Goal: Transaction & Acquisition: Obtain resource

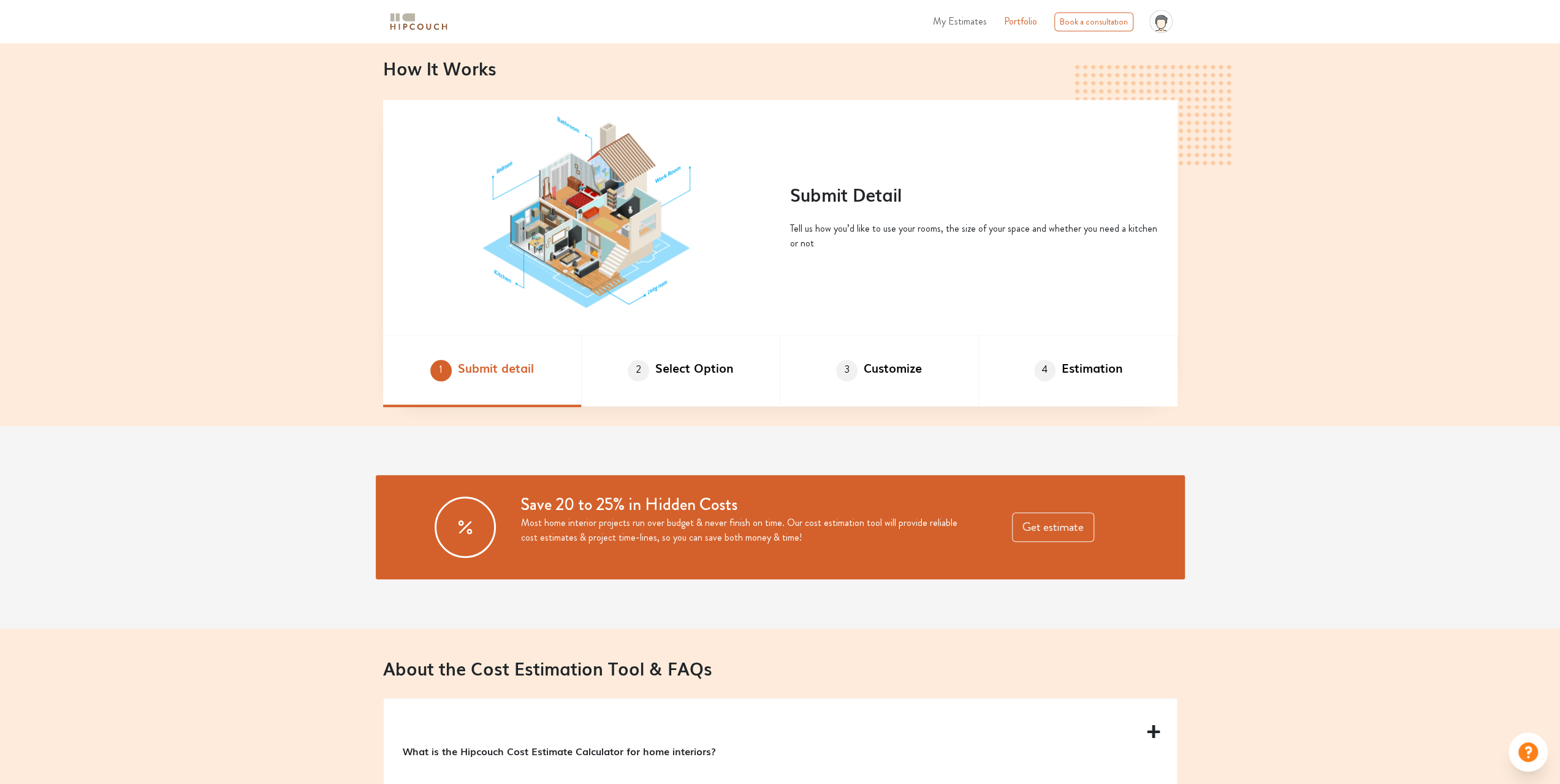
scroll to position [858, 0]
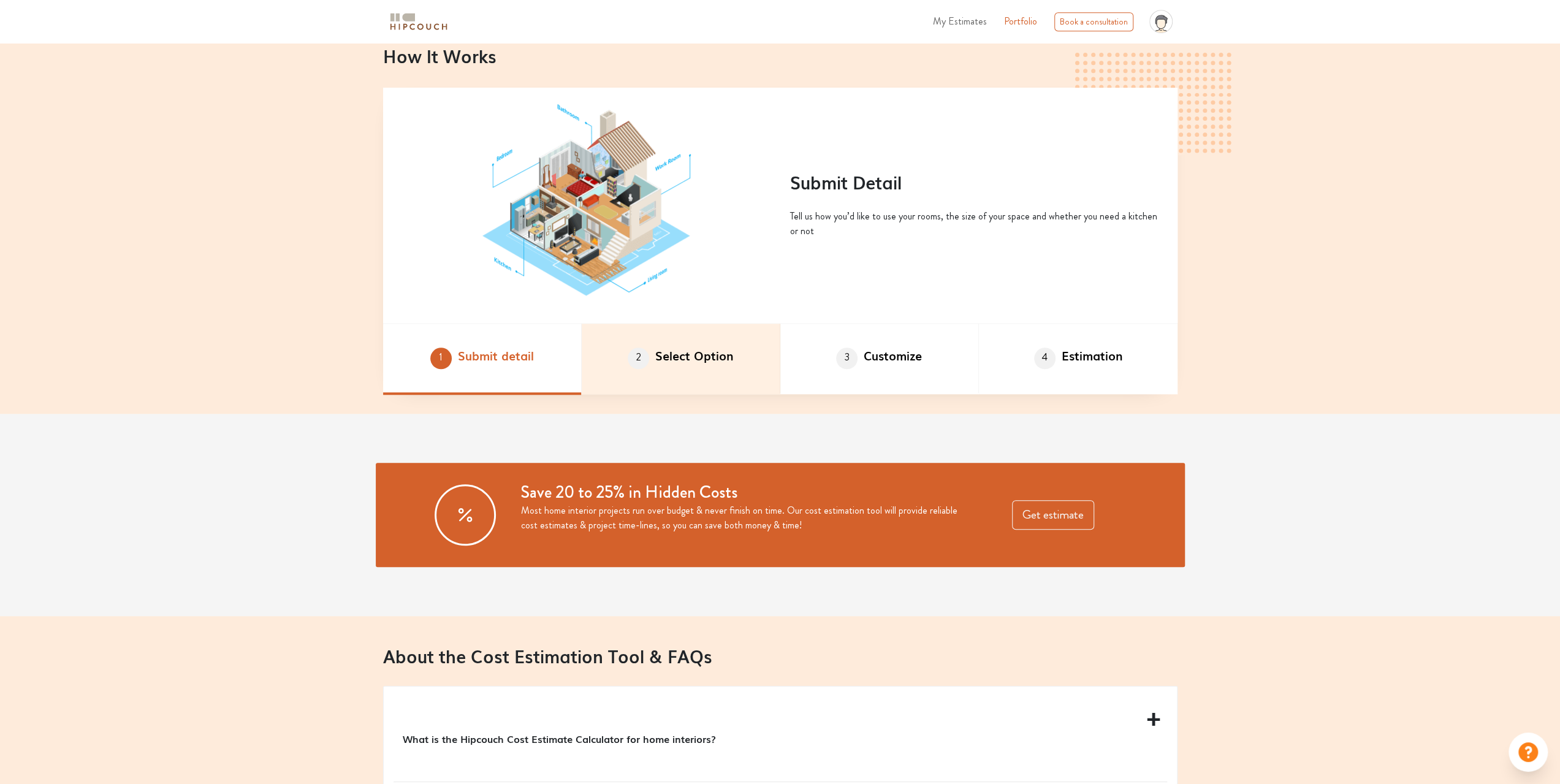
click at [669, 354] on li "2 Select Option" at bounding box center [681, 359] width 198 height 71
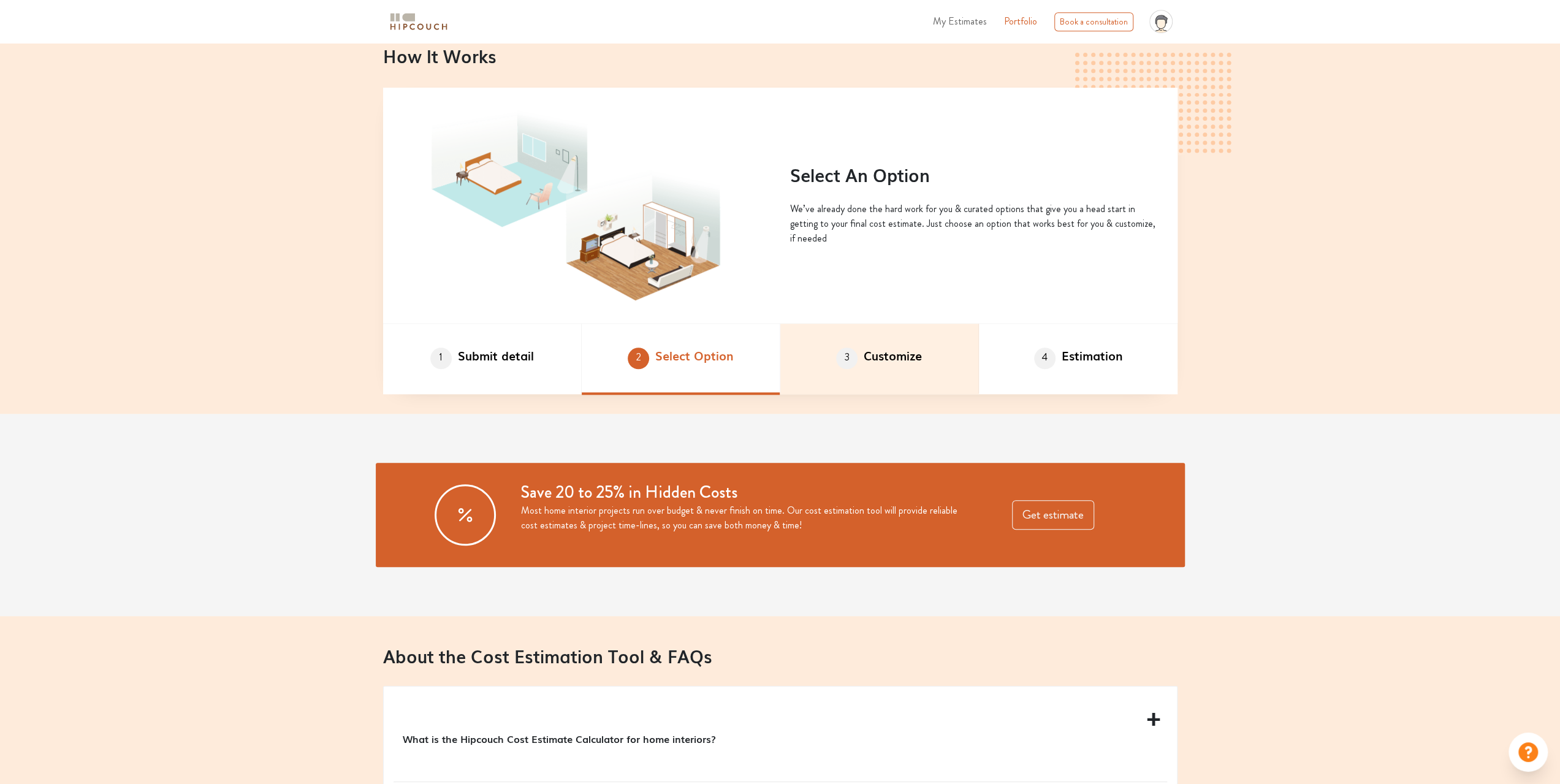
click at [910, 361] on li "3 Customize" at bounding box center [879, 359] width 198 height 71
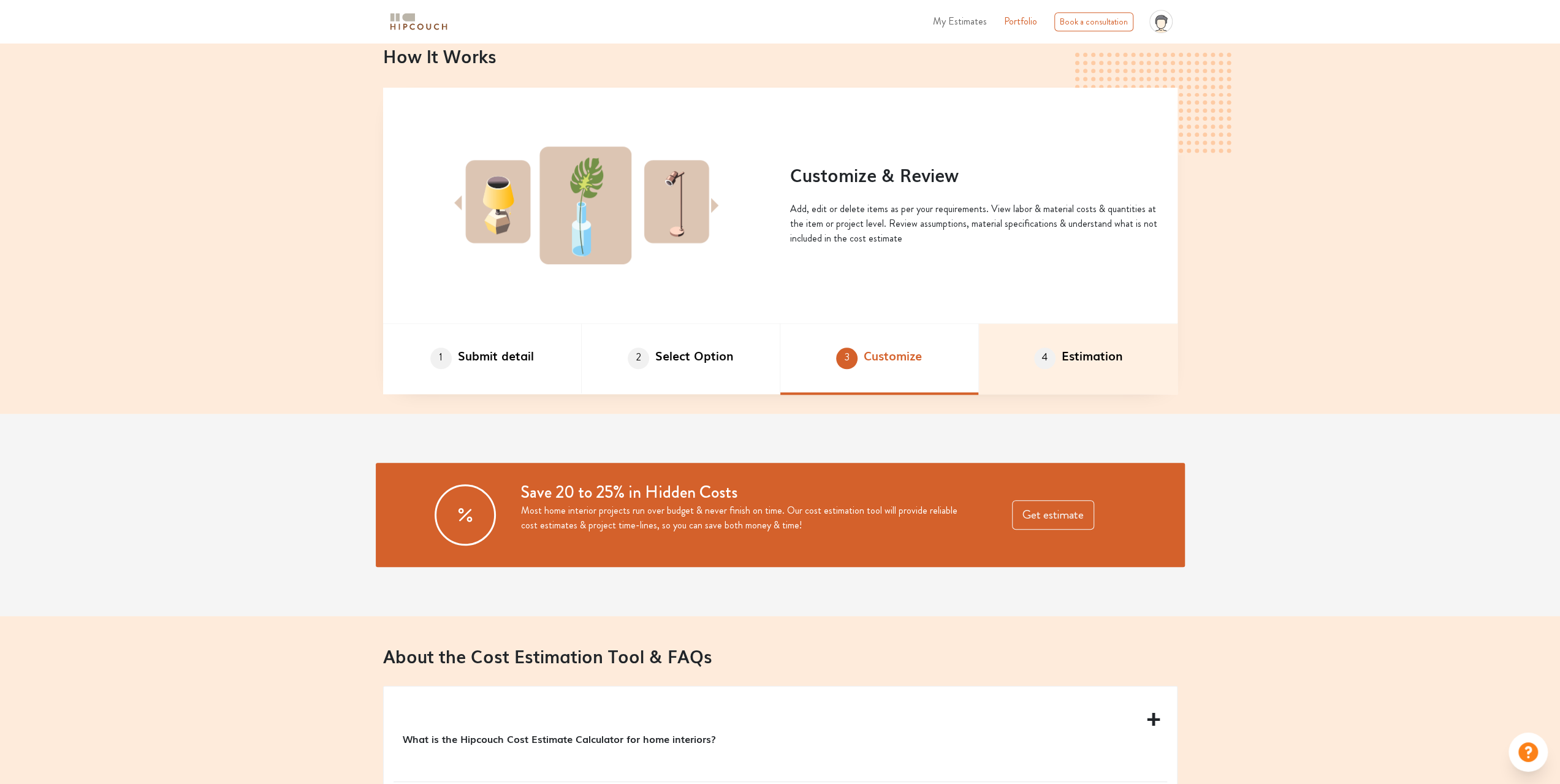
click at [1092, 377] on li "4 Estimation" at bounding box center [1078, 359] width 198 height 71
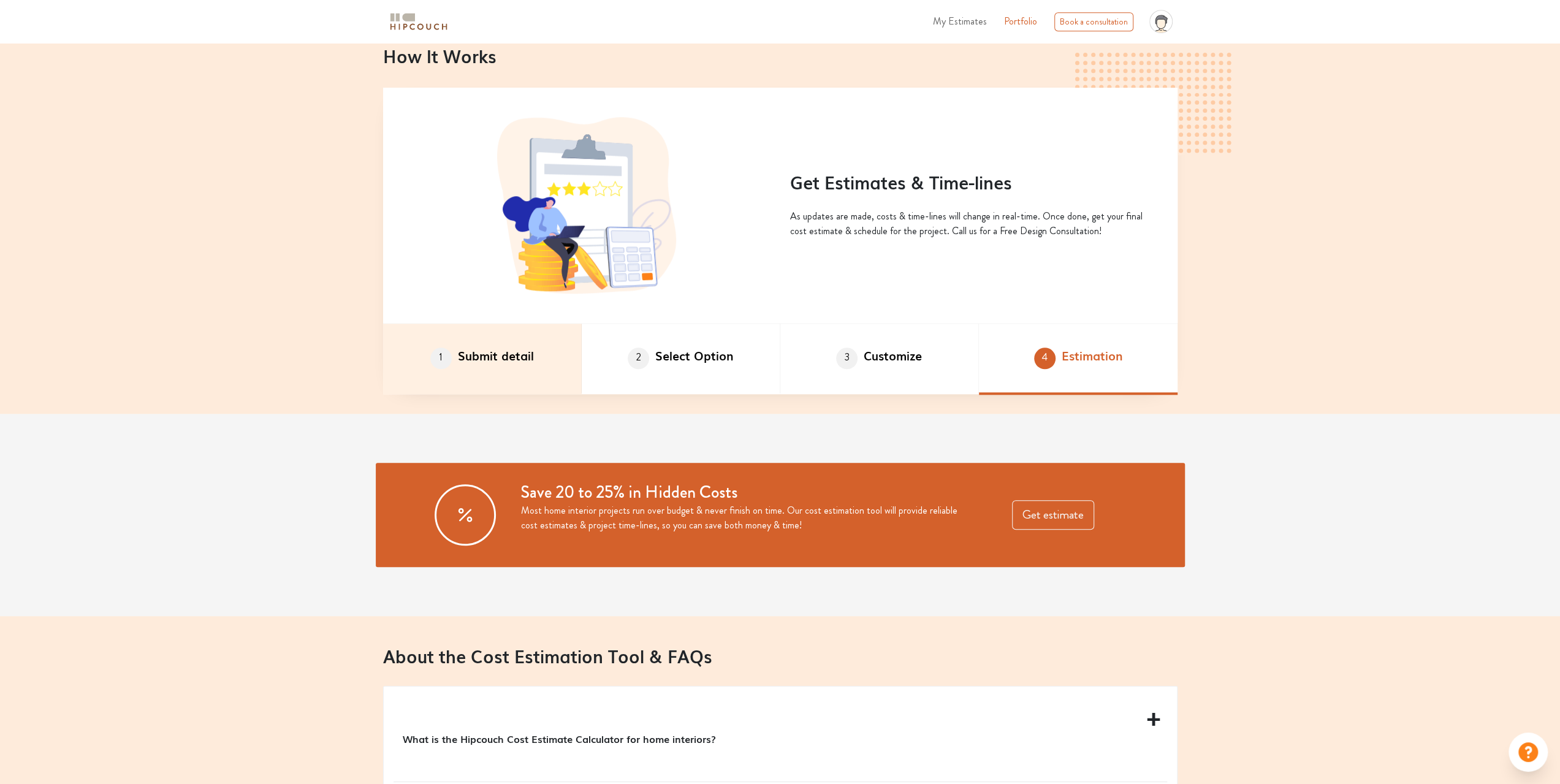
click at [544, 389] on li "1 Submit detail" at bounding box center [483, 359] width 198 height 71
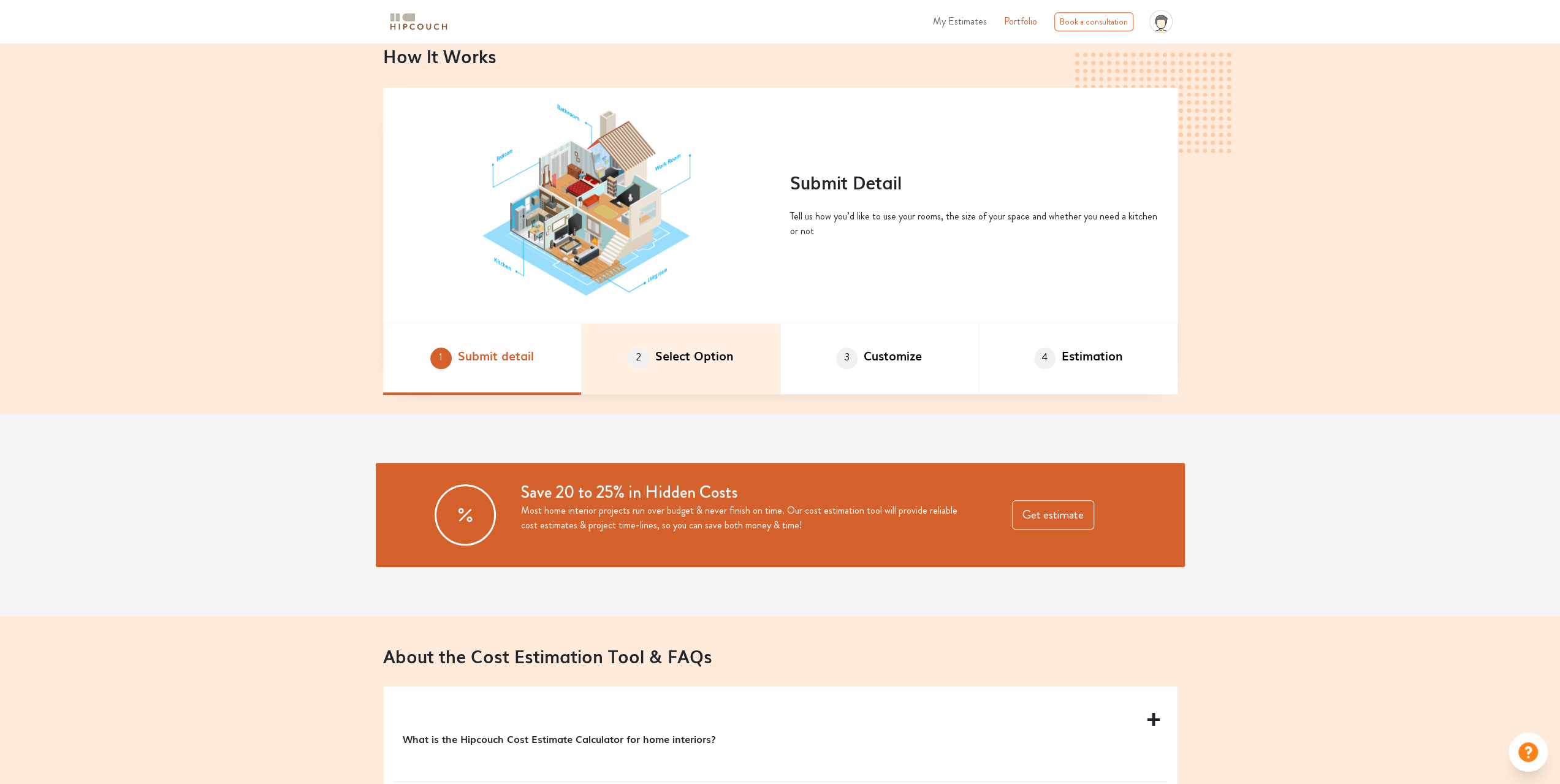
click at [660, 371] on li "2 Select Option" at bounding box center [681, 359] width 198 height 71
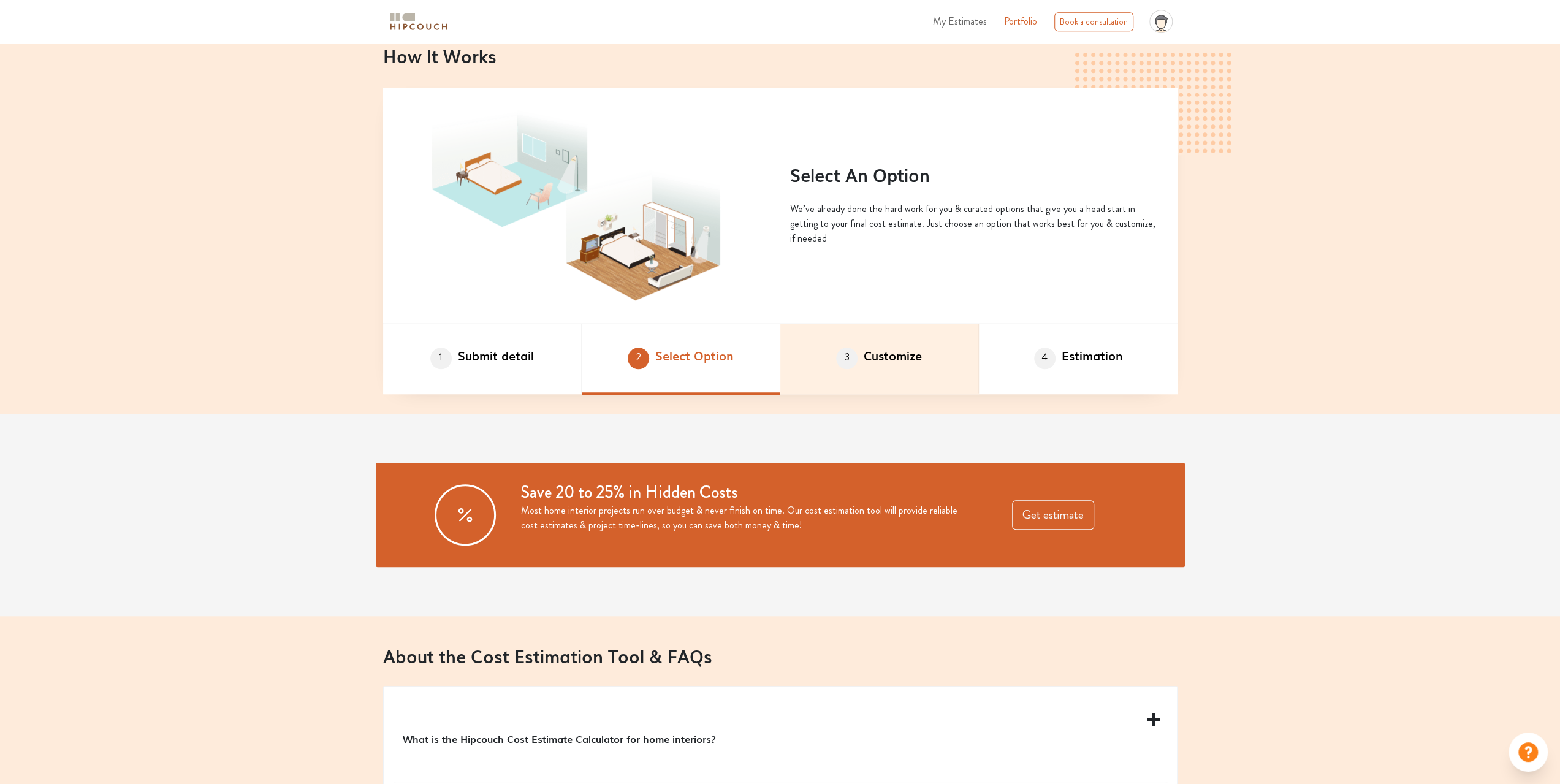
click at [864, 376] on li "3 Customize" at bounding box center [879, 359] width 198 height 71
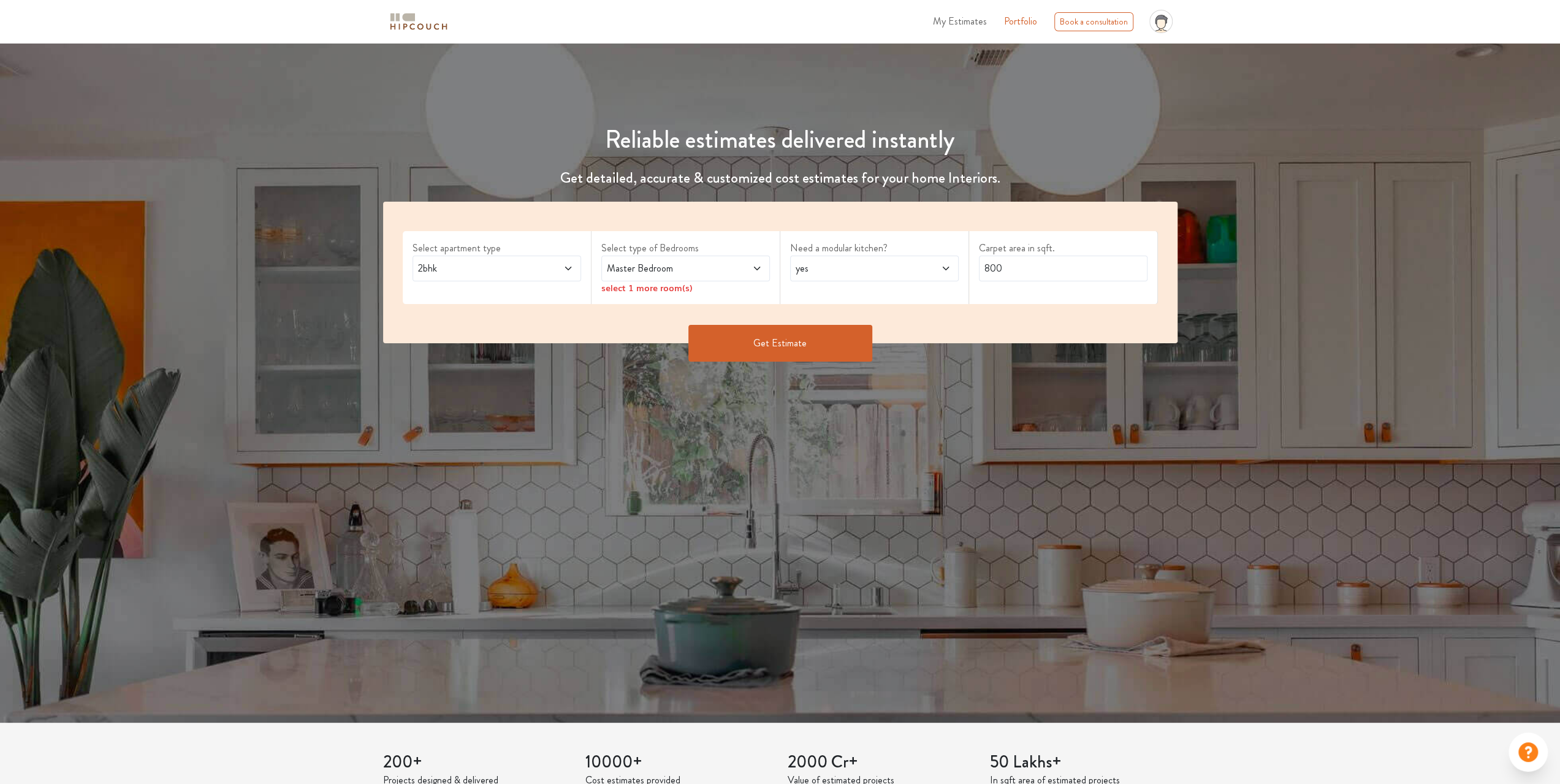
scroll to position [0, 0]
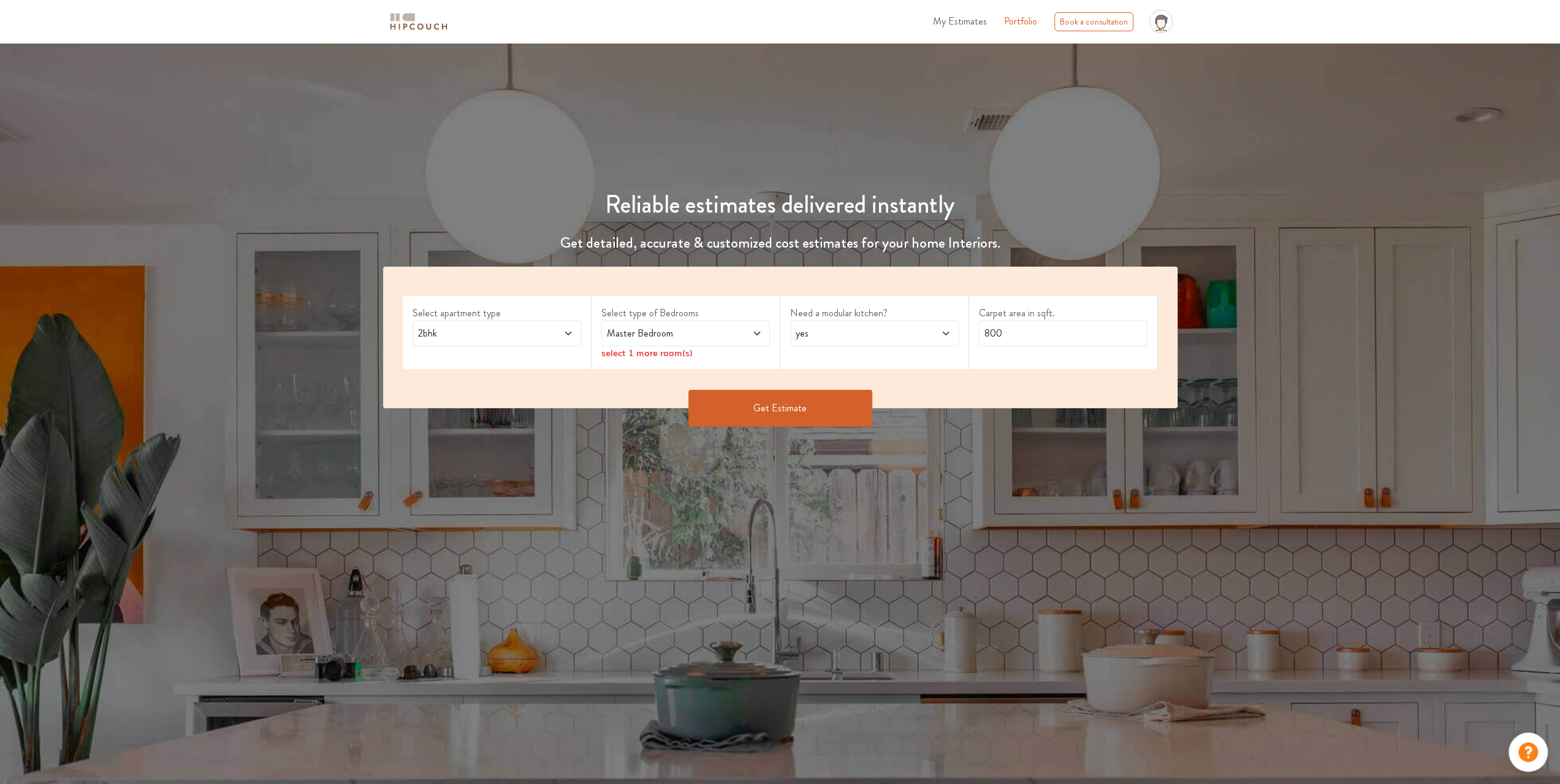
click at [534, 342] on div "2bhk" at bounding box center [497, 333] width 169 height 25
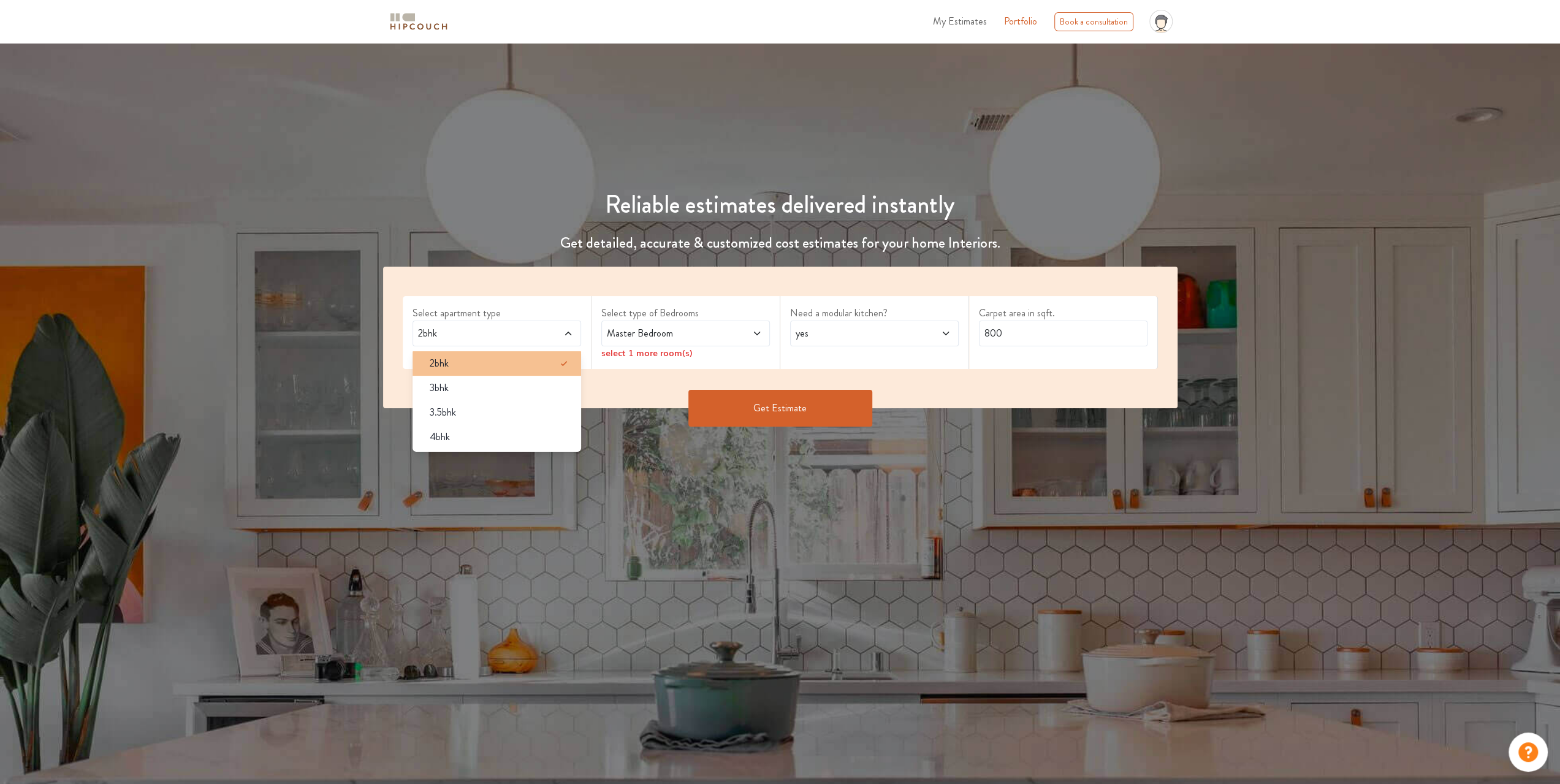
click at [471, 364] on div "2bhk" at bounding box center [500, 364] width 161 height 15
click at [655, 331] on span "Master Bedroom" at bounding box center [664, 333] width 118 height 15
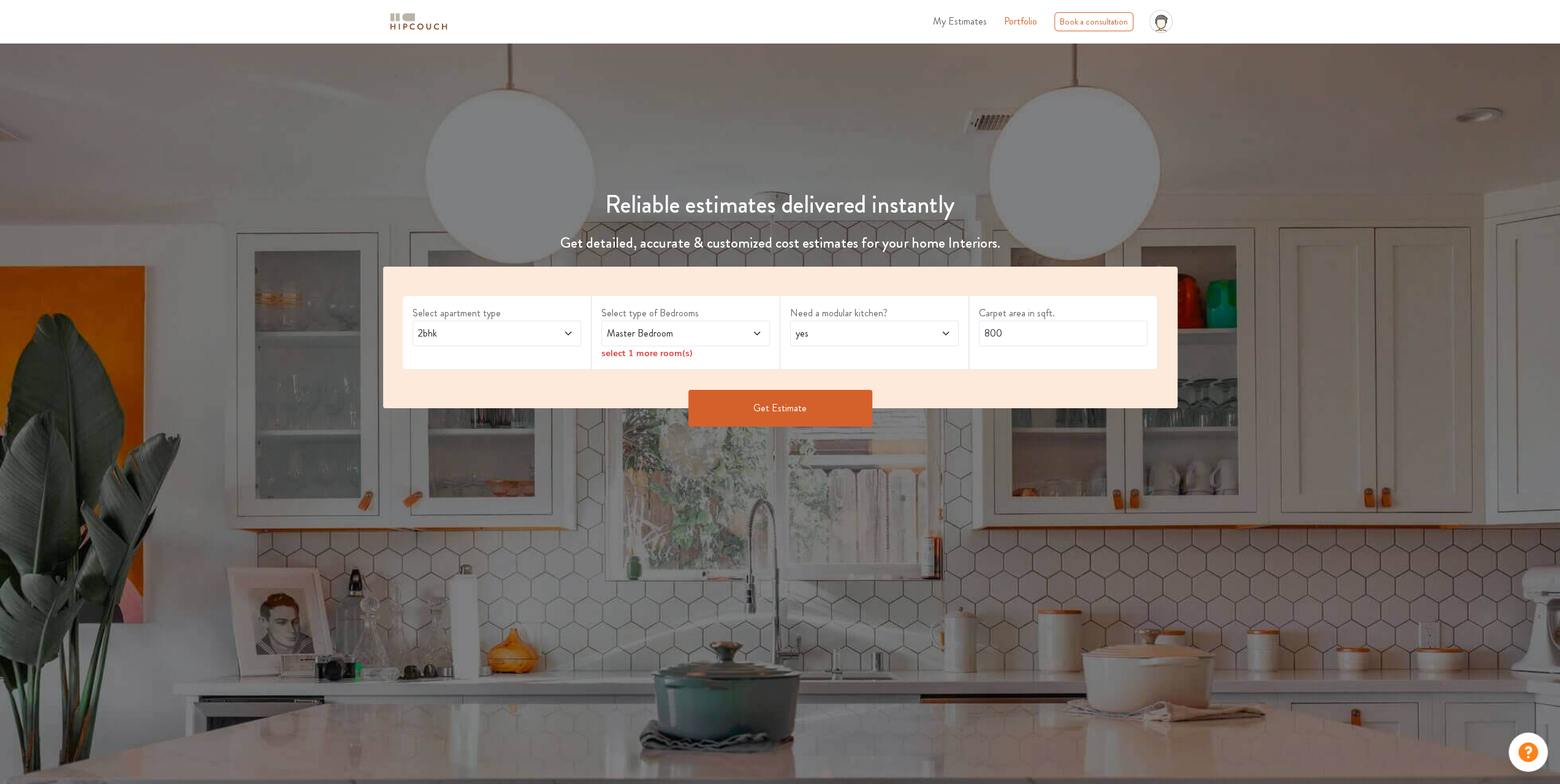
click at [537, 383] on div "Select apartment type 2bhk Select type of Bedrooms Master Bedroom select 1 more…" at bounding box center [781, 337] width 795 height 142
click at [856, 330] on span "yes" at bounding box center [852, 333] width 118 height 15
click at [849, 356] on div "yes" at bounding box center [878, 364] width 161 height 15
click at [983, 335] on input "800" at bounding box center [1063, 333] width 169 height 25
click at [991, 334] on input "800" at bounding box center [1063, 333] width 169 height 25
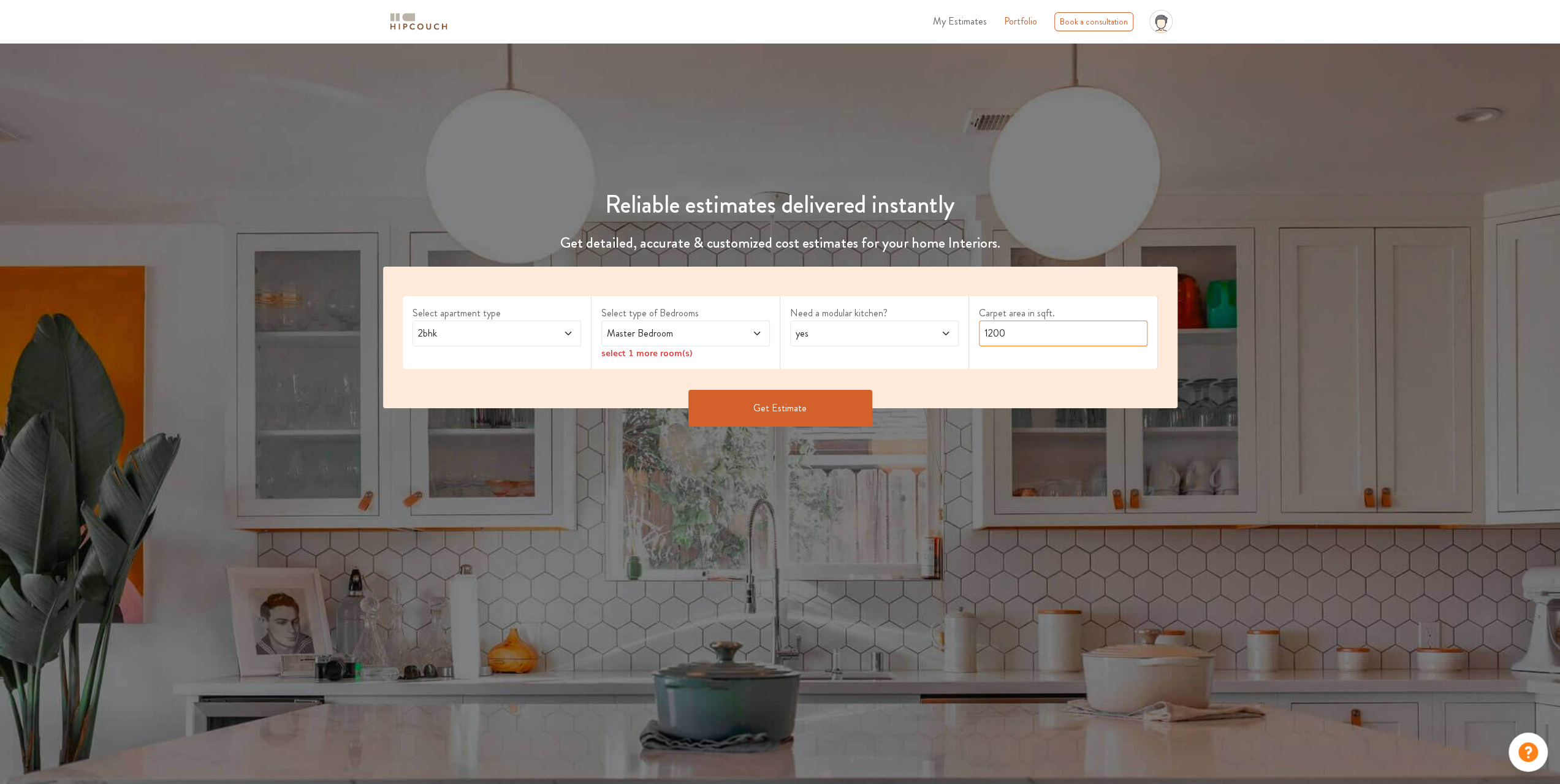
type input "1200"
click at [780, 412] on button "Get Estimate" at bounding box center [780, 408] width 184 height 37
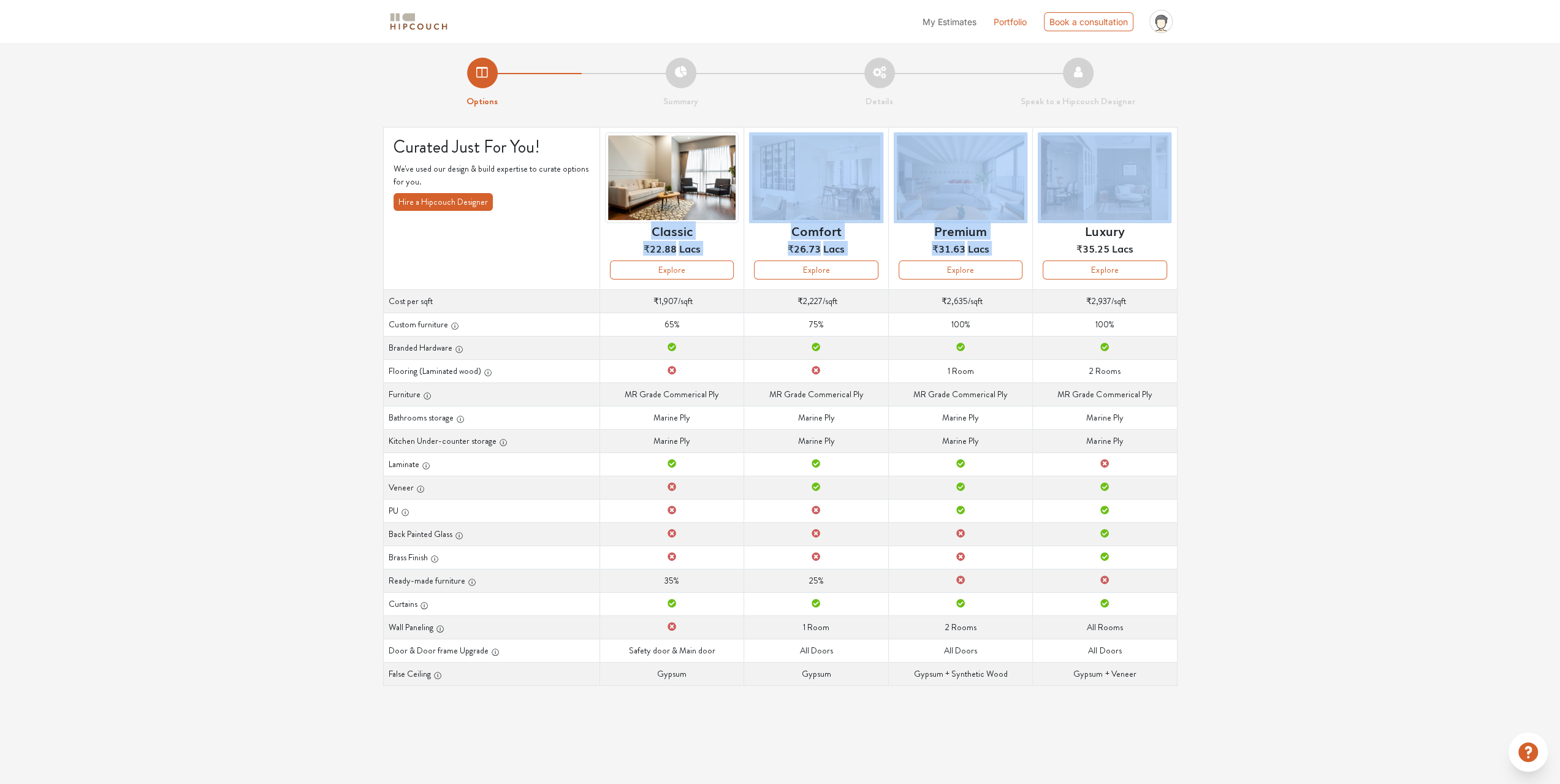
drag, startPoint x: 650, startPoint y: 231, endPoint x: 1043, endPoint y: 249, distance: 393.4
click at [1043, 249] on tr "Curated Just For You! We've used our design & build expertise to curate options…" at bounding box center [780, 208] width 794 height 162
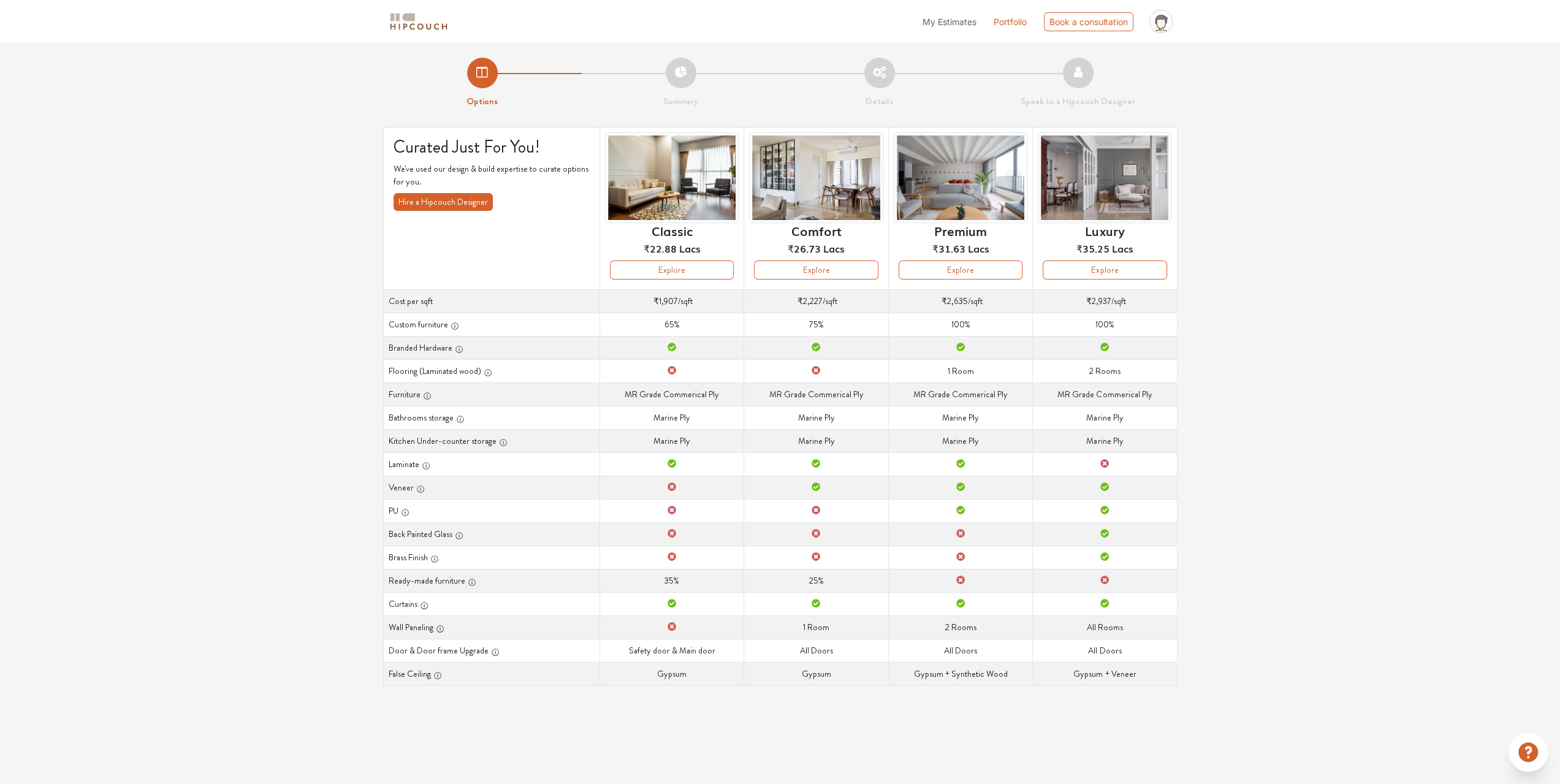
click at [1093, 249] on span "₹35.25" at bounding box center [1093, 248] width 33 height 15
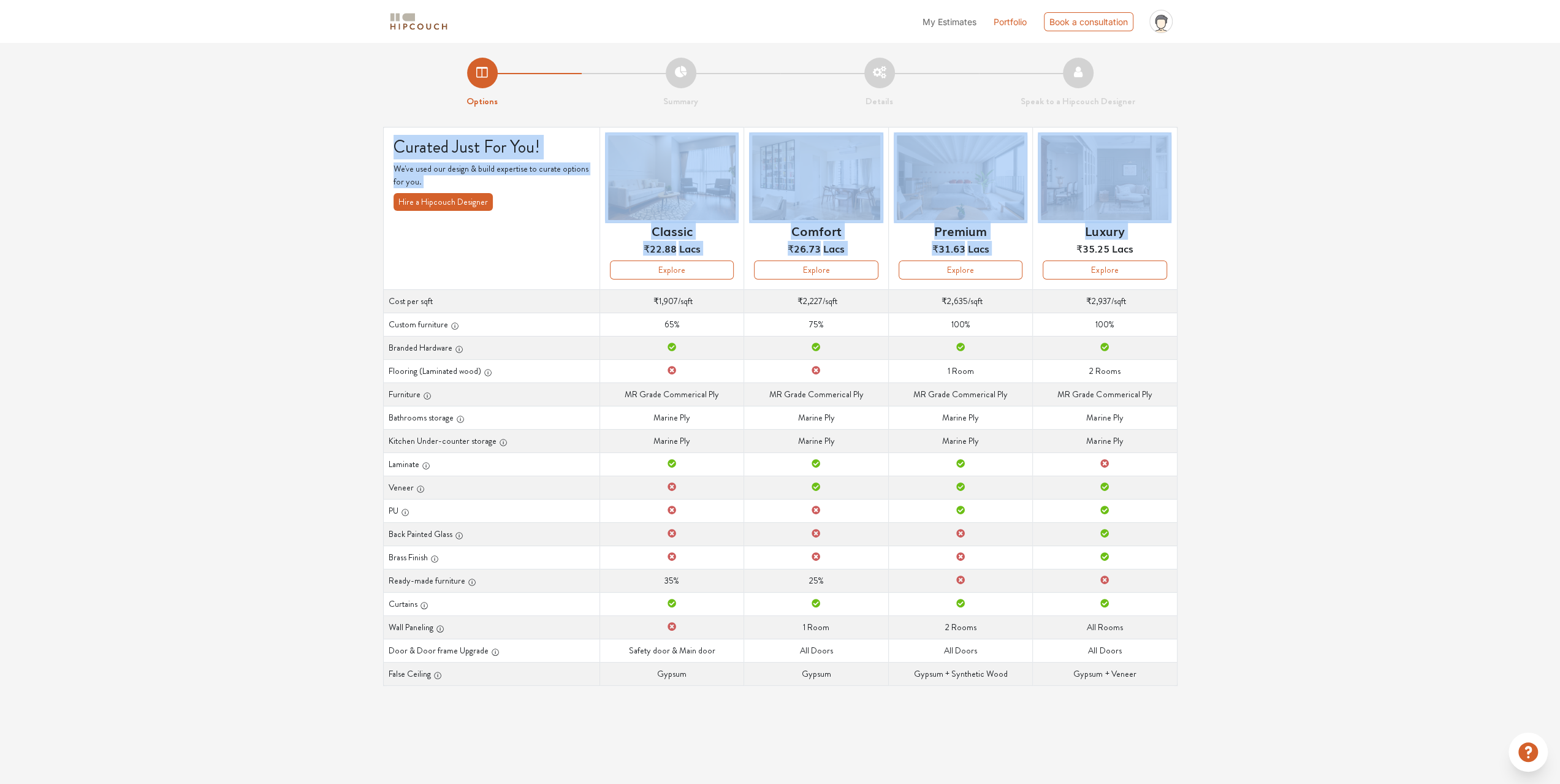
drag, startPoint x: 1068, startPoint y: 236, endPoint x: 1181, endPoint y: 254, distance: 114.4
click at [1181, 254] on div "Curated Just For You! We've used our design & build expertise to curate options…" at bounding box center [781, 421] width 809 height 588
click at [1304, 265] on div "Options Summary Details Speak to a Hipcouch Designer Curated Just For You! We'v…" at bounding box center [780, 378] width 1560 height 673
drag, startPoint x: 642, startPoint y: 233, endPoint x: 1068, endPoint y: 252, distance: 426.4
click at [1068, 252] on tr "Curated Just For You! We've used our design & build expertise to curate options…" at bounding box center [780, 208] width 794 height 162
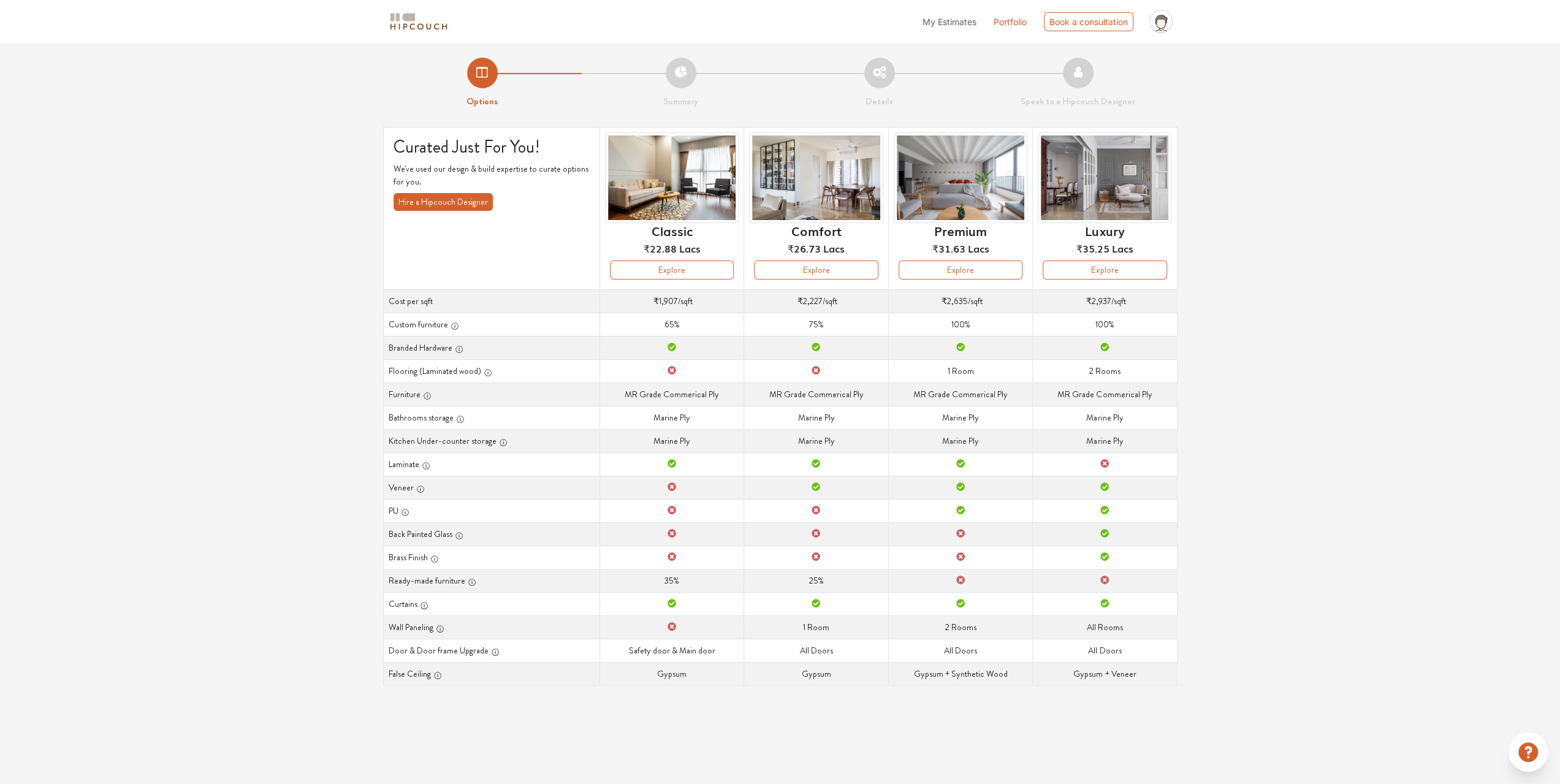
click at [1179, 259] on div "Curated Just For You! We've used our design & build expertise to curate options…" at bounding box center [781, 421] width 809 height 588
drag, startPoint x: 651, startPoint y: 233, endPoint x: 721, endPoint y: 249, distance: 71.8
click at [721, 249] on div "Classic ₹22.88 Lacs" at bounding box center [671, 197] width 134 height 128
click at [724, 242] on div "Classic ₹22.88 Lacs" at bounding box center [671, 197] width 134 height 128
click at [694, 271] on button "Explore" at bounding box center [671, 270] width 124 height 19
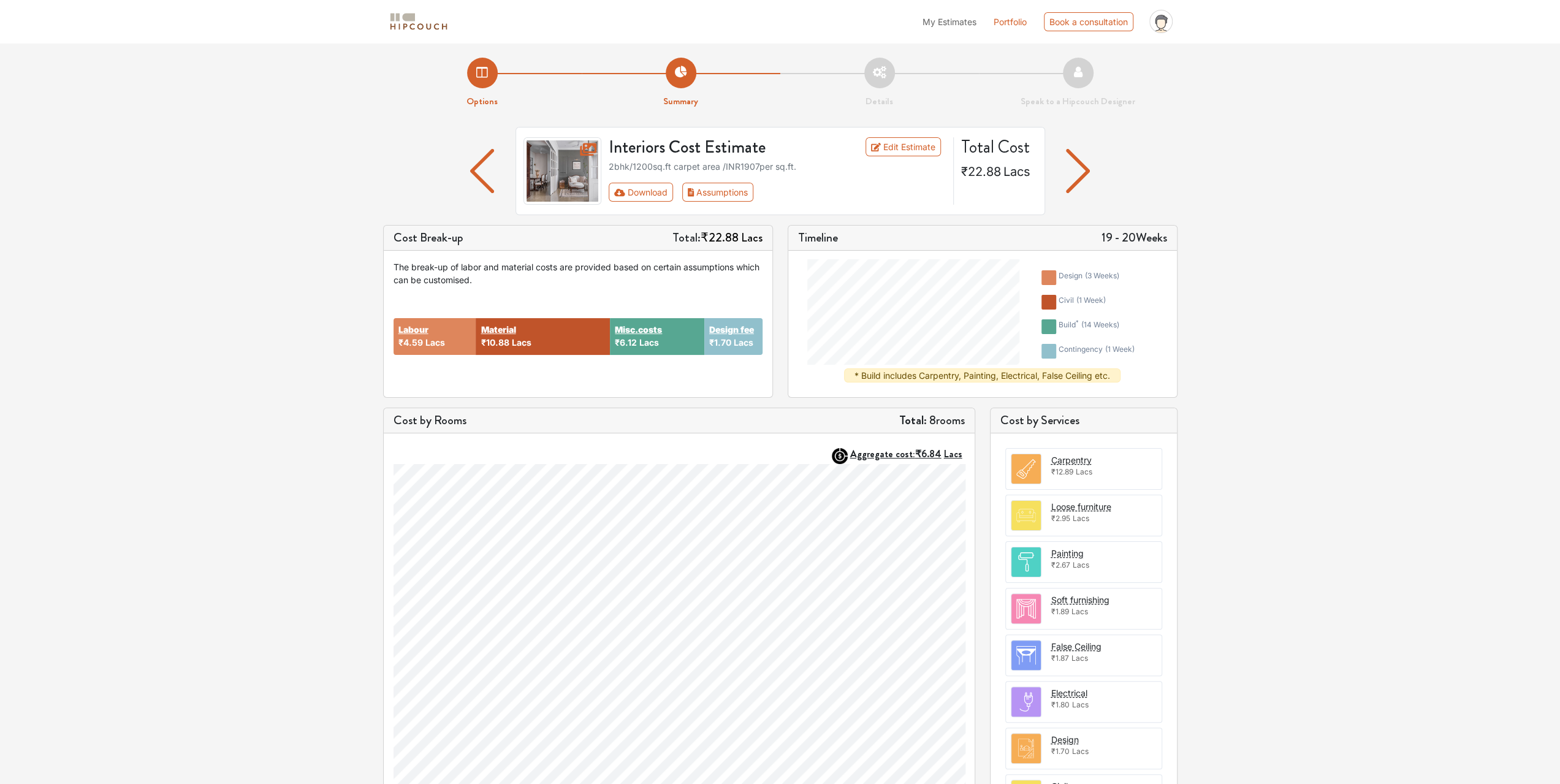
click at [1077, 170] on img "button" at bounding box center [1077, 171] width 24 height 44
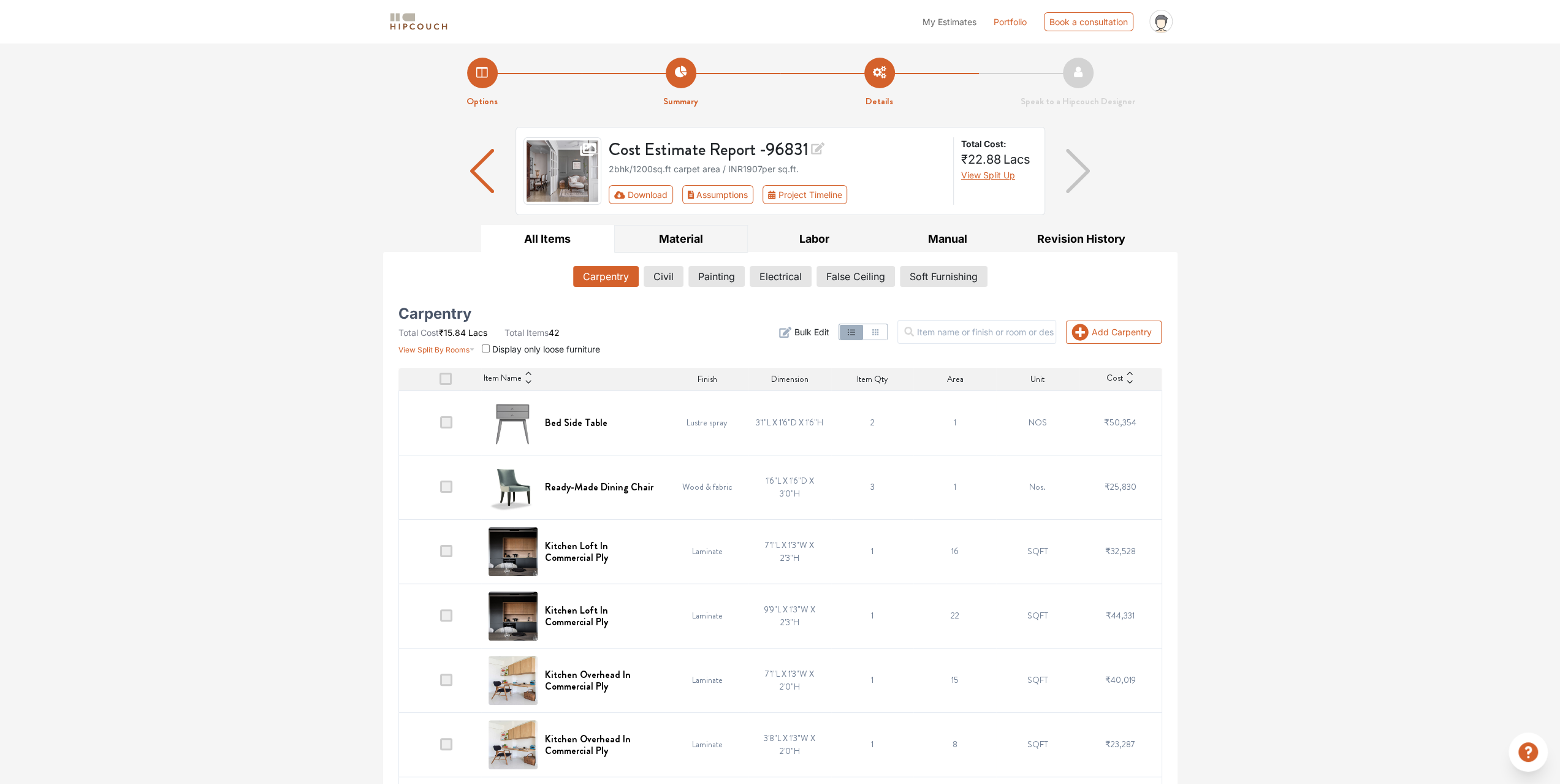
click at [675, 235] on button "Material" at bounding box center [681, 239] width 134 height 28
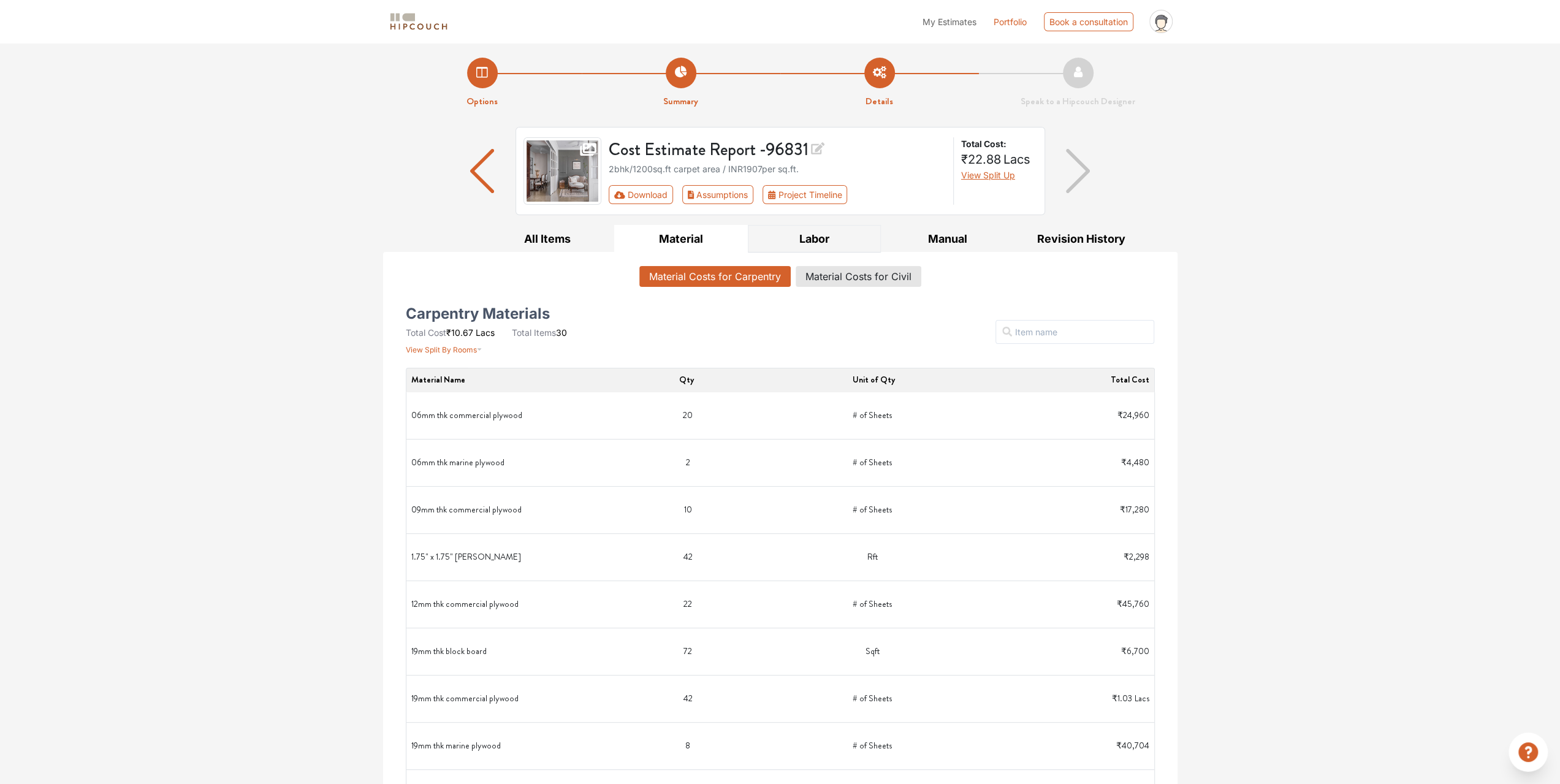
click at [840, 238] on button "Labor" at bounding box center [814, 239] width 134 height 28
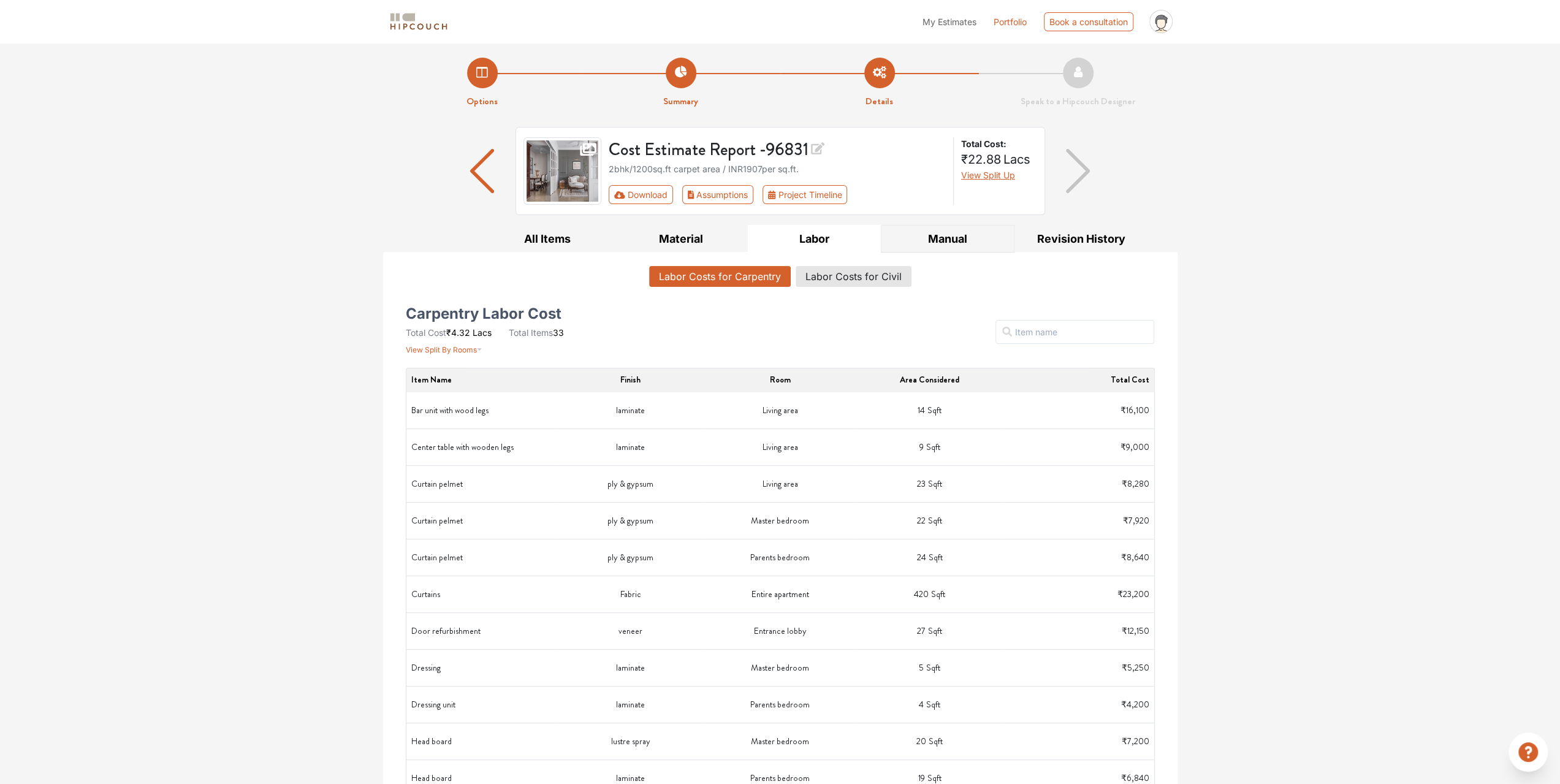
click at [963, 233] on button "Manual" at bounding box center [947, 239] width 134 height 28
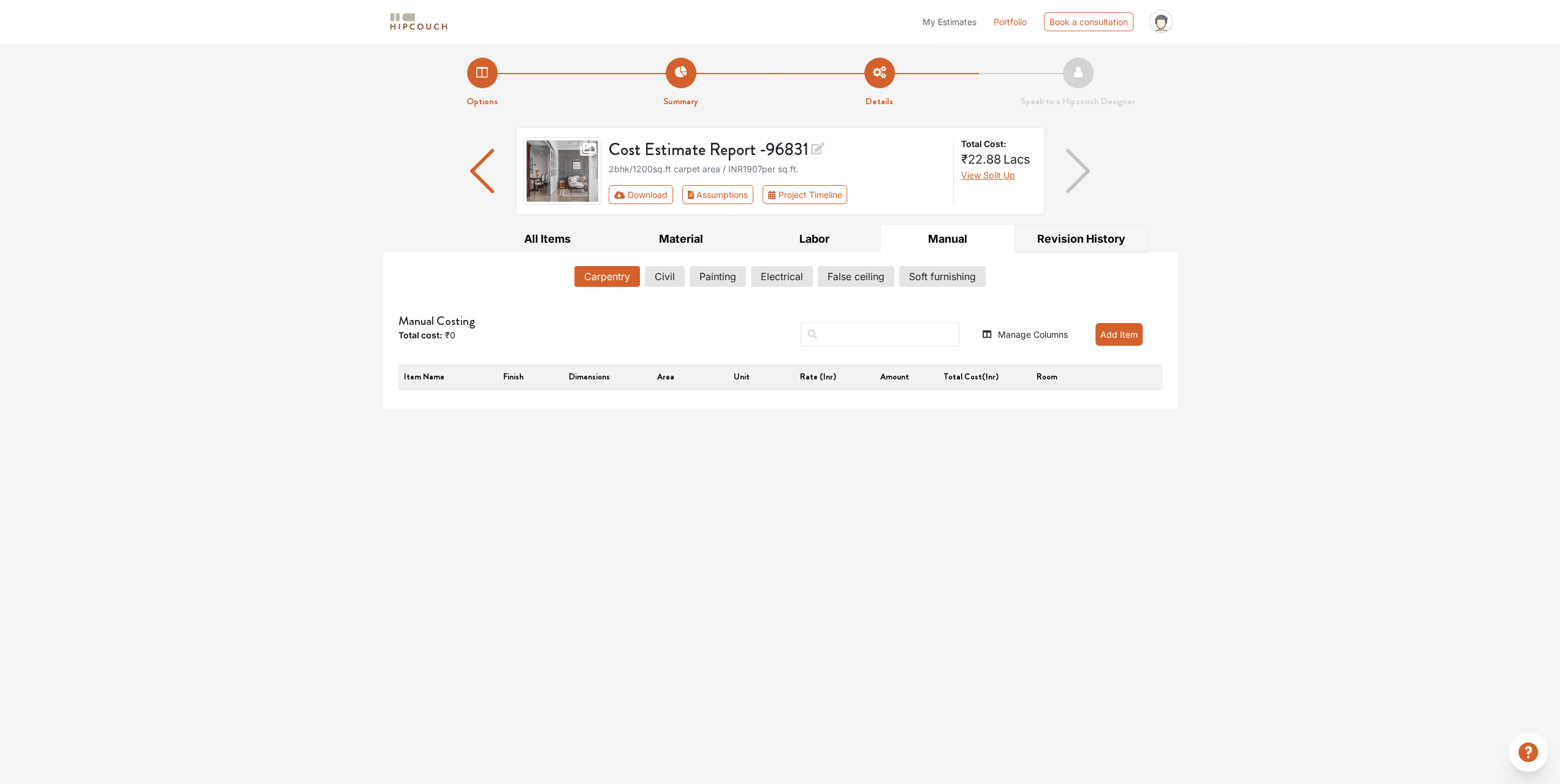
click at [1121, 242] on button "Revision History" at bounding box center [1081, 239] width 134 height 28
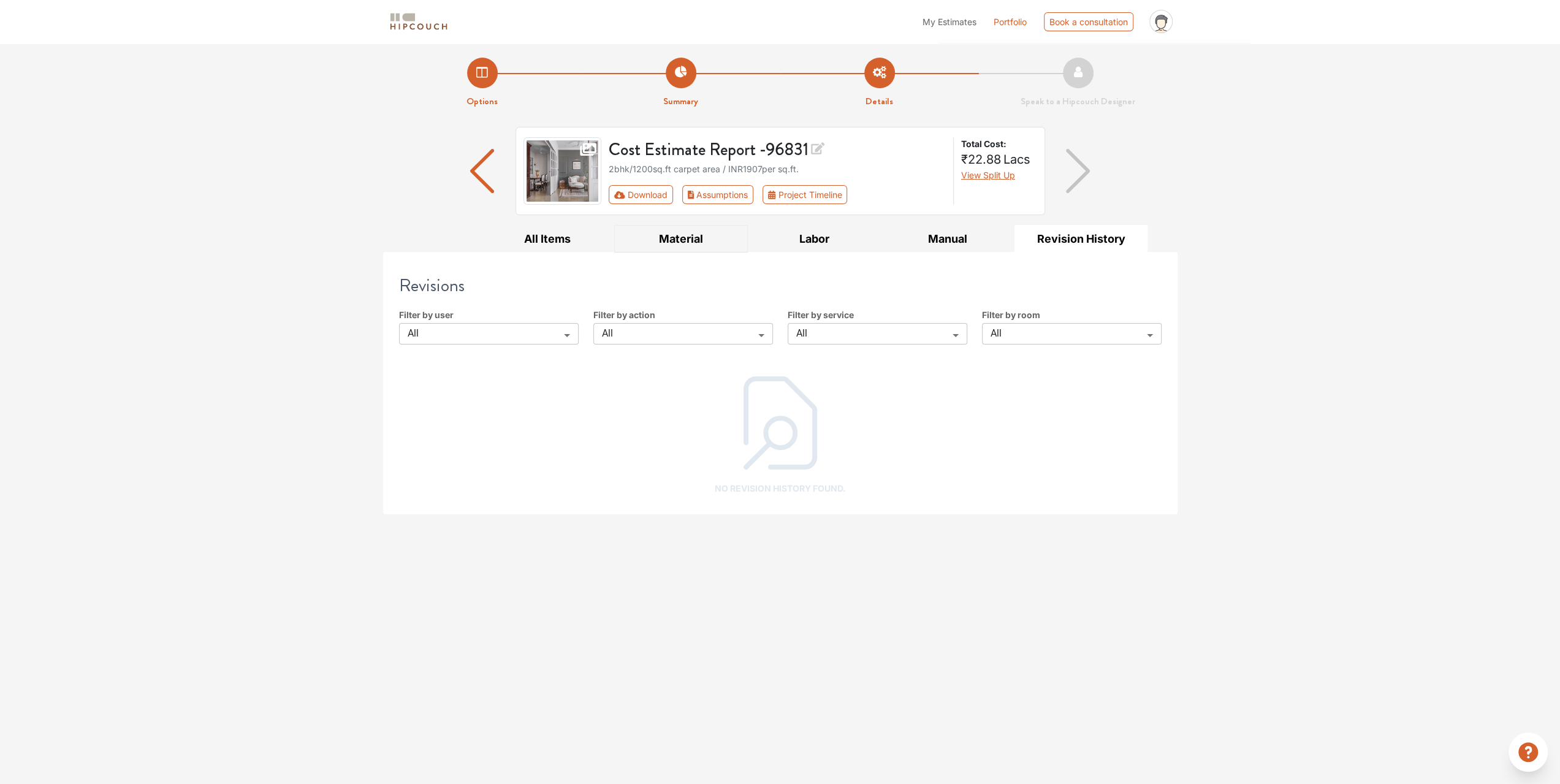
click at [692, 240] on button "Material" at bounding box center [681, 239] width 134 height 28
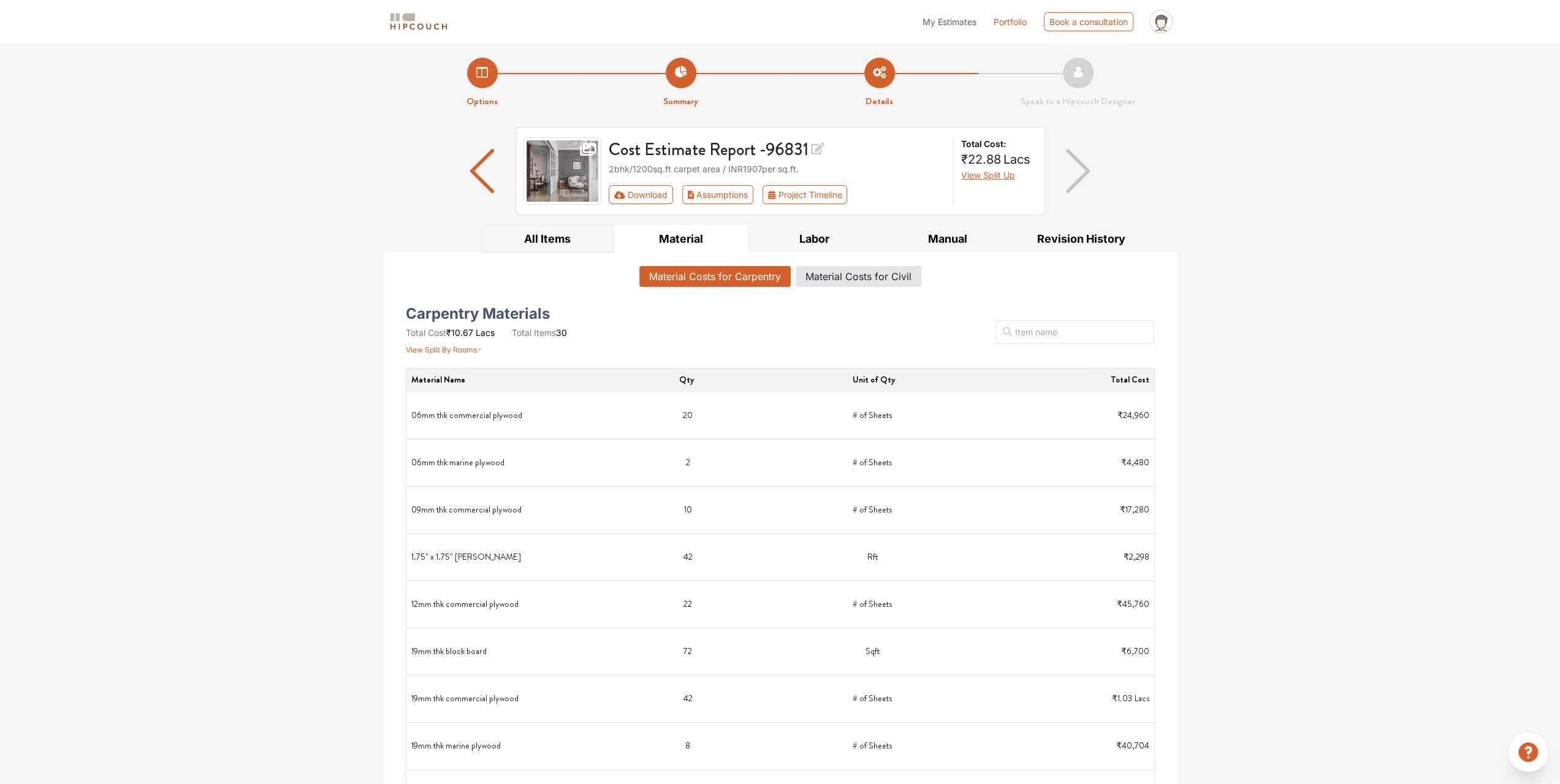
click at [531, 233] on button "All Items" at bounding box center [547, 239] width 134 height 28
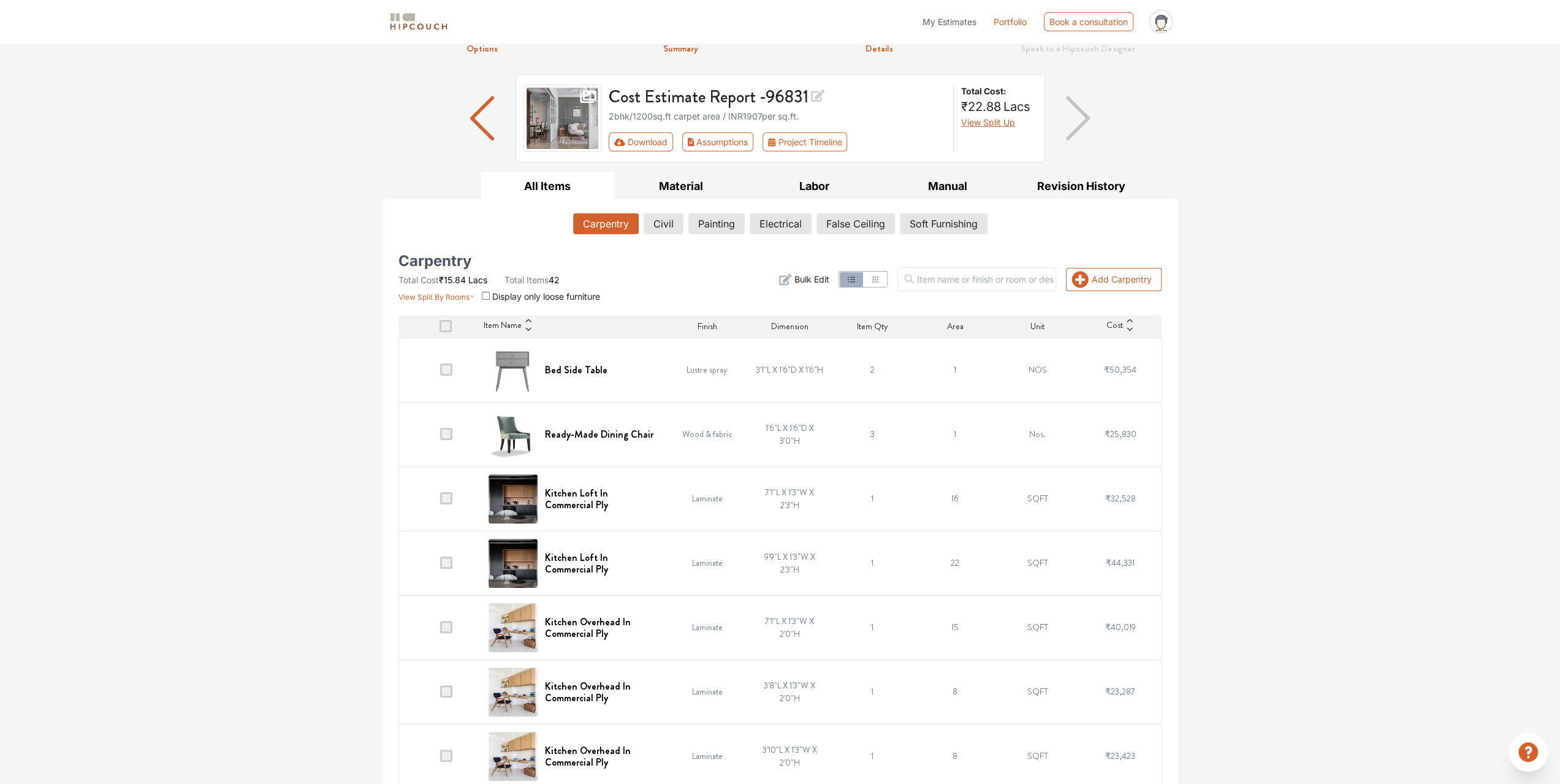
scroll to position [123, 0]
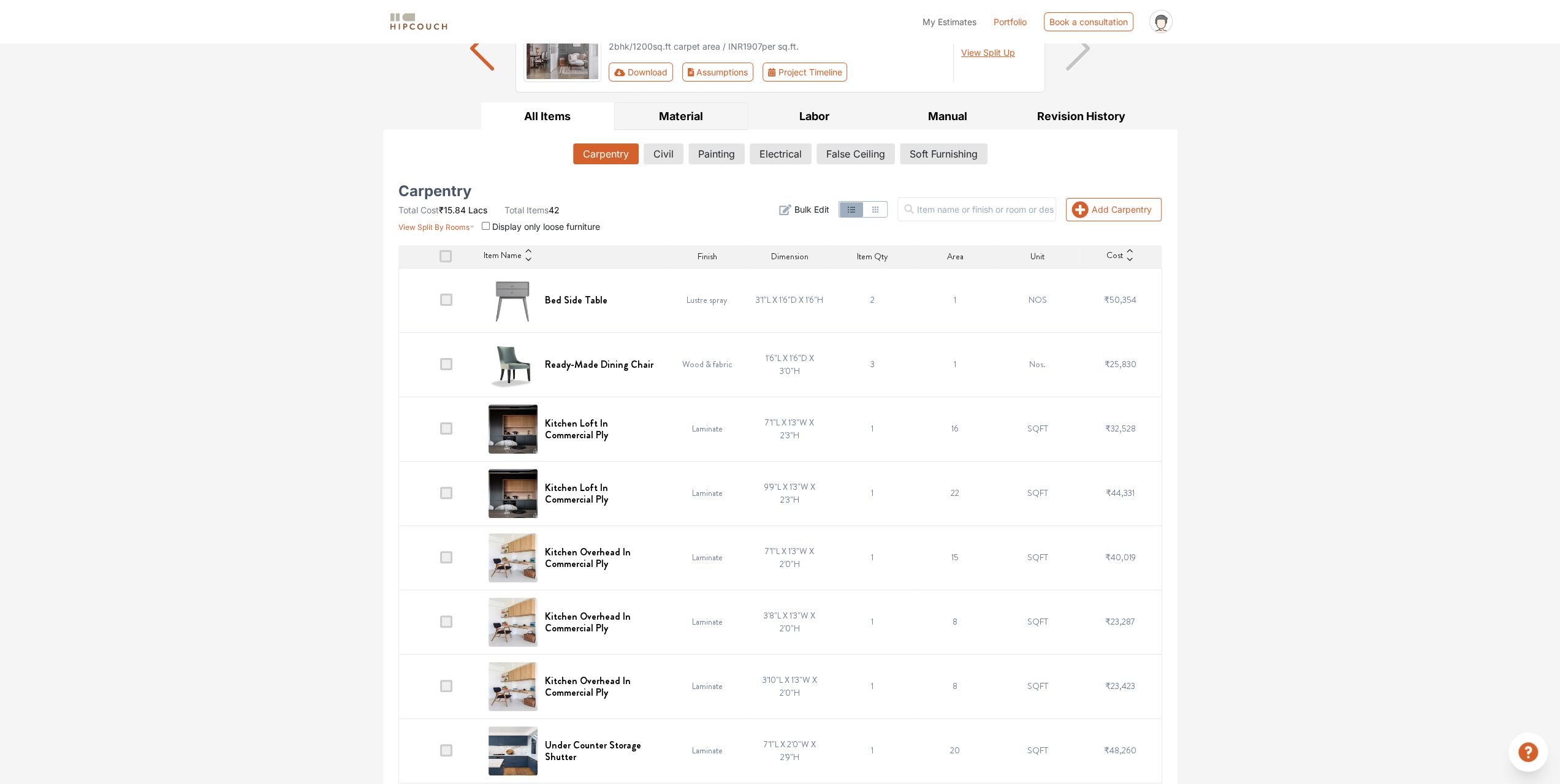
click at [672, 107] on button "Material" at bounding box center [681, 116] width 134 height 28
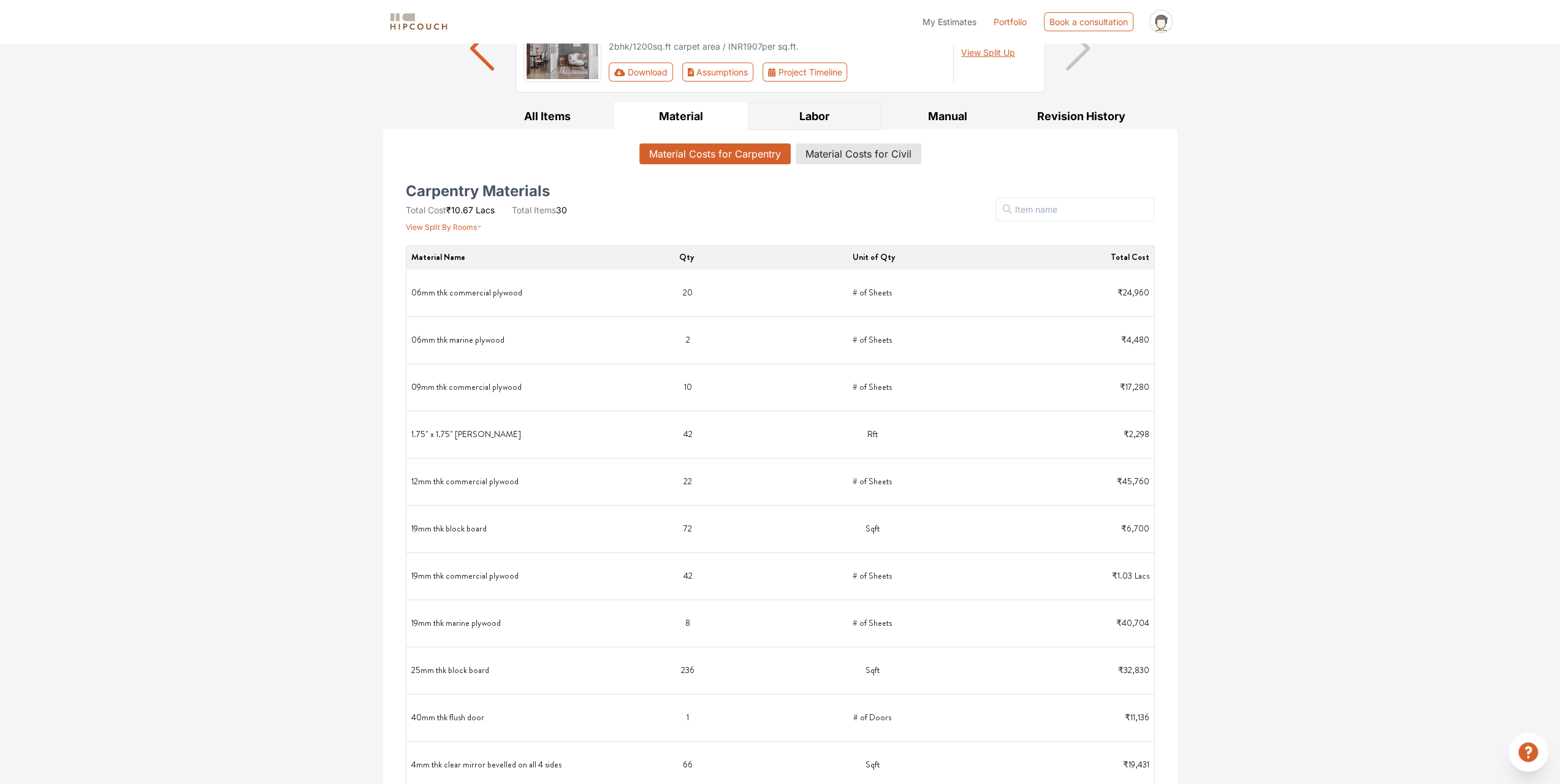
click at [835, 120] on button "Labor" at bounding box center [814, 116] width 134 height 28
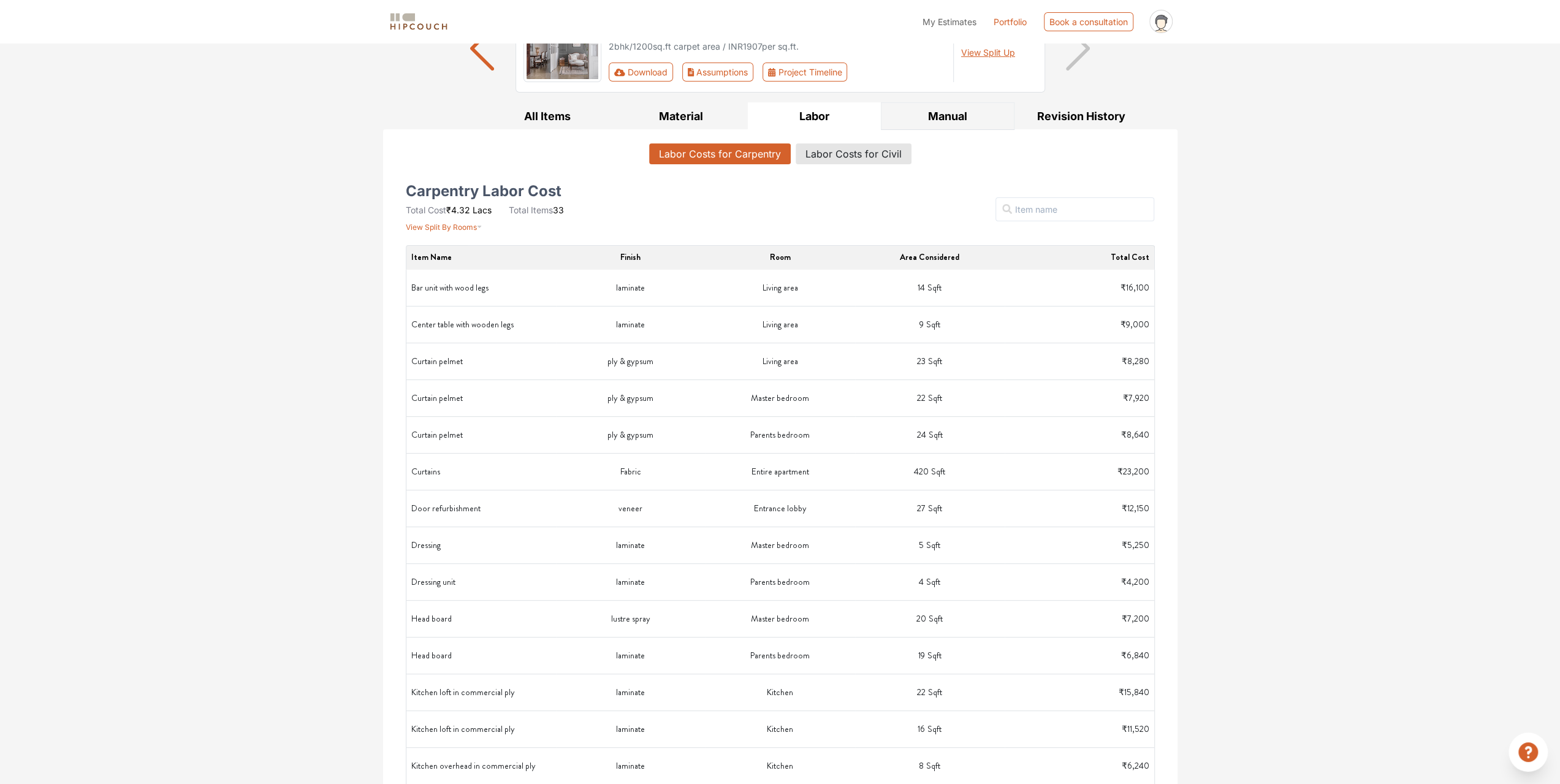
click at [953, 108] on button "Manual" at bounding box center [947, 116] width 134 height 28
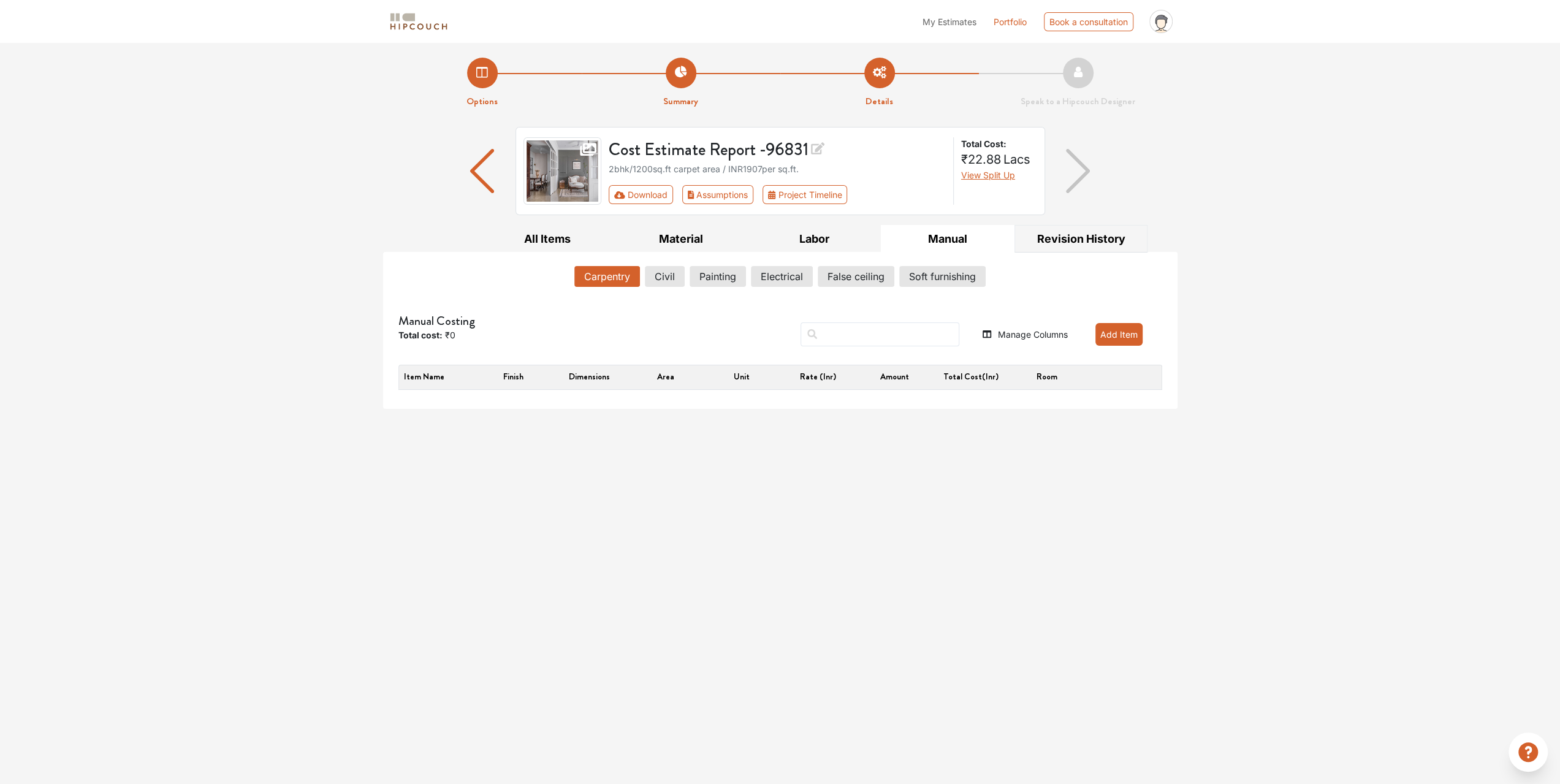
click at [1087, 237] on button "Revision History" at bounding box center [1081, 239] width 134 height 28
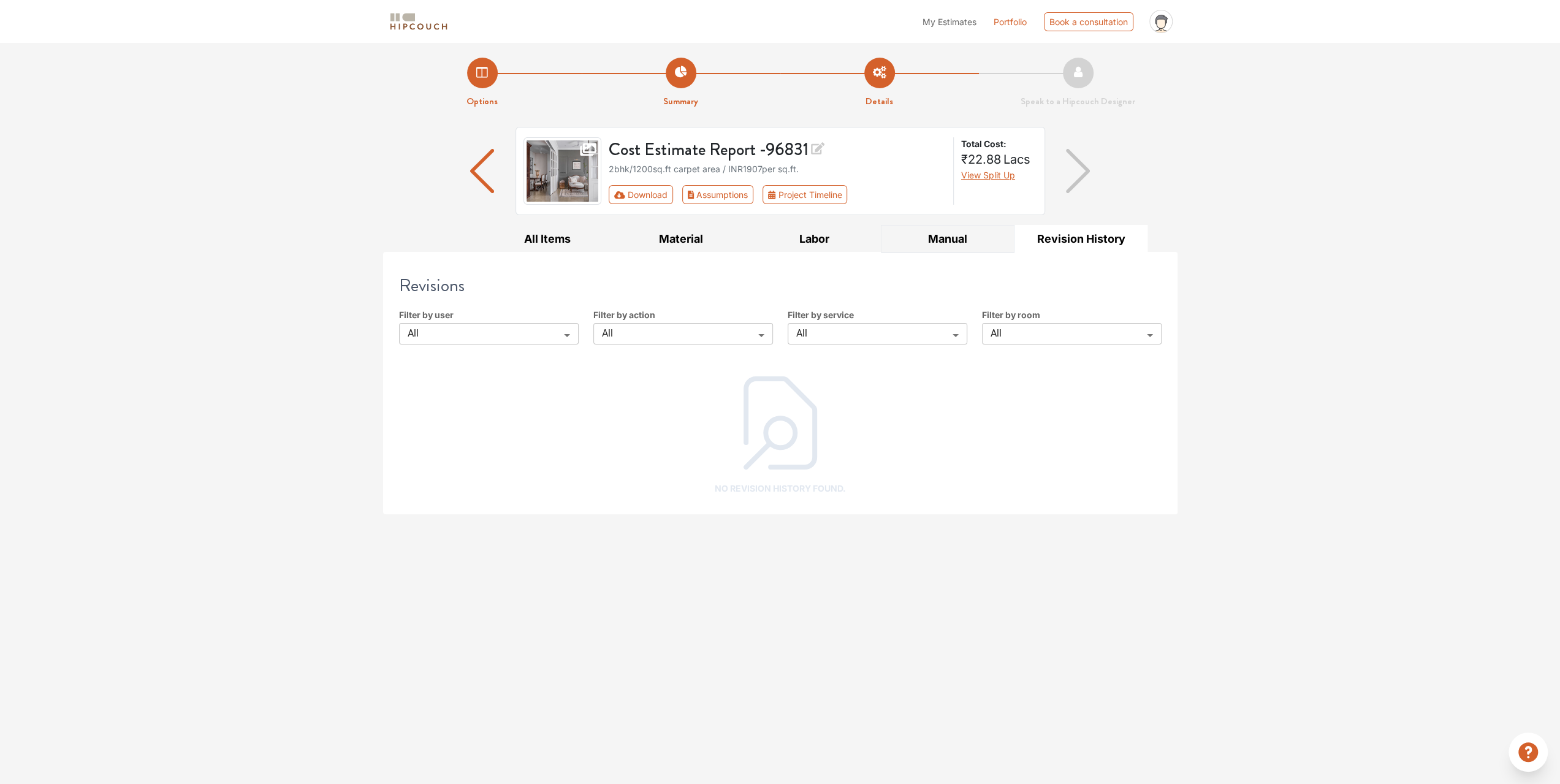
click at [909, 235] on button "Manual" at bounding box center [947, 239] width 134 height 28
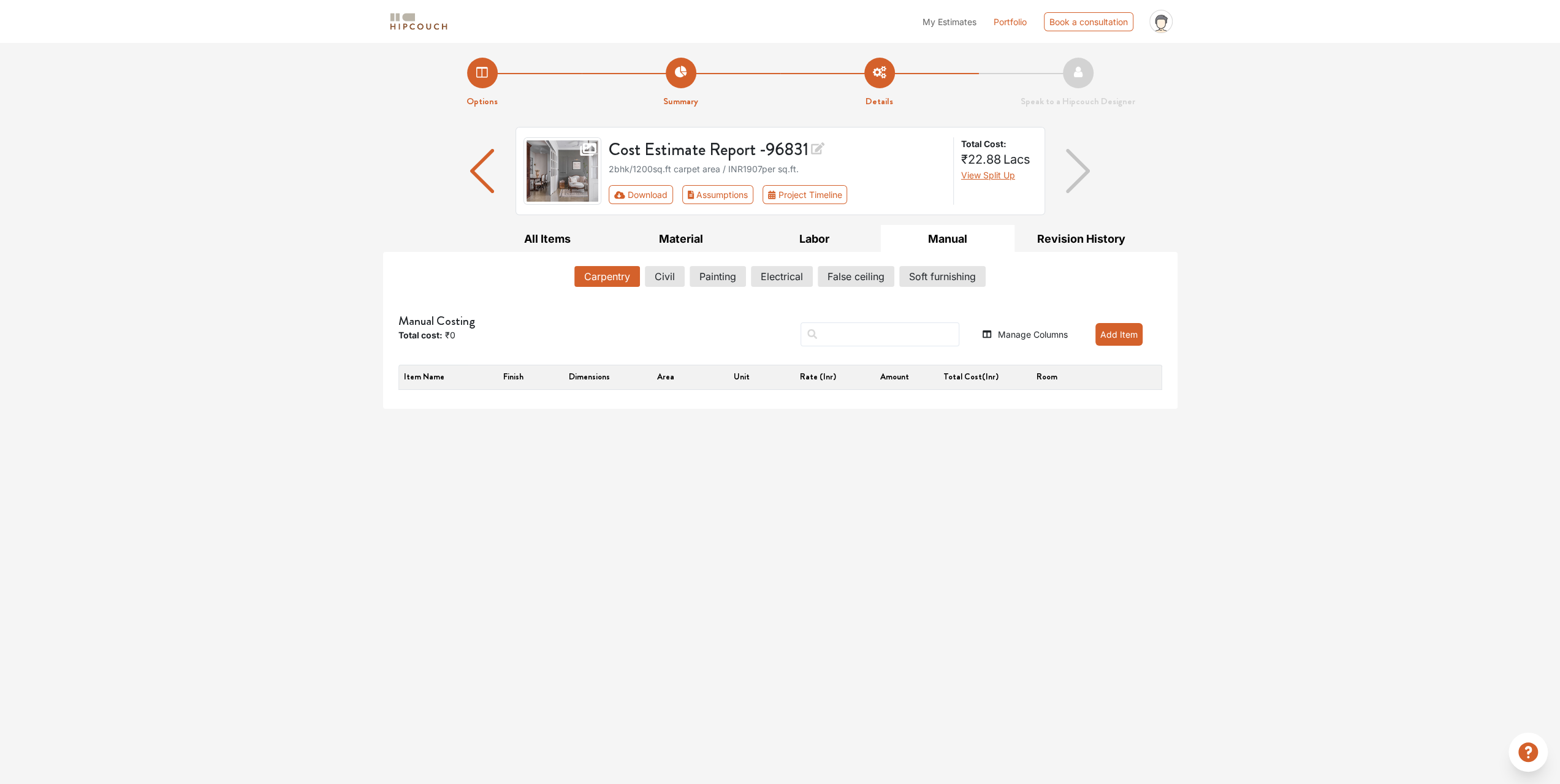
click at [812, 223] on div "Cost Estimate Report - 96831 2bhk / 1200 sq.ft carpet area / INR 1907 per sq.ft…" at bounding box center [781, 176] width 795 height 98
click at [819, 230] on button "Labor" at bounding box center [814, 239] width 134 height 28
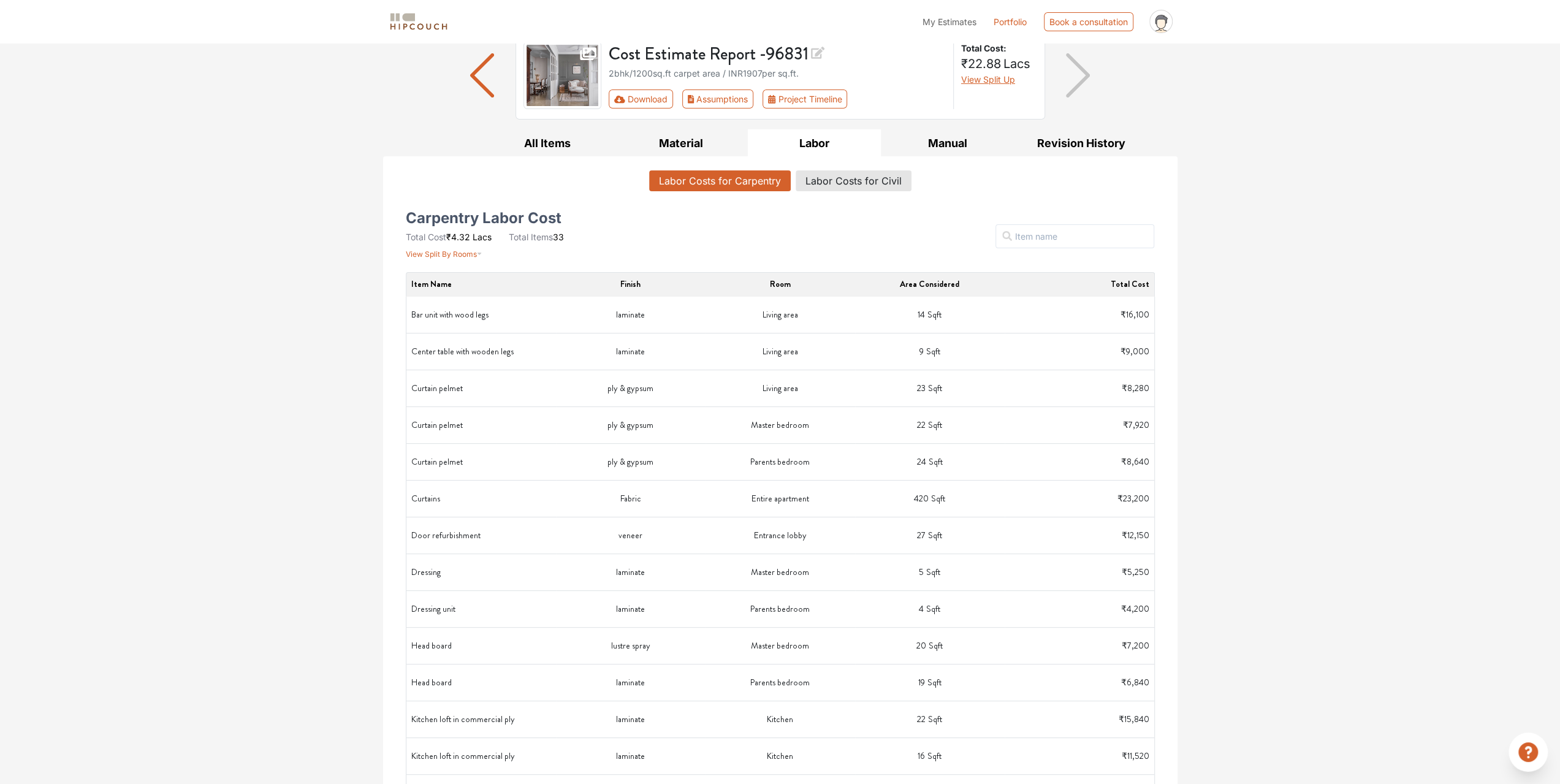
scroll to position [184, 0]
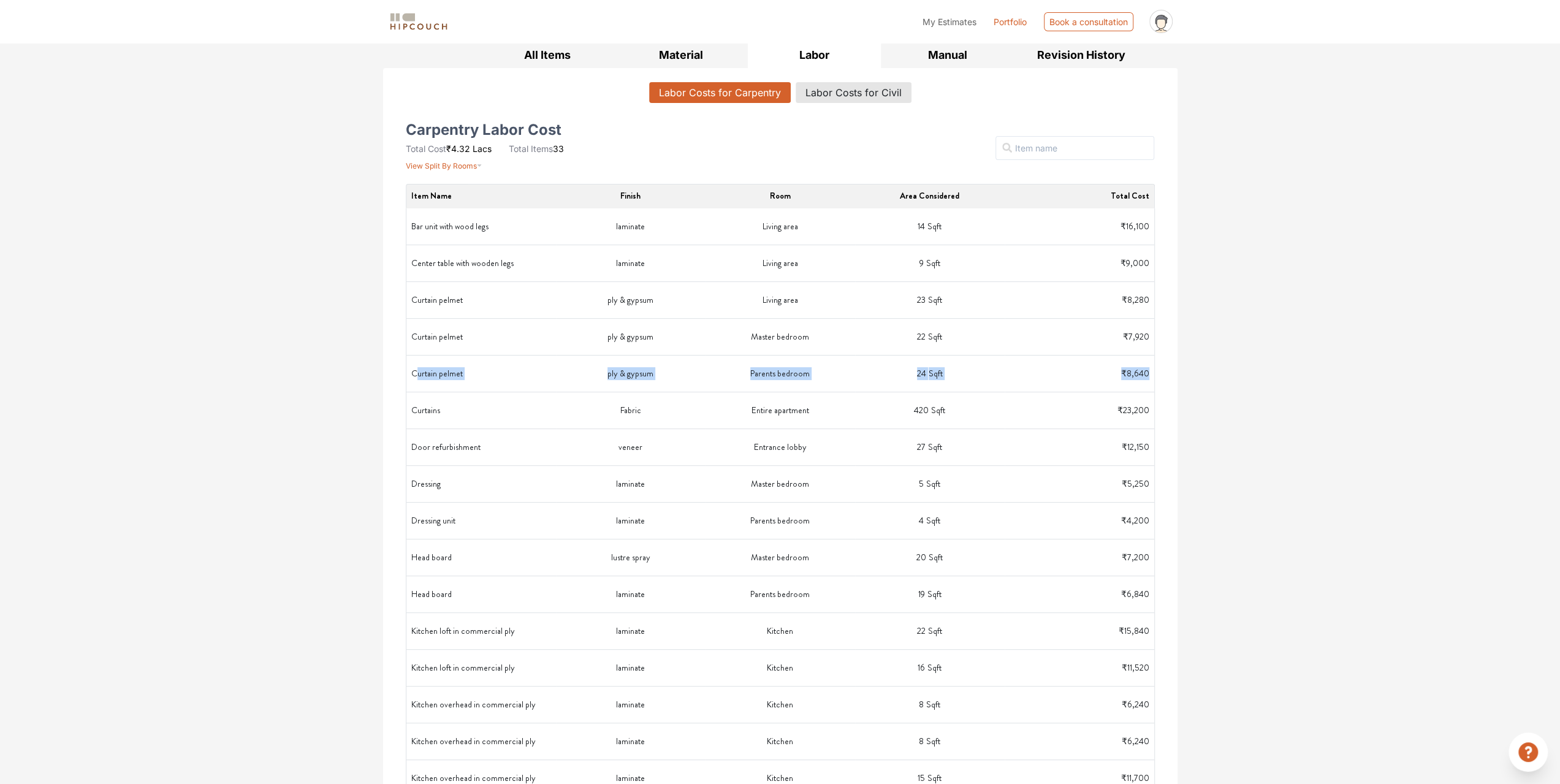
drag, startPoint x: 417, startPoint y: 374, endPoint x: 1149, endPoint y: 379, distance: 732.0
click at [1149, 379] on tr "Curtain pelmet ply & gypsum Parents bedroom 24 Sqft ₹8,640" at bounding box center [780, 374] width 748 height 37
drag, startPoint x: 415, startPoint y: 227, endPoint x: 1151, endPoint y: 233, distance: 736.0
click at [1151, 233] on tr "Bar unit with wood legs laminate Living area 14 Sqft ₹16,100" at bounding box center [780, 226] width 748 height 37
drag, startPoint x: 524, startPoint y: 234, endPoint x: 464, endPoint y: 228, distance: 60.3
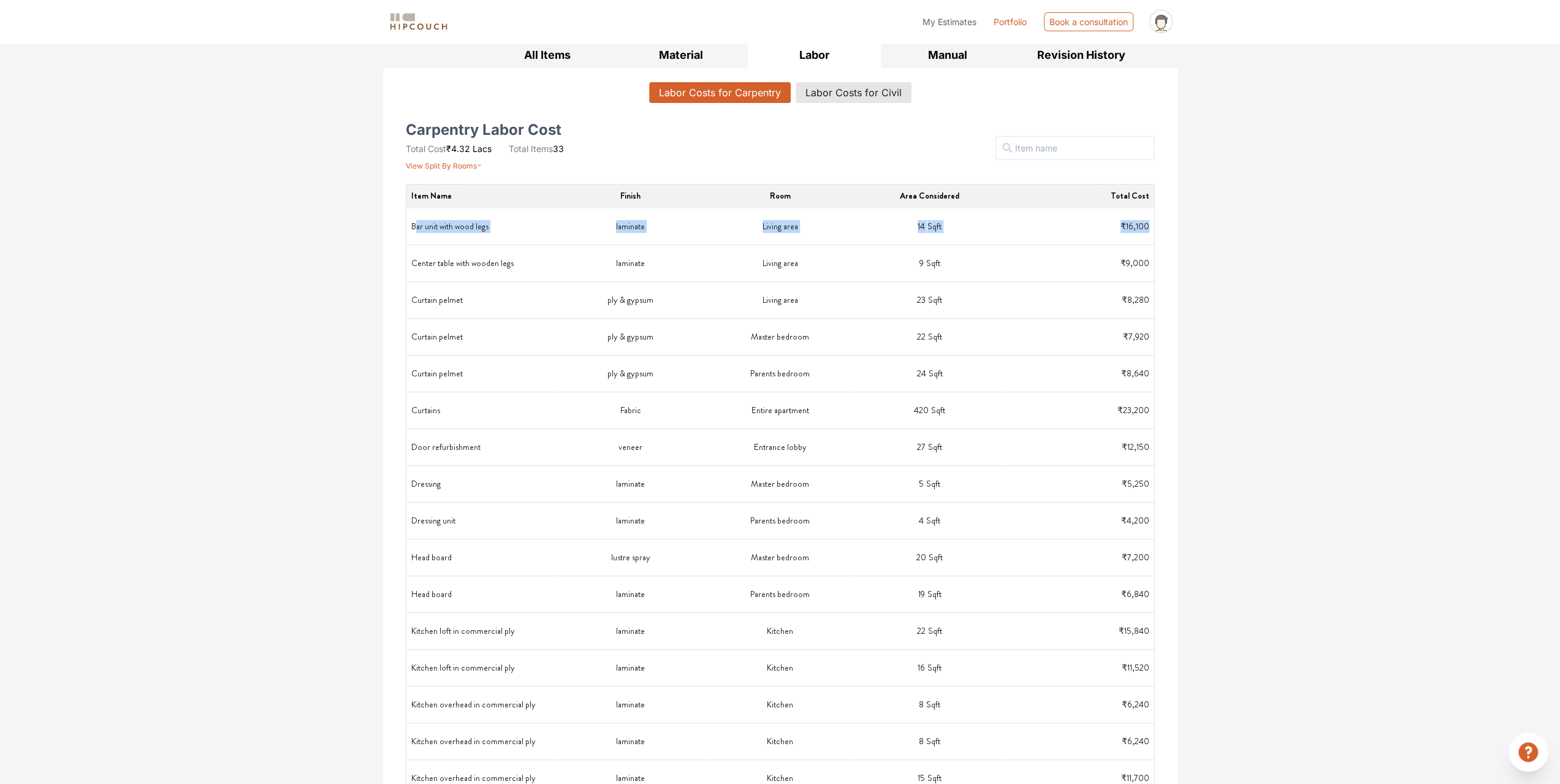
click at [524, 234] on td "Bar unit with wood legs" at bounding box center [481, 226] width 150 height 37
click at [422, 221] on td "Bar unit with wood legs" at bounding box center [481, 226] width 150 height 37
drag, startPoint x: 408, startPoint y: 226, endPoint x: 1150, endPoint y: 229, distance: 742.0
click at [1150, 229] on tr "Bar unit with wood legs laminate Living area 14 Sqft ₹16,100" at bounding box center [780, 226] width 748 height 37
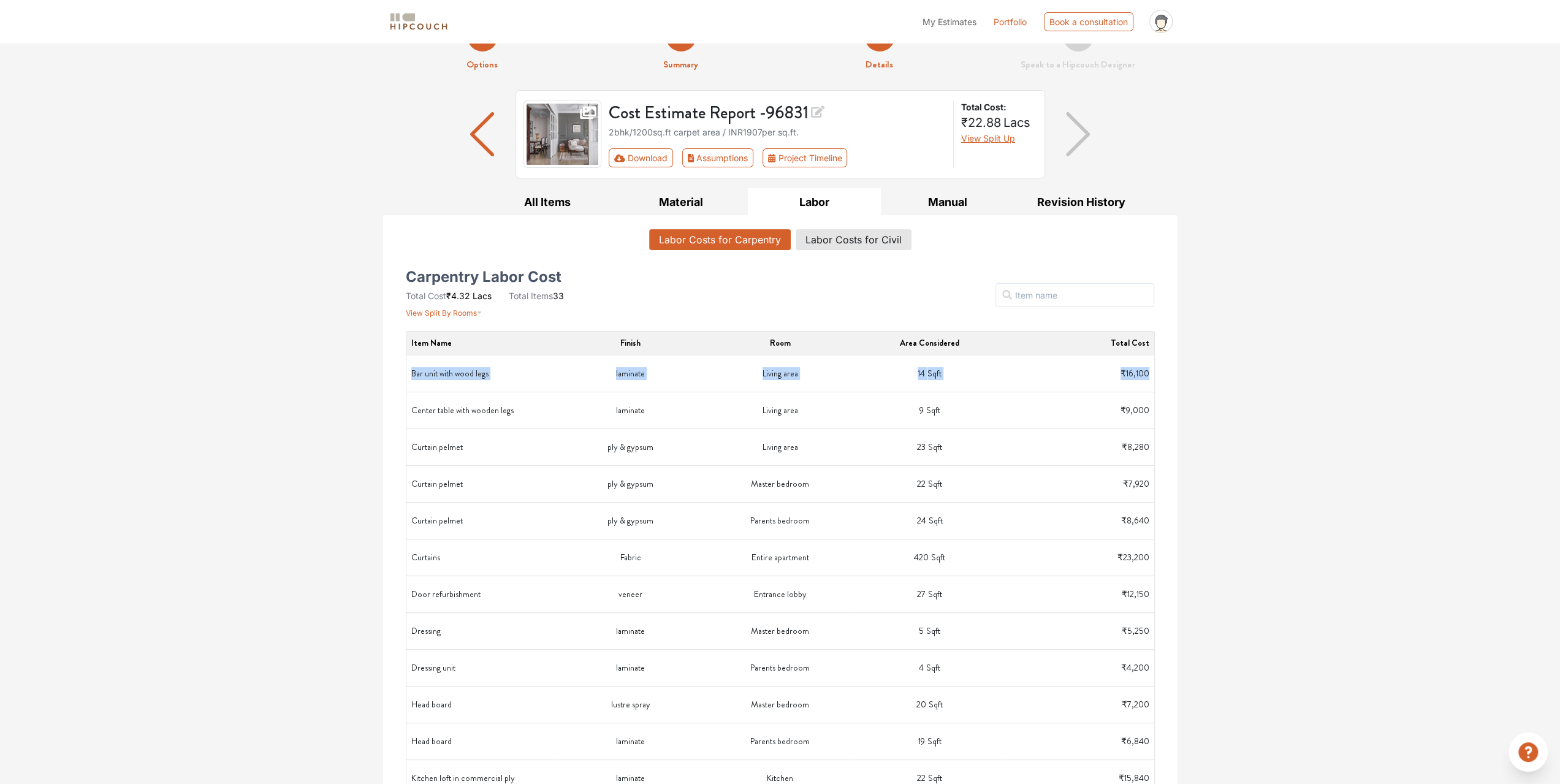
scroll to position [0, 0]
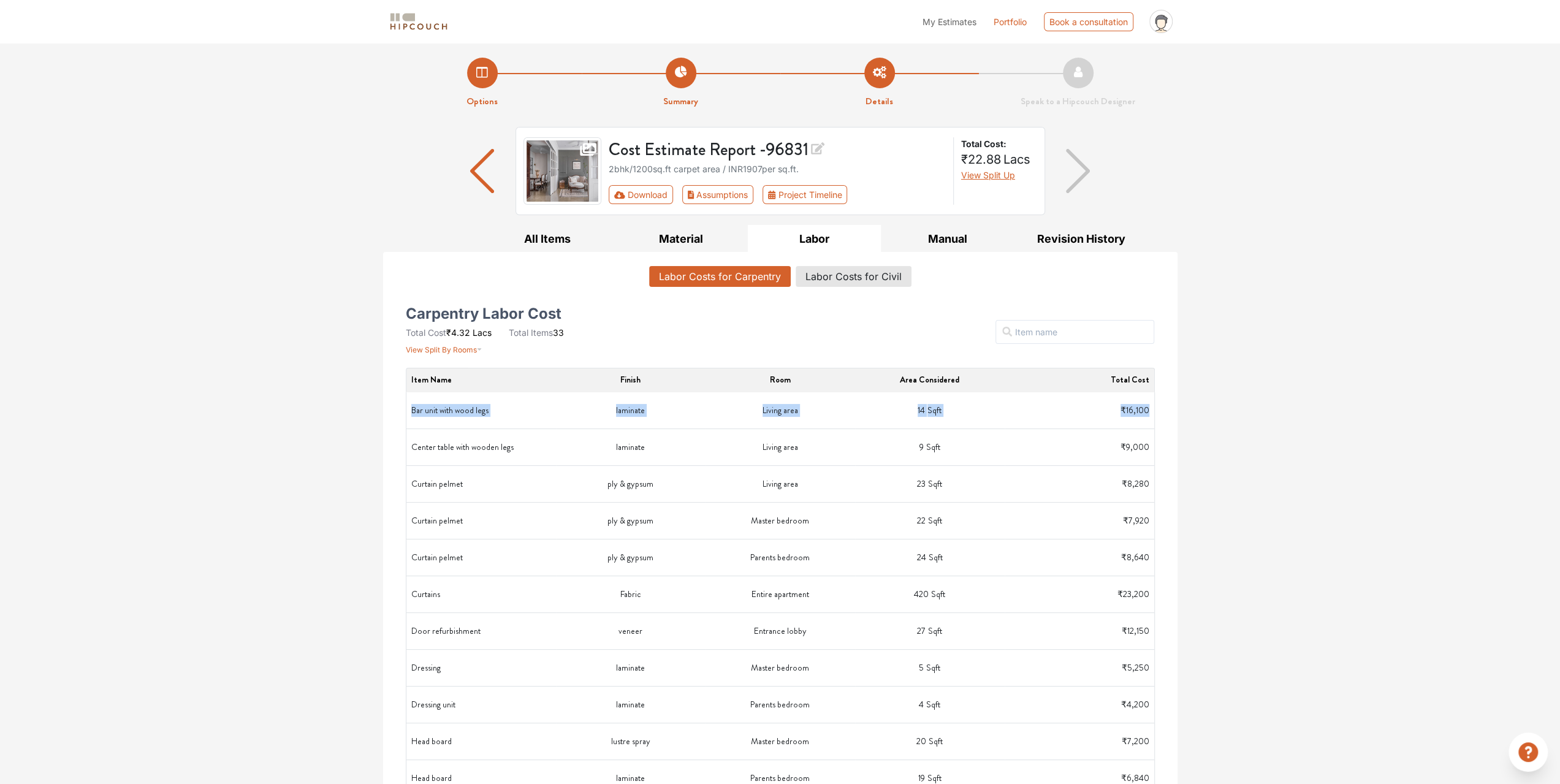
click at [488, 176] on img "button" at bounding box center [482, 171] width 24 height 44
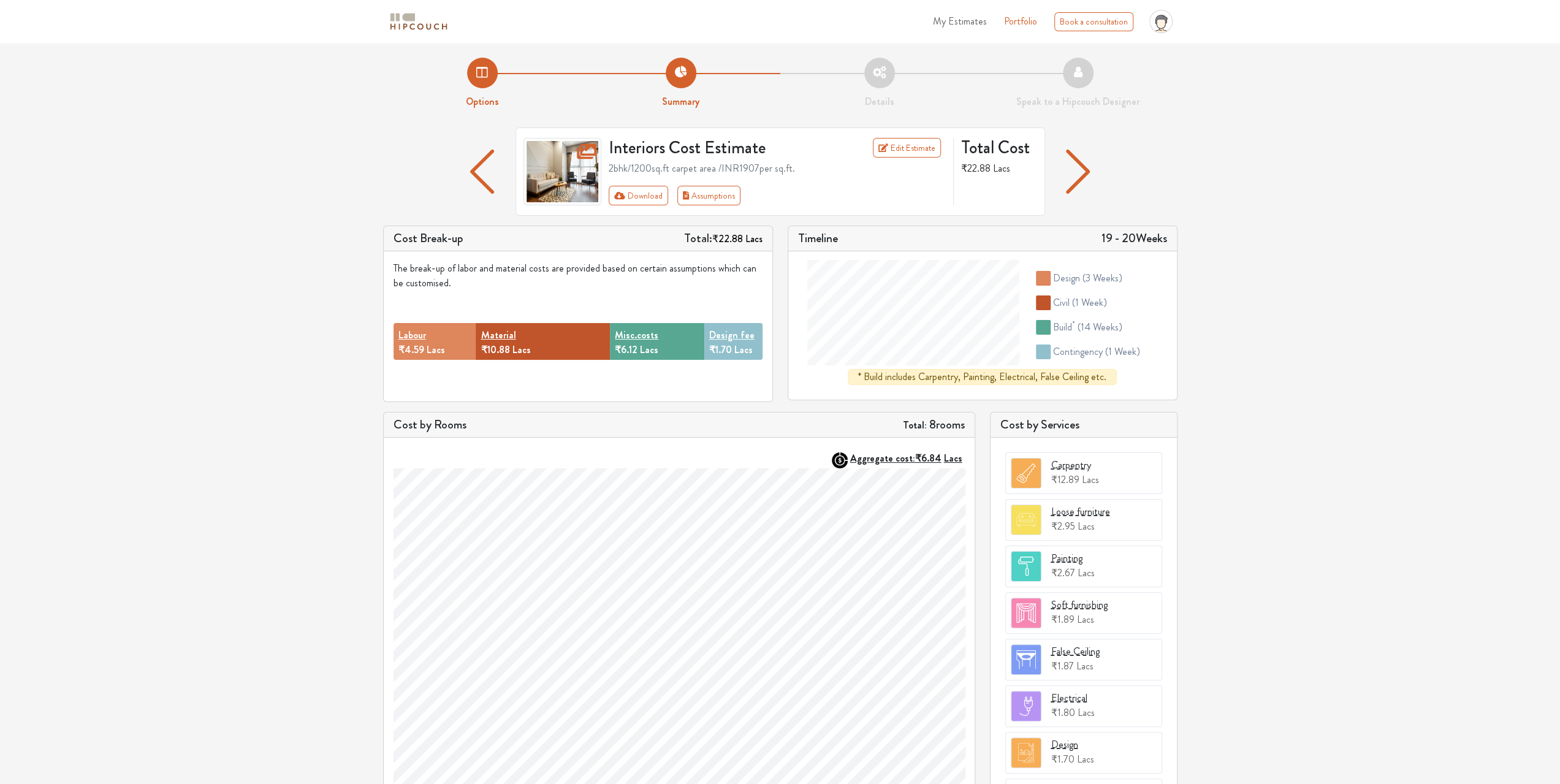
click at [493, 174] on img "button" at bounding box center [482, 172] width 24 height 44
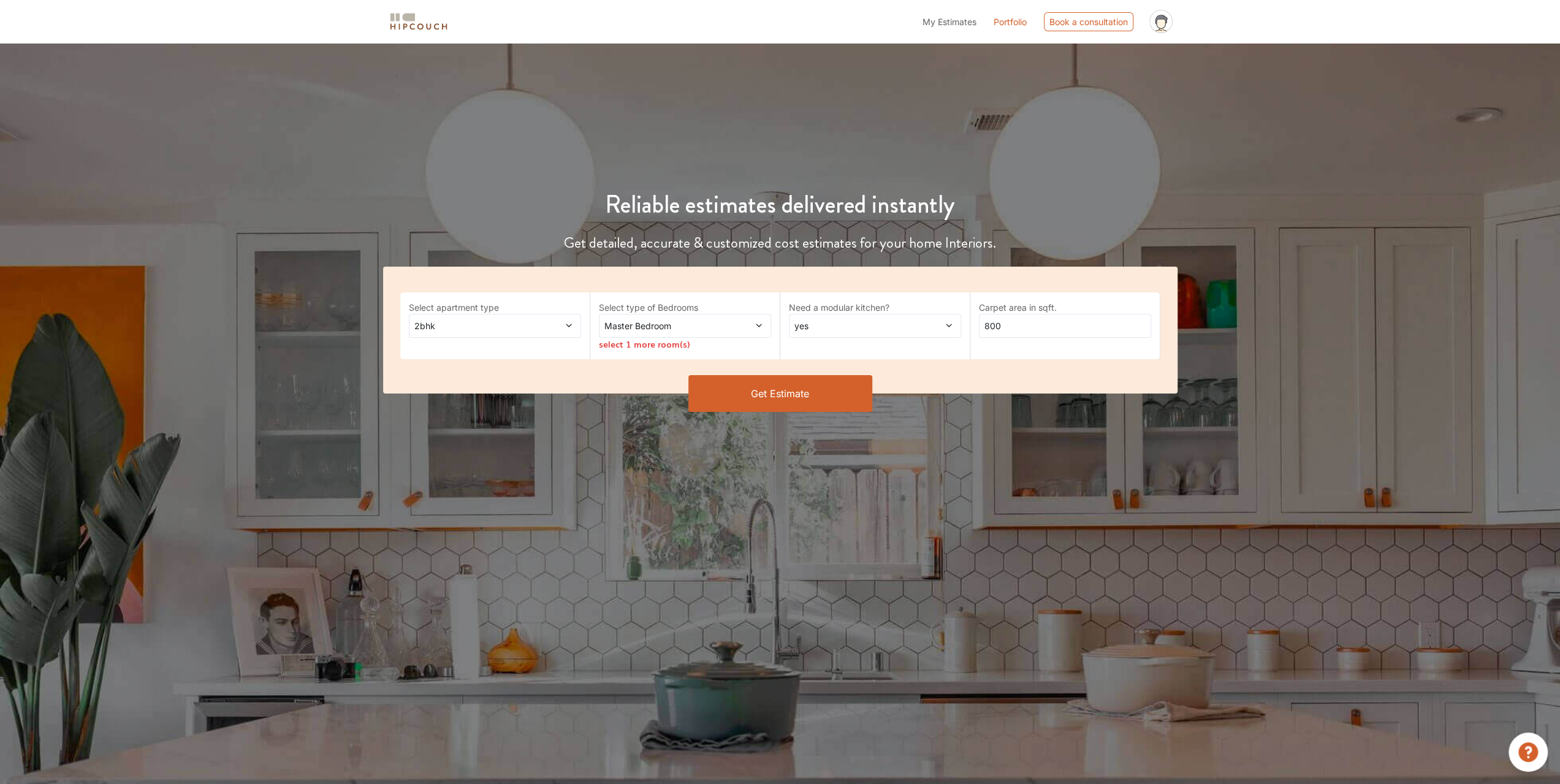
click at [793, 396] on button "Get Estimate" at bounding box center [780, 393] width 184 height 37
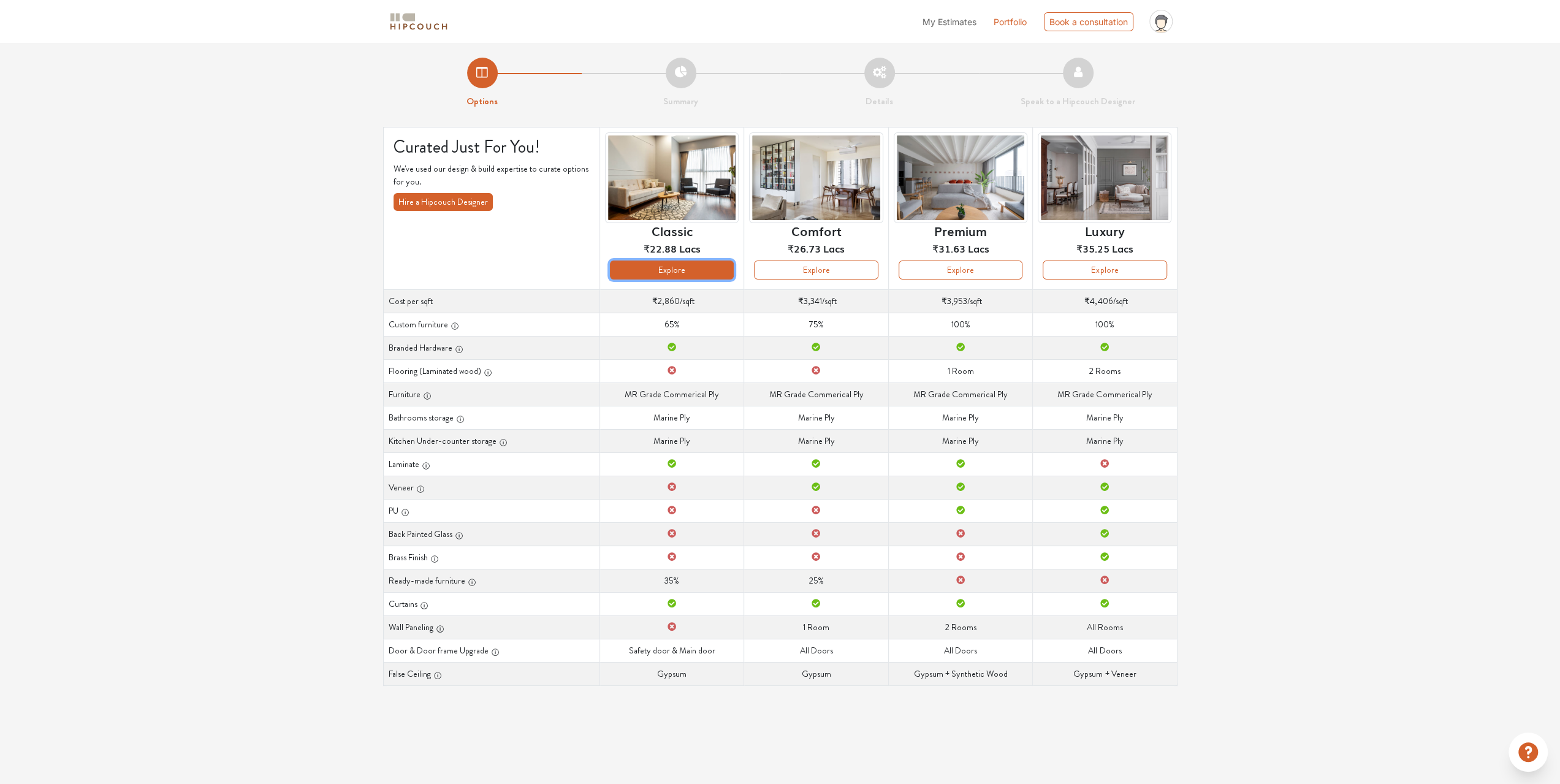
click at [696, 274] on button "Explore" at bounding box center [671, 270] width 124 height 19
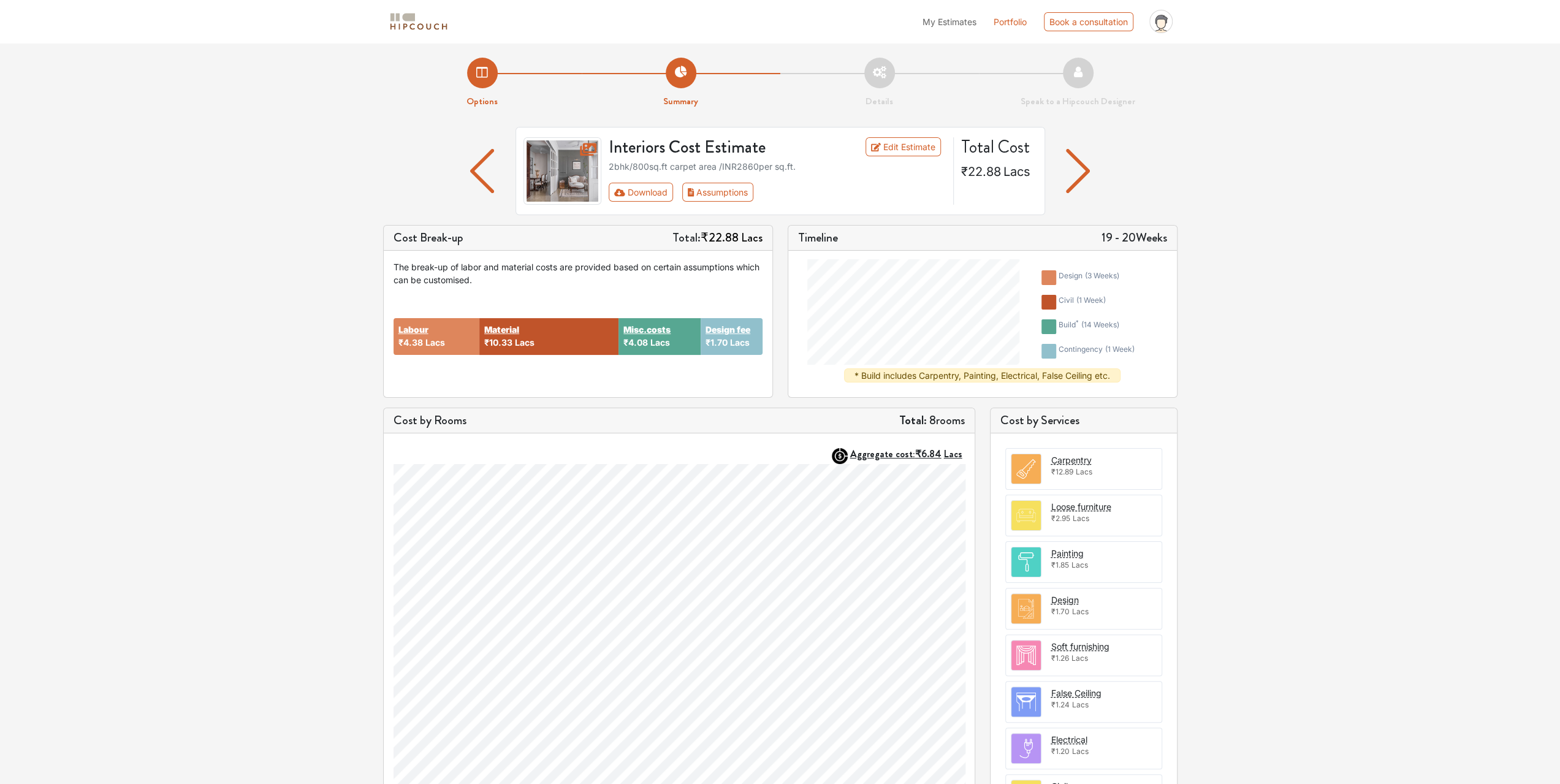
click at [1074, 176] on img "button" at bounding box center [1077, 171] width 24 height 44
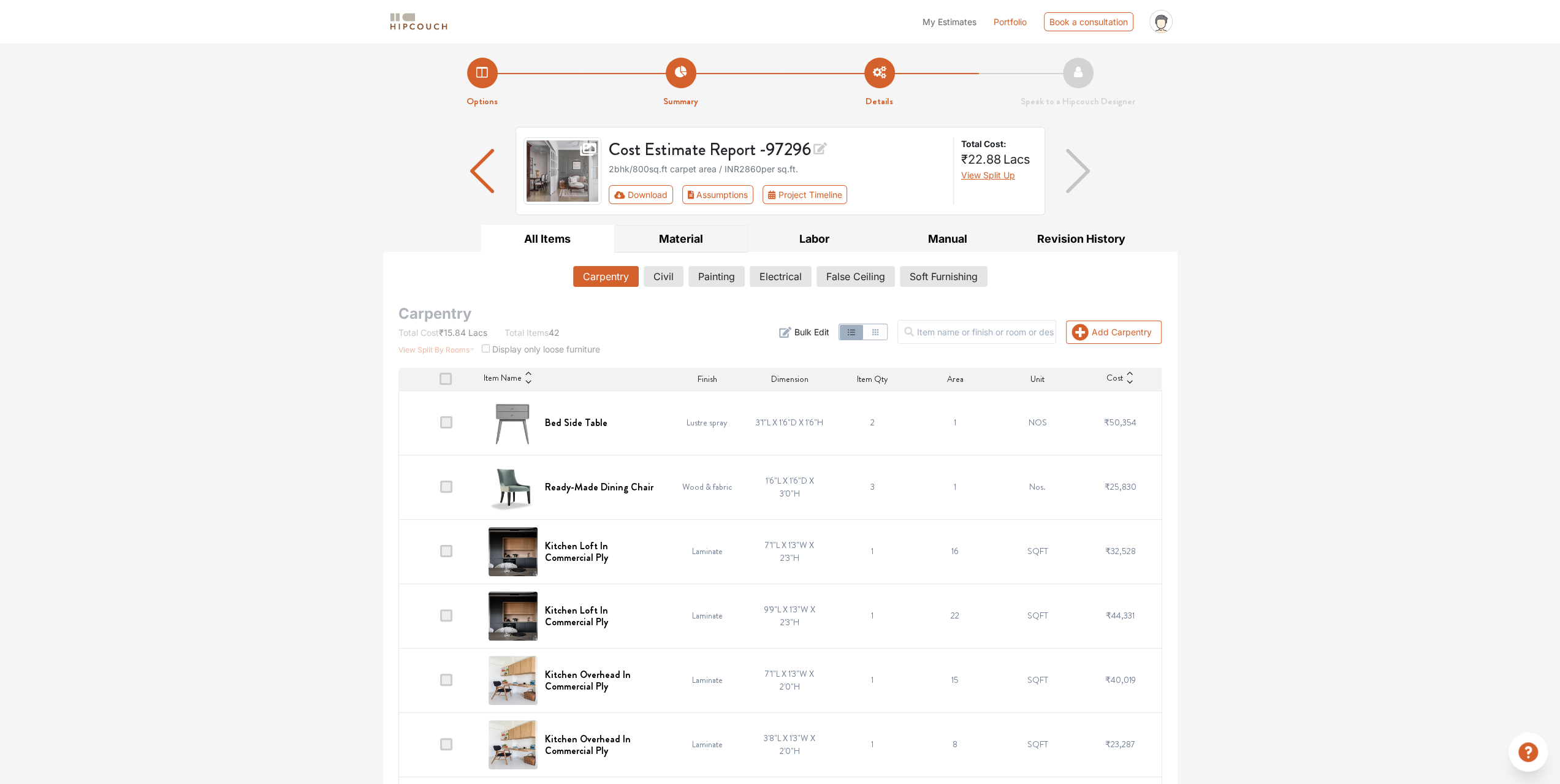
click at [698, 238] on button "Material" at bounding box center [681, 239] width 134 height 28
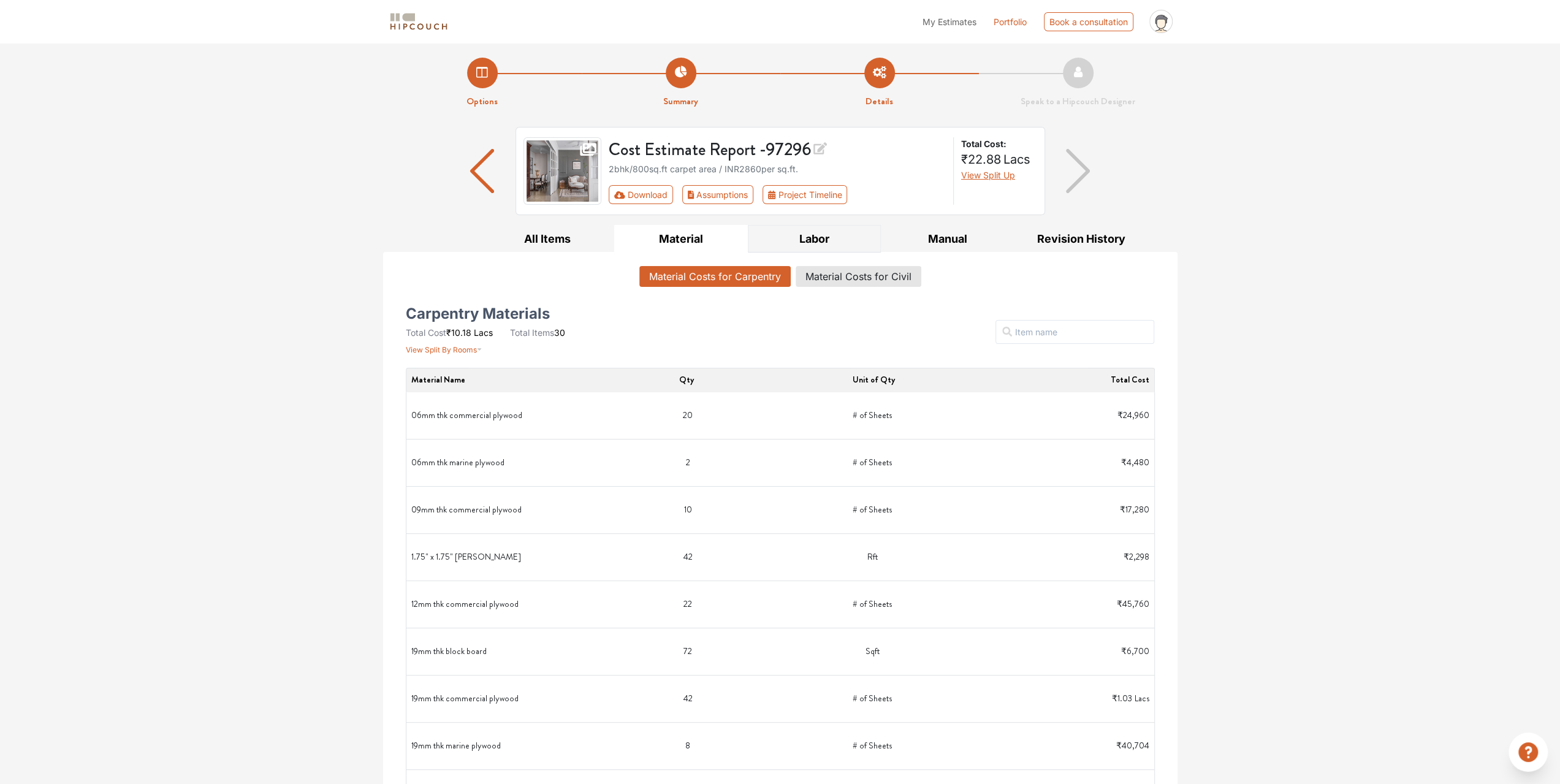
click at [807, 236] on button "Labor" at bounding box center [814, 239] width 134 height 28
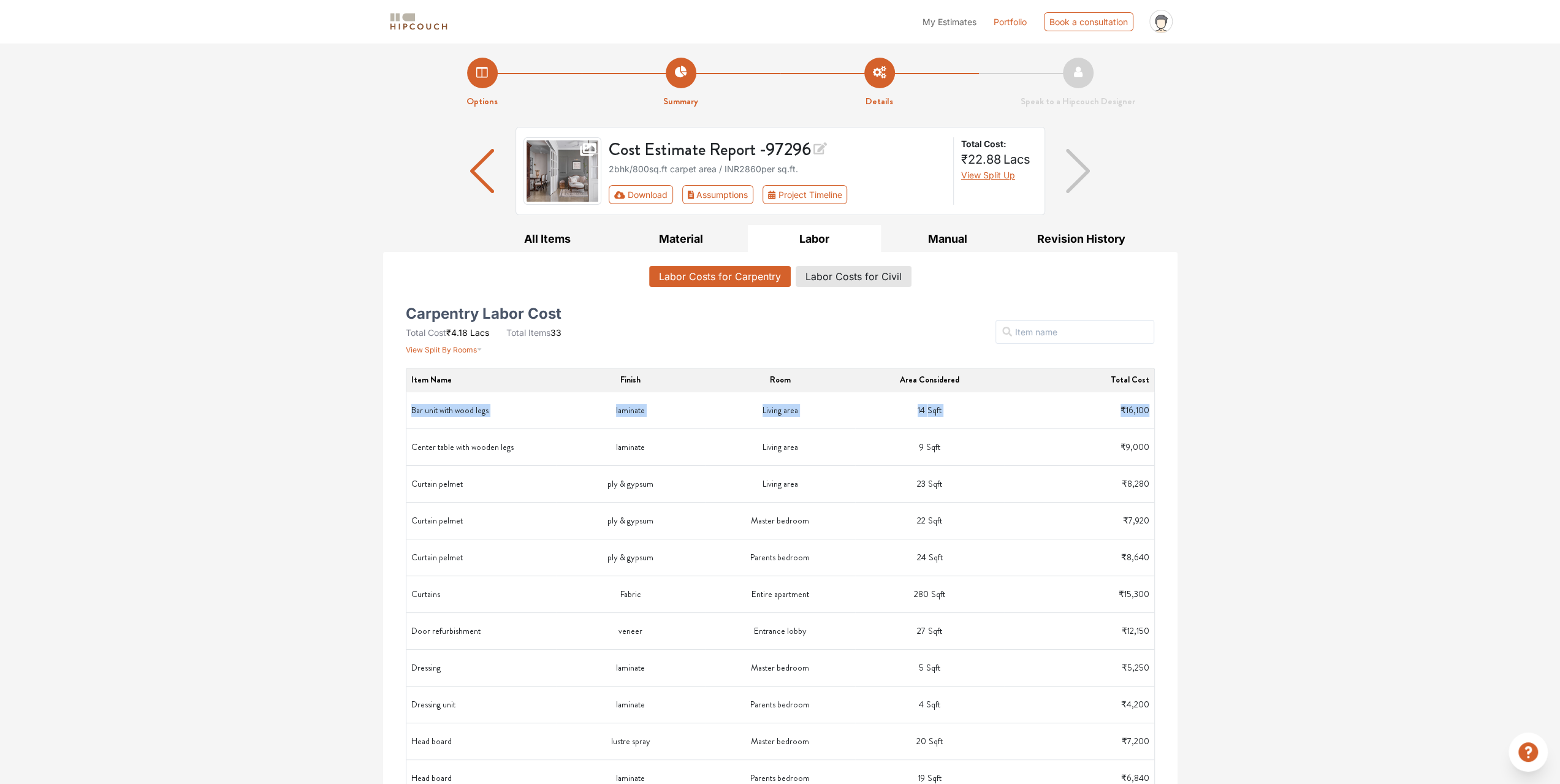
drag, startPoint x: 424, startPoint y: 409, endPoint x: 1154, endPoint y: 411, distance: 730.0
click at [1154, 411] on tr "Bar unit with wood legs laminate Living area 14 Sqft ₹16,100" at bounding box center [780, 410] width 748 height 37
click at [554, 242] on button "All Items" at bounding box center [547, 239] width 134 height 28
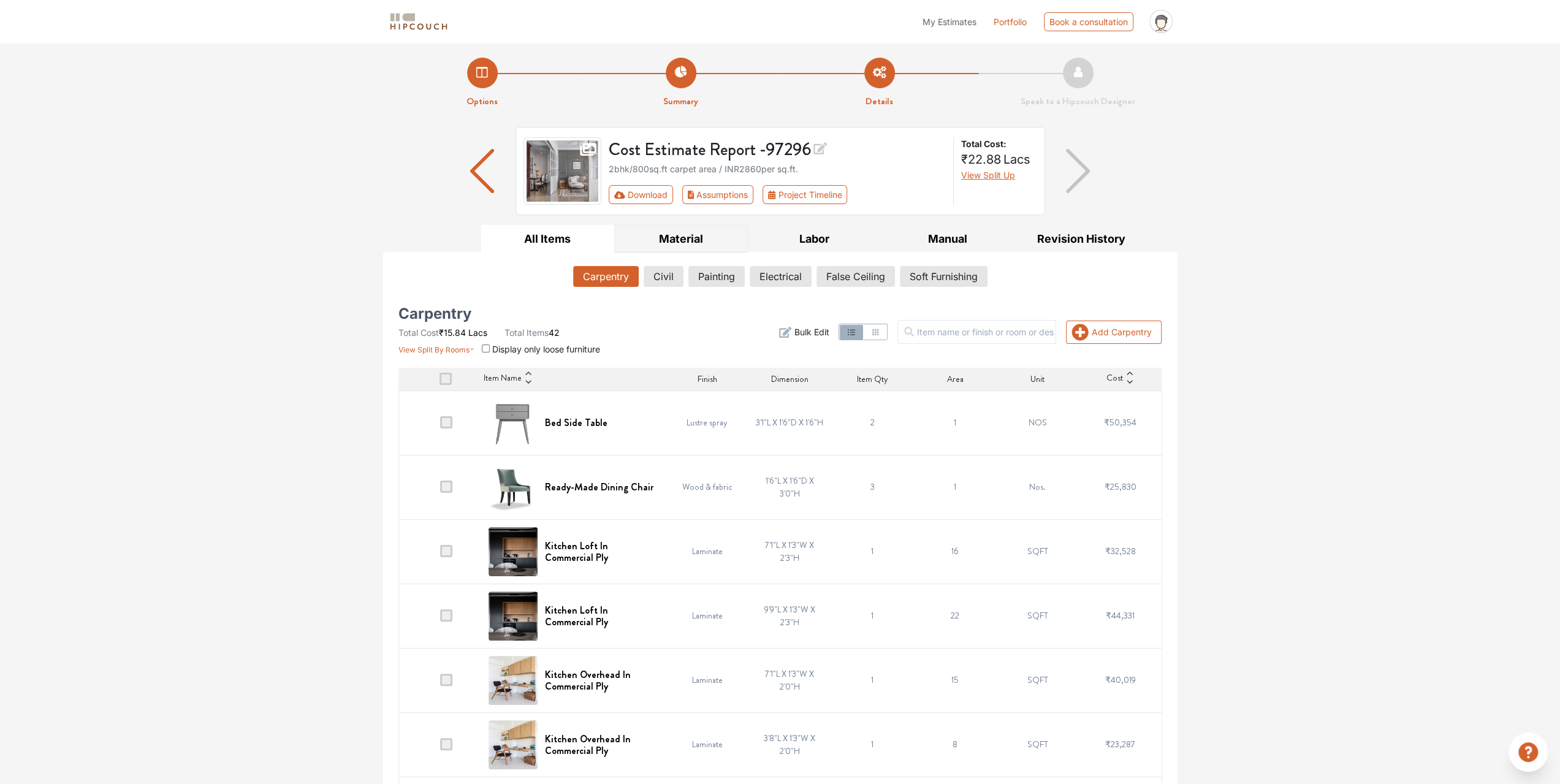
click at [680, 248] on button "Material" at bounding box center [681, 239] width 134 height 28
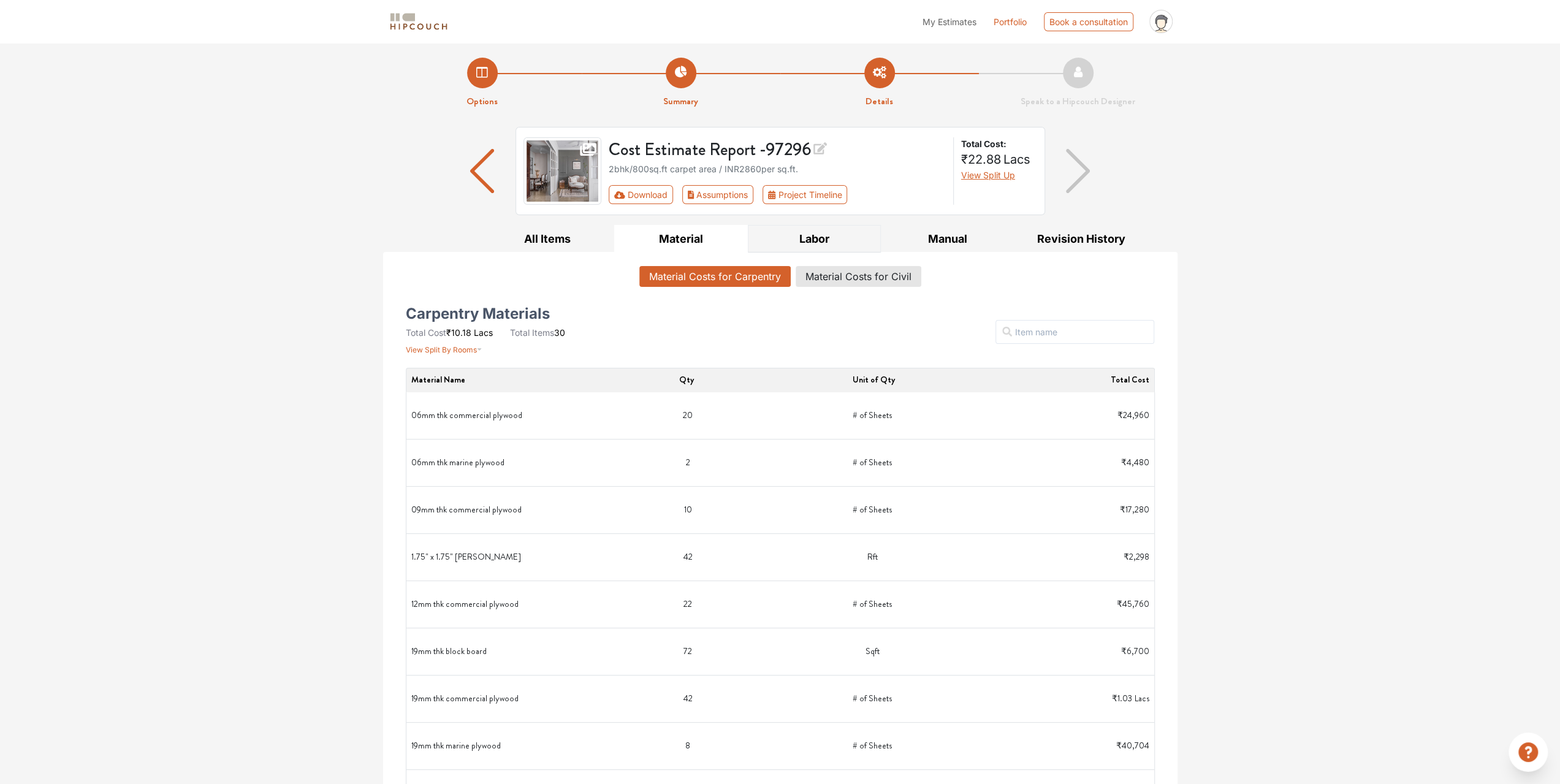
click at [814, 242] on button "Labor" at bounding box center [814, 239] width 134 height 28
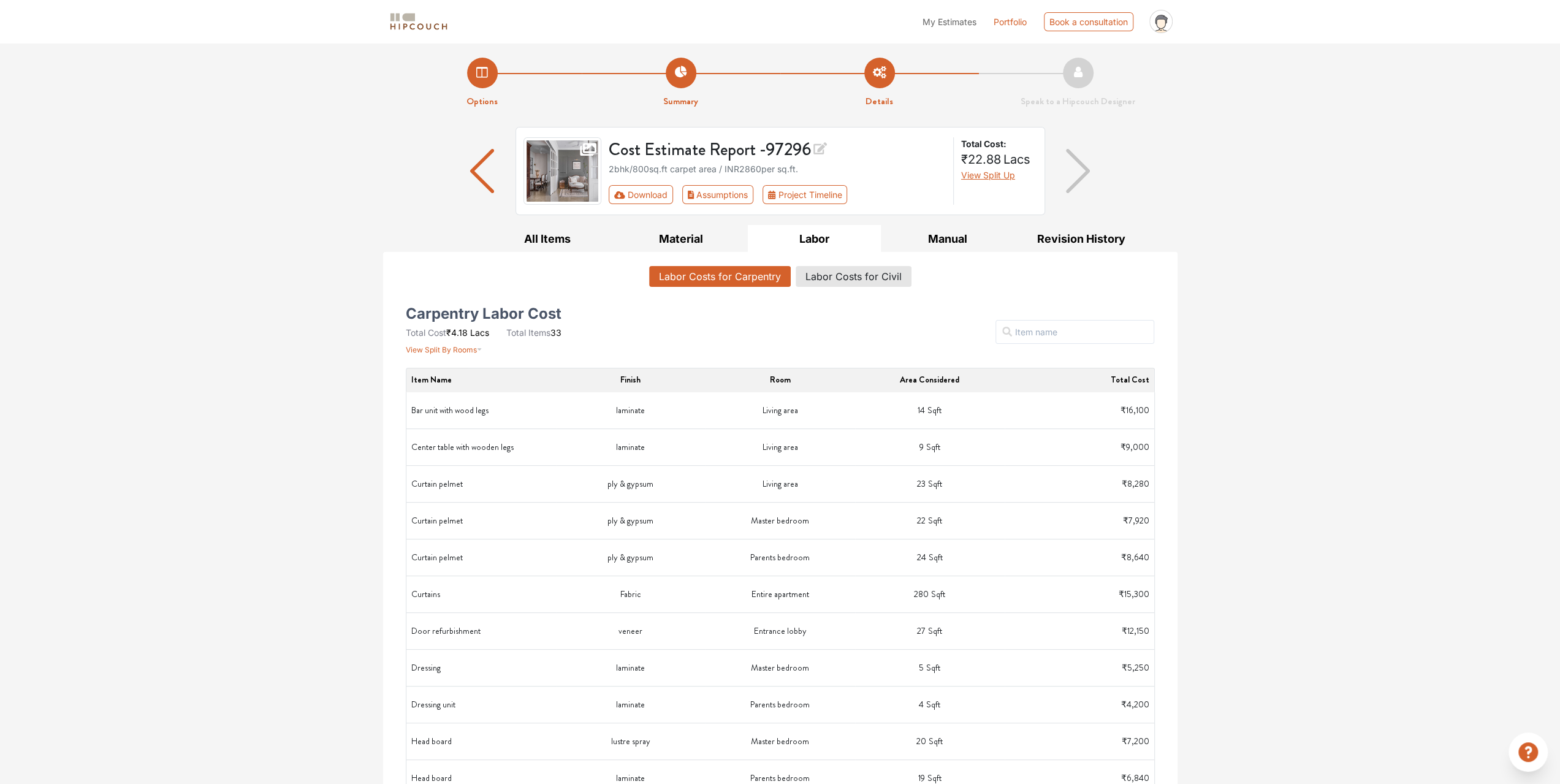
drag, startPoint x: 393, startPoint y: 406, endPoint x: 587, endPoint y: 235, distance: 258.6
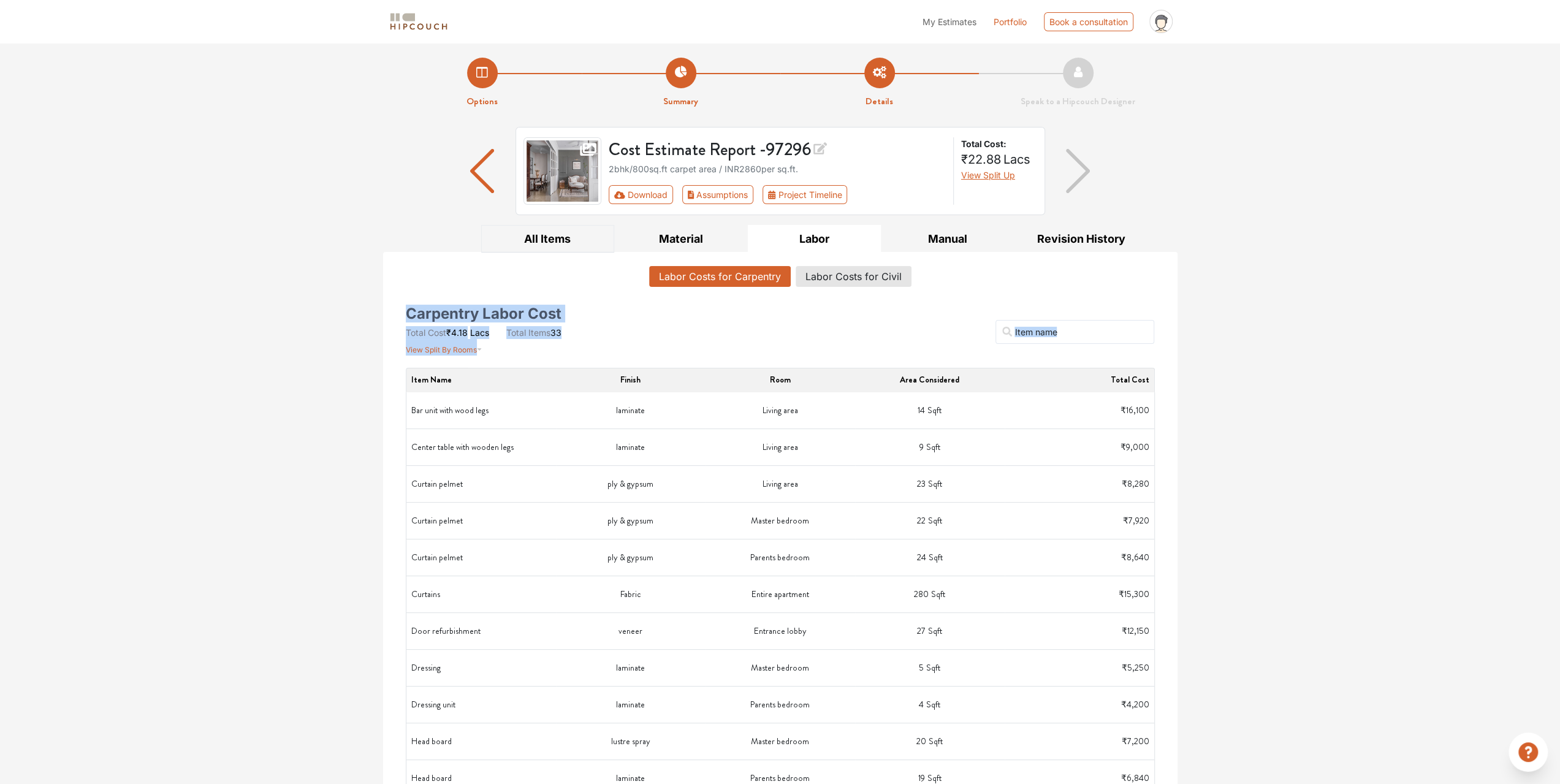
click at [554, 232] on button "All Items" at bounding box center [547, 239] width 134 height 28
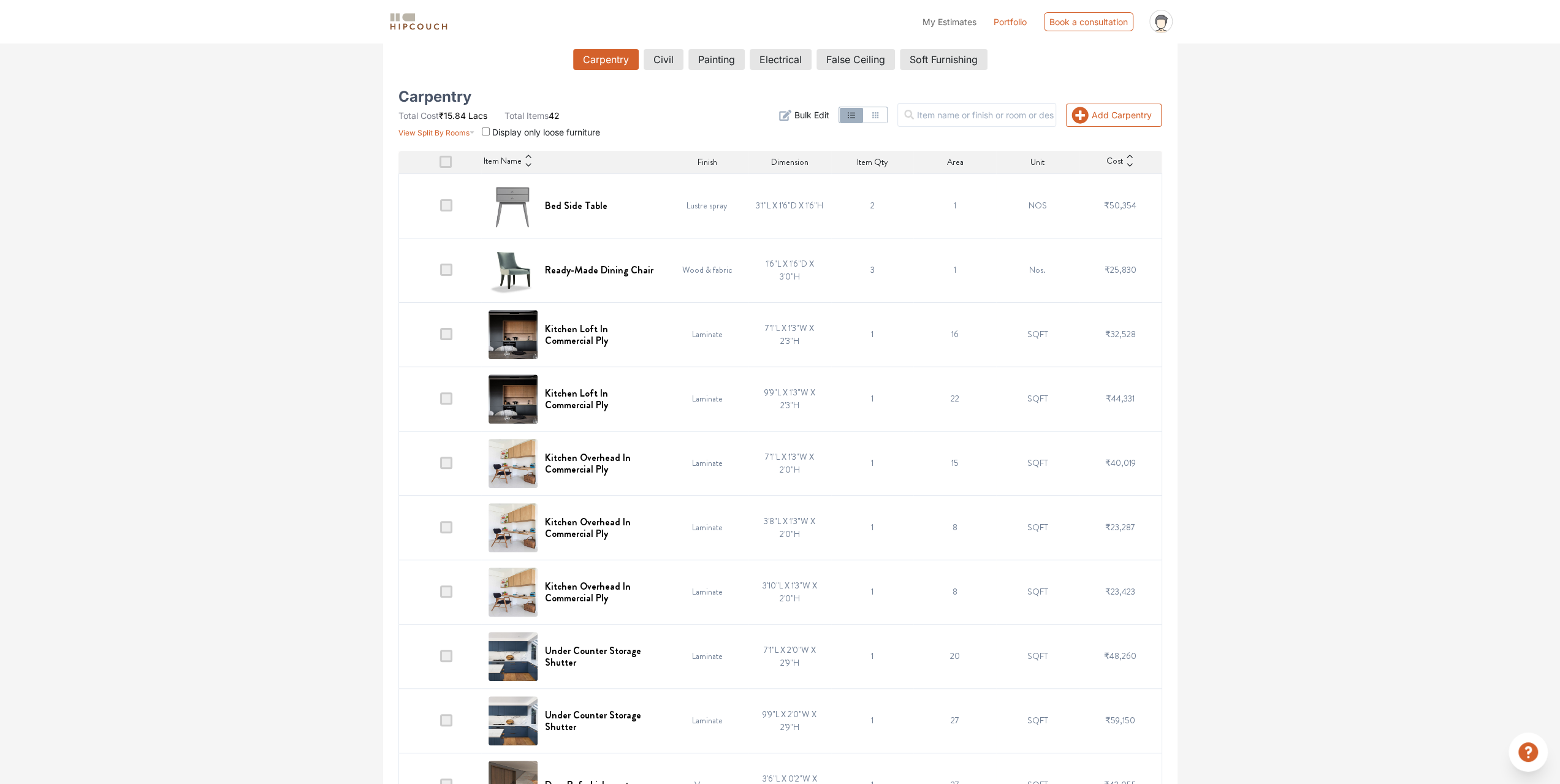
scroll to position [61, 0]
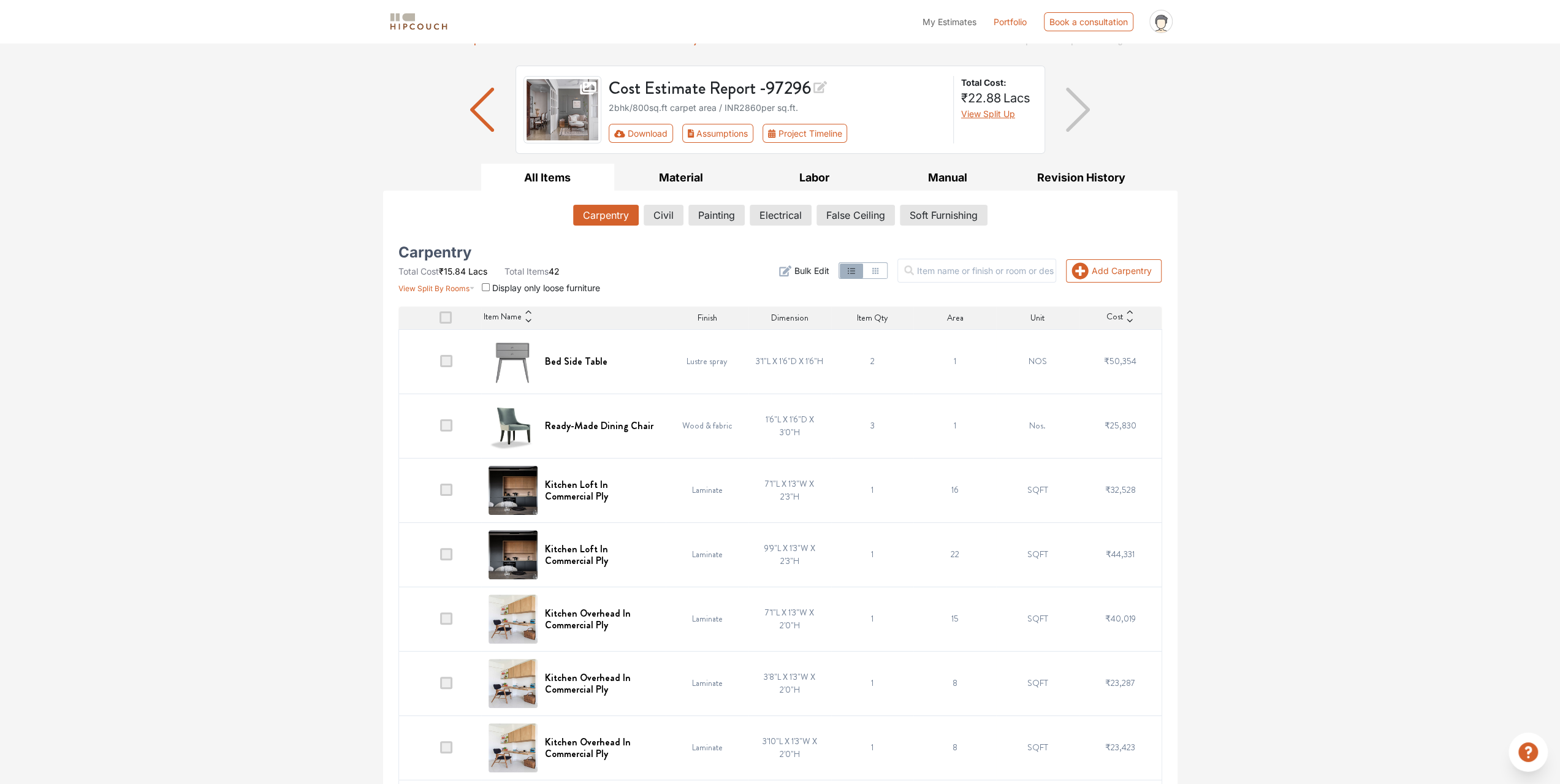
click at [441, 359] on span at bounding box center [446, 360] width 12 height 12
click at [440, 364] on input "checkbox" at bounding box center [440, 364] width 0 height 0
click at [442, 426] on span at bounding box center [446, 425] width 12 height 12
click at [440, 428] on input "checkbox" at bounding box center [440, 428] width 0 height 0
click at [445, 493] on span at bounding box center [446, 489] width 12 height 12
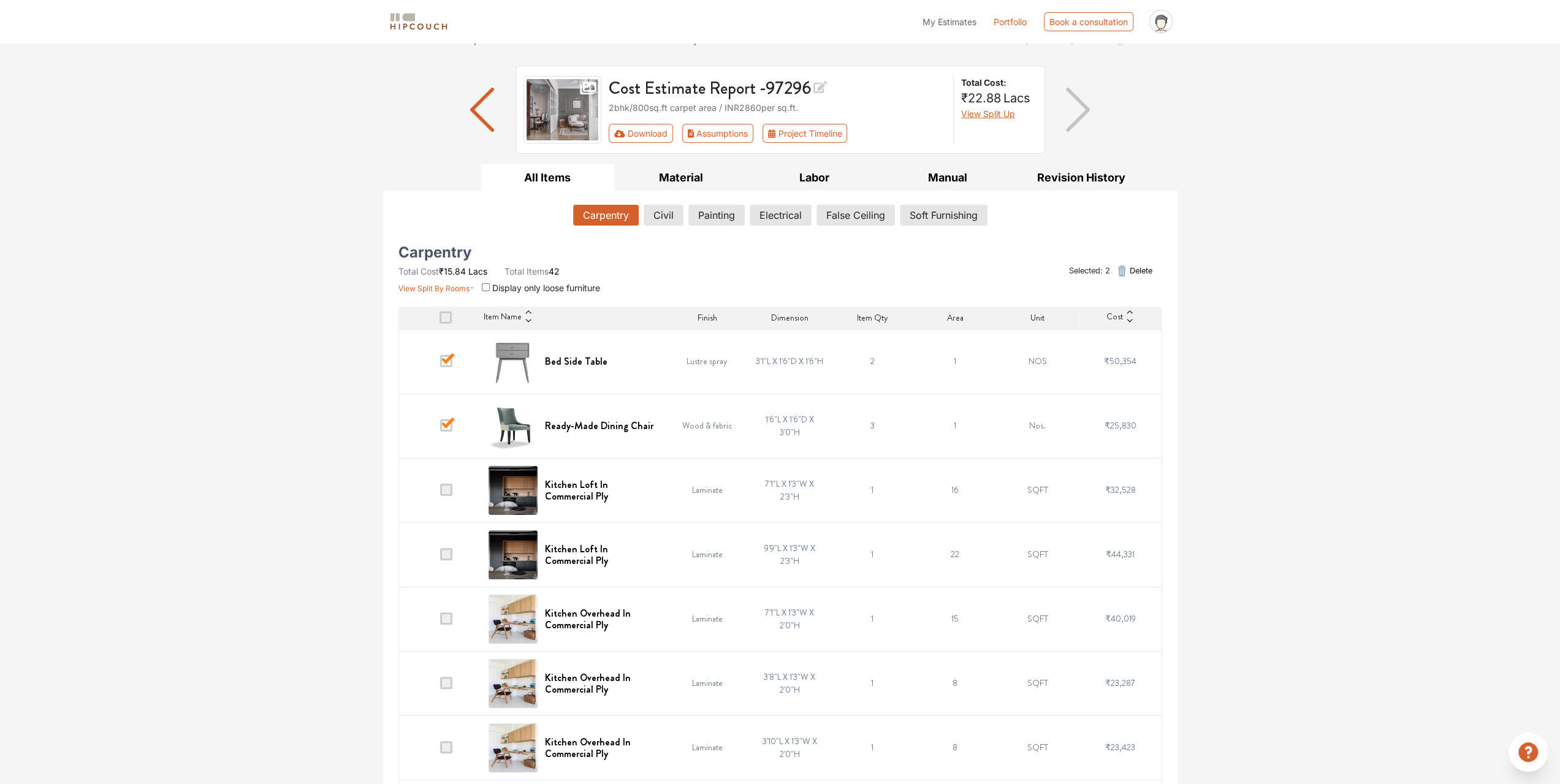
click at [440, 492] on input "checkbox" at bounding box center [440, 492] width 0 height 0
click at [441, 543] on td at bounding box center [439, 554] width 83 height 65
click at [445, 551] on span at bounding box center [446, 554] width 12 height 12
click at [440, 557] on input "checkbox" at bounding box center [440, 557] width 0 height 0
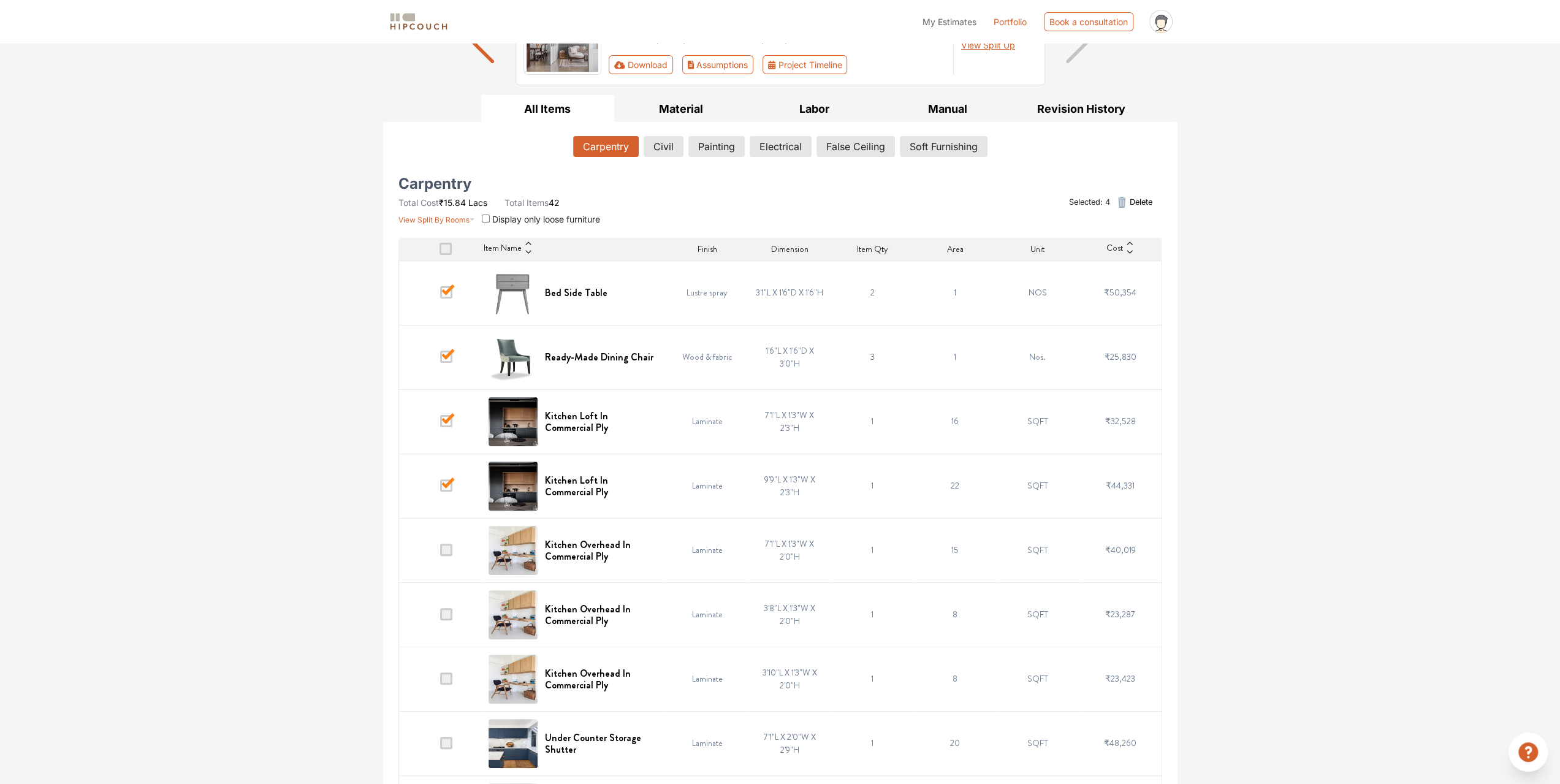
scroll to position [0, 0]
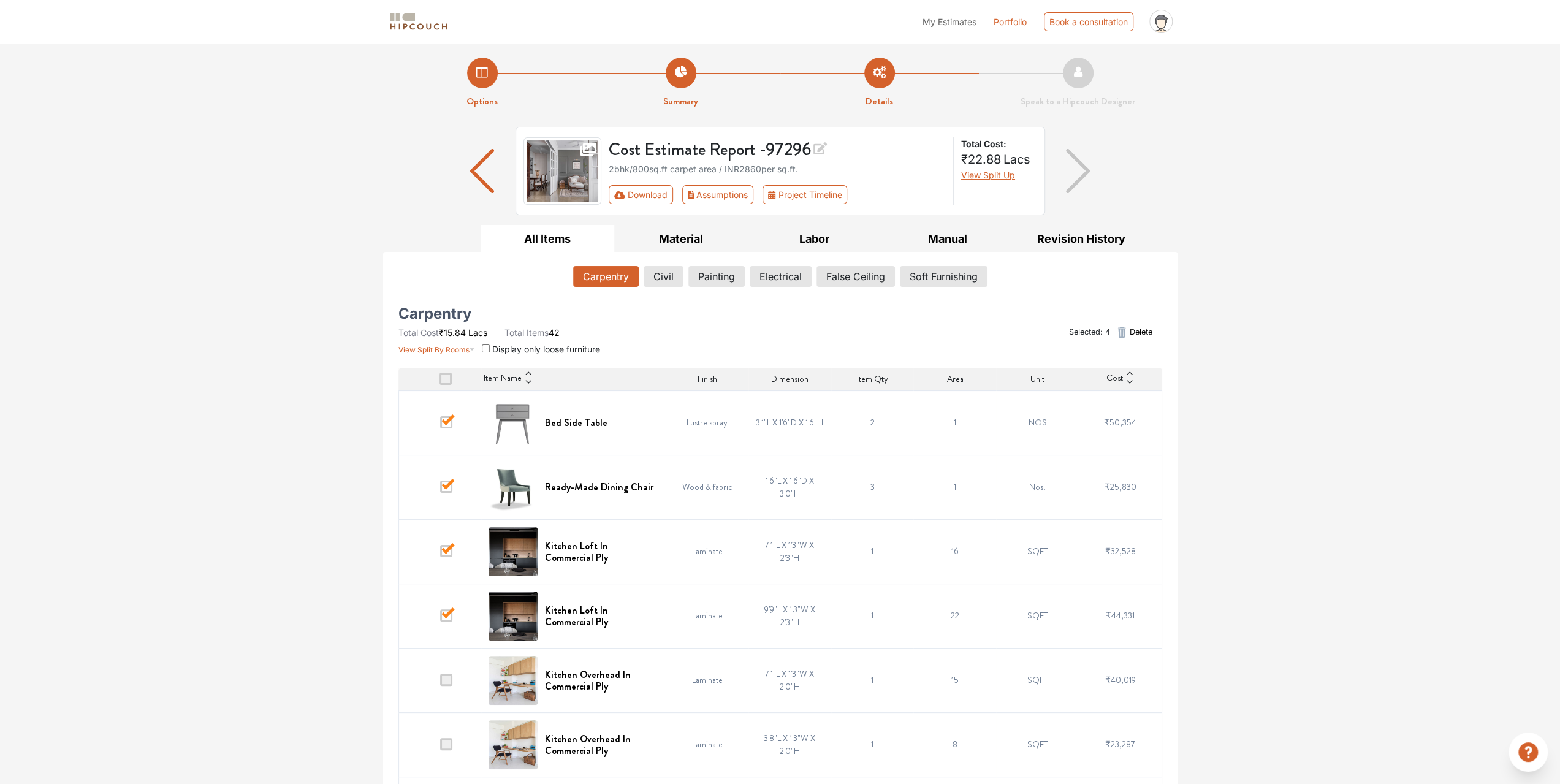
click at [1069, 187] on img "button" at bounding box center [1077, 171] width 24 height 44
click at [1075, 177] on img "button" at bounding box center [1077, 171] width 24 height 44
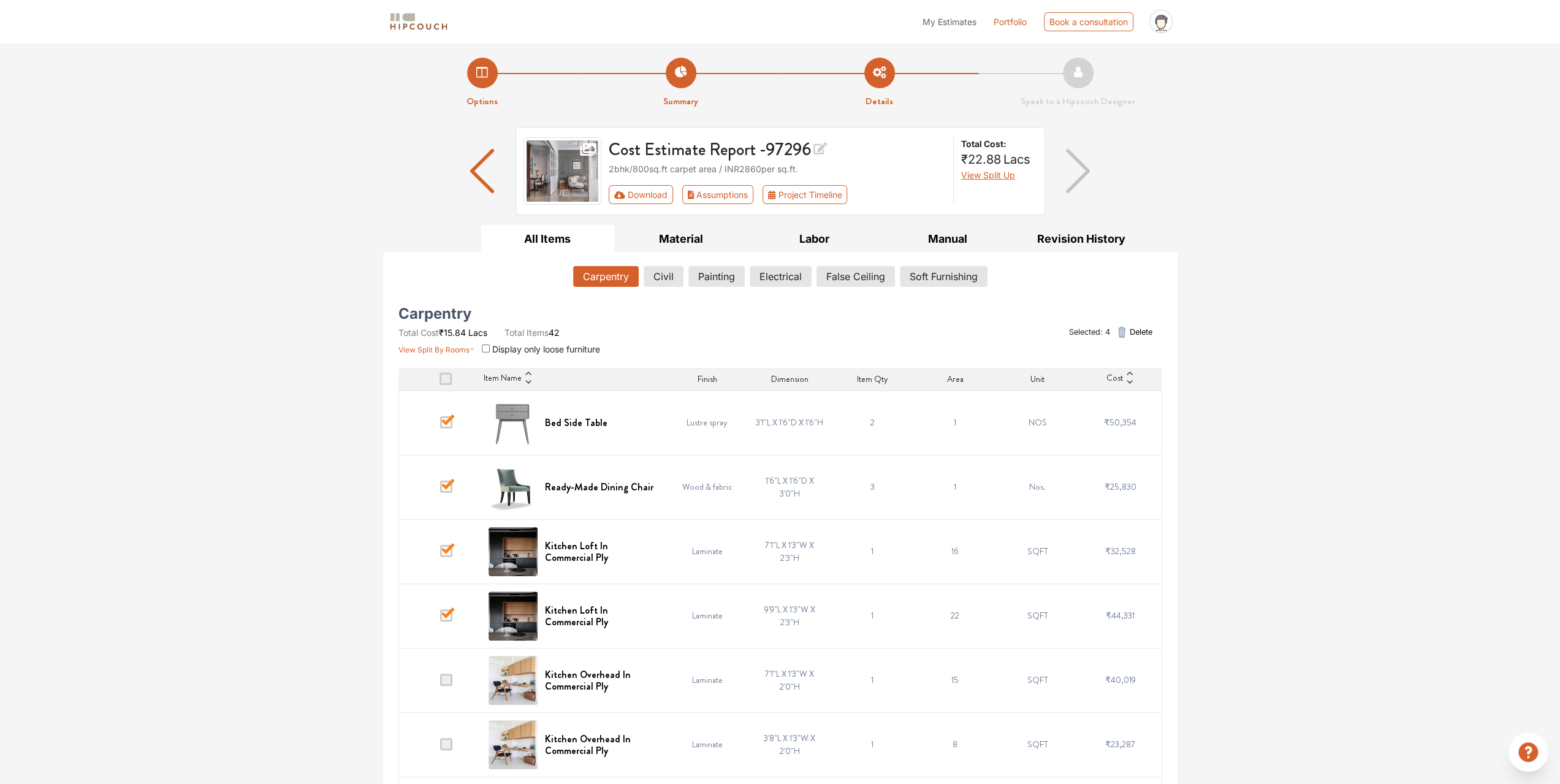
click at [1075, 177] on img "button" at bounding box center [1077, 171] width 24 height 44
click at [1074, 177] on img "button" at bounding box center [1077, 171] width 24 height 44
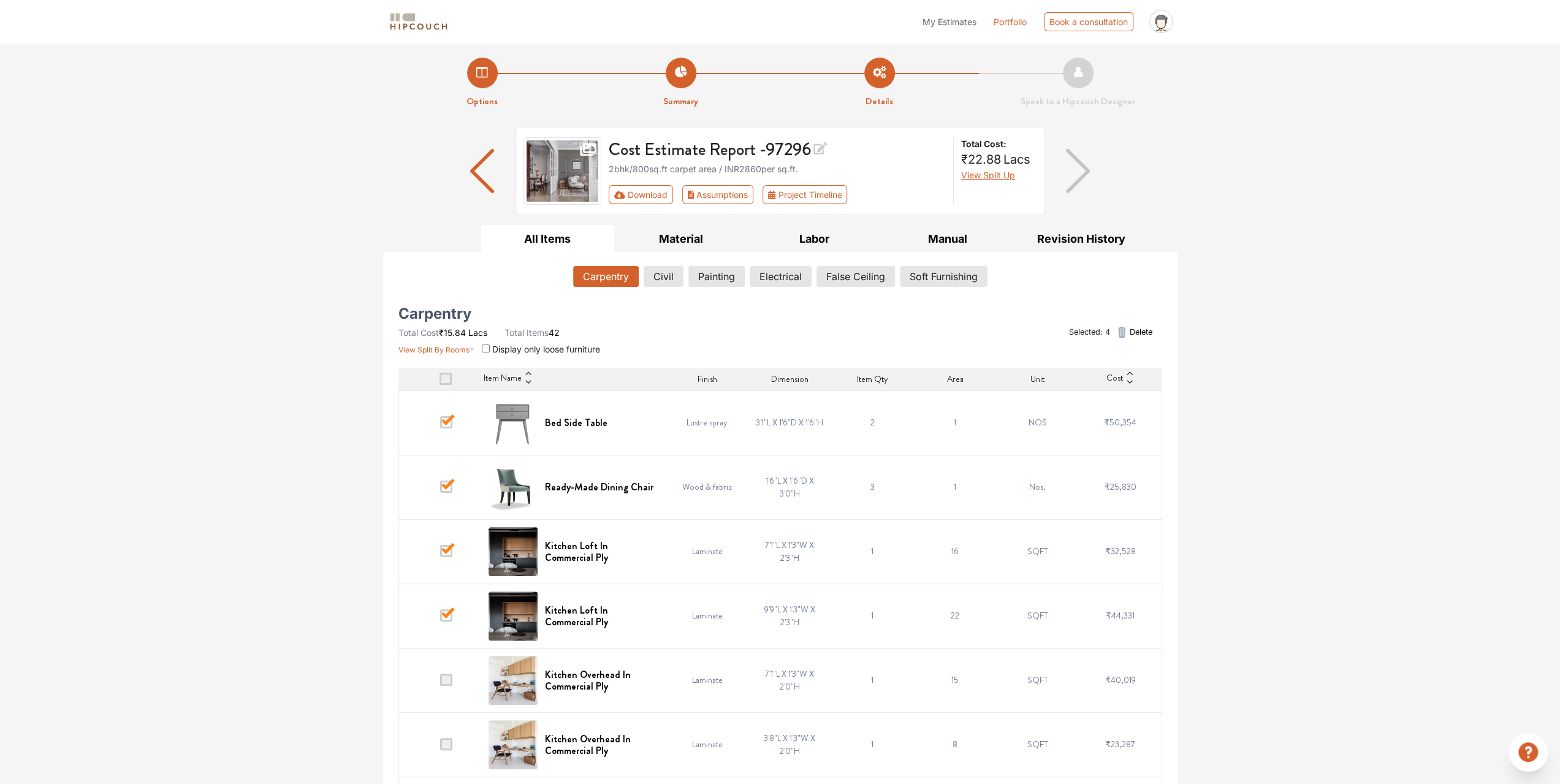
click at [1074, 177] on img "button" at bounding box center [1077, 171] width 24 height 44
click at [1079, 177] on img "button" at bounding box center [1077, 171] width 24 height 44
click at [1082, 176] on img "button" at bounding box center [1077, 171] width 24 height 44
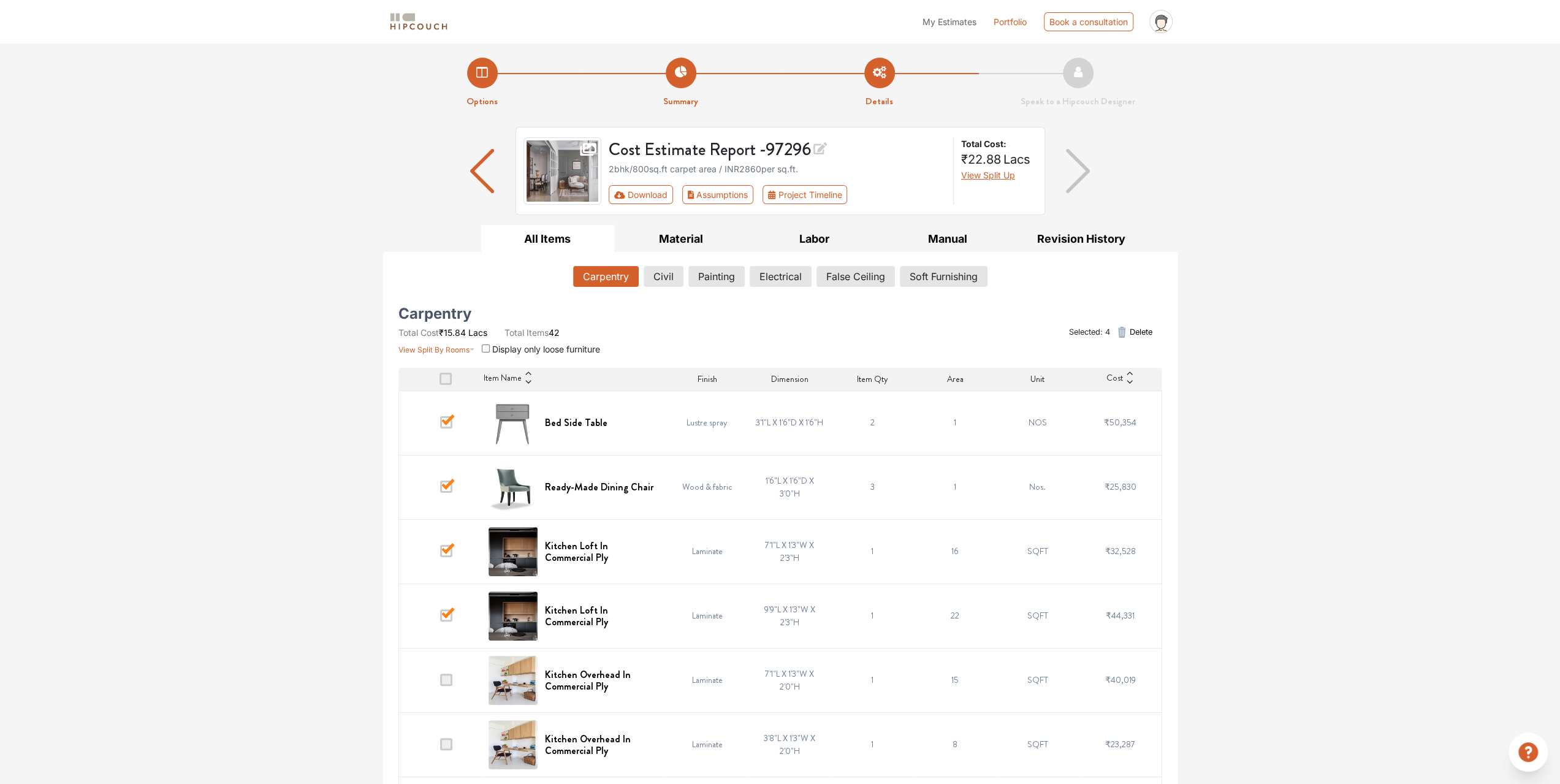
click at [1082, 175] on img "button" at bounding box center [1077, 171] width 24 height 44
click at [1083, 175] on img "button" at bounding box center [1077, 171] width 24 height 44
click at [450, 417] on span at bounding box center [446, 422] width 12 height 12
click at [440, 425] on input "checkbox" at bounding box center [440, 425] width 0 height 0
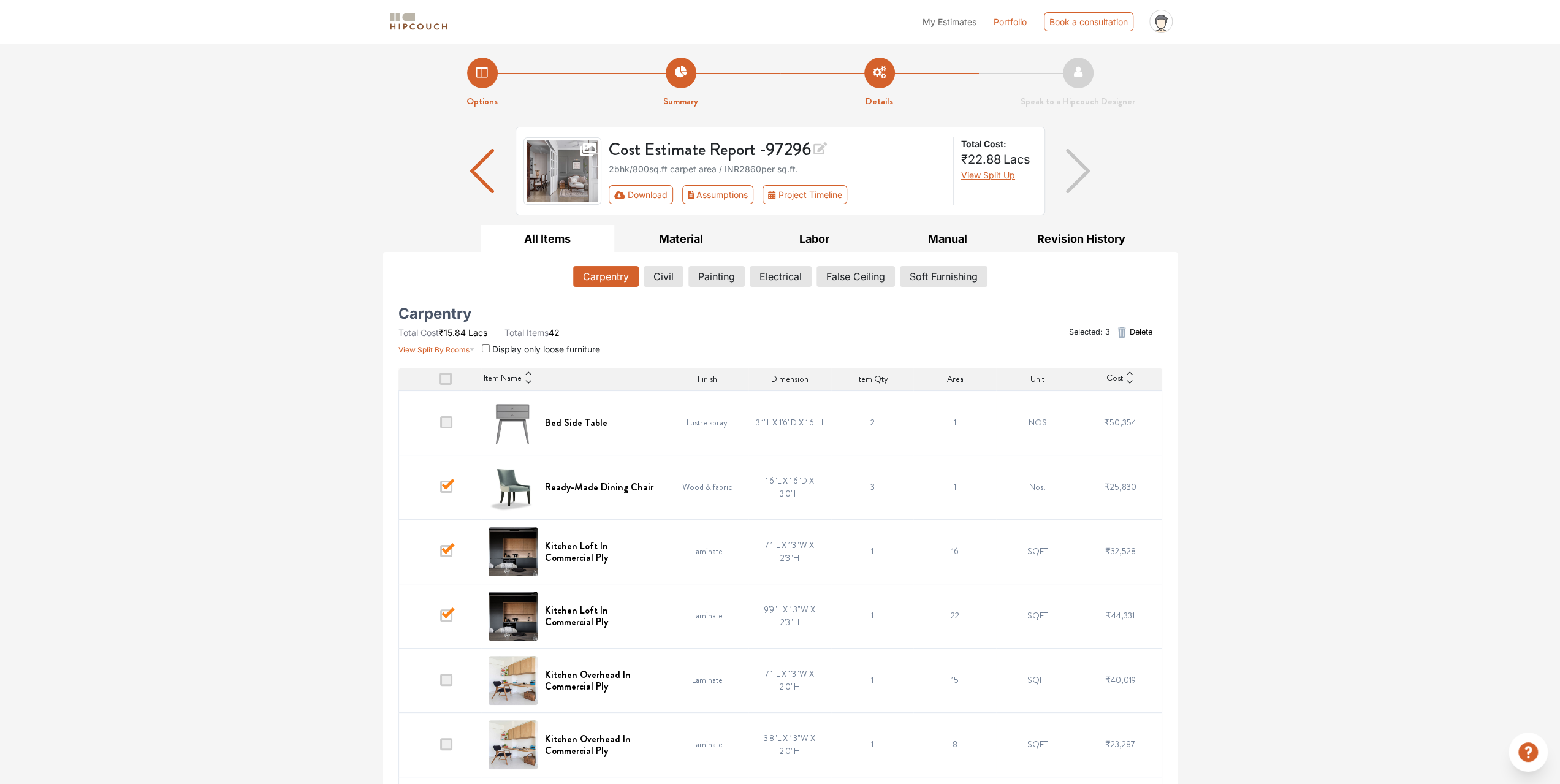
click at [447, 481] on span at bounding box center [446, 487] width 12 height 12
click at [440, 490] on input "checkbox" at bounding box center [440, 490] width 0 height 0
click at [445, 549] on span at bounding box center [446, 551] width 12 height 12
click at [440, 554] on input "checkbox" at bounding box center [440, 554] width 0 height 0
click at [447, 614] on span at bounding box center [446, 615] width 12 height 12
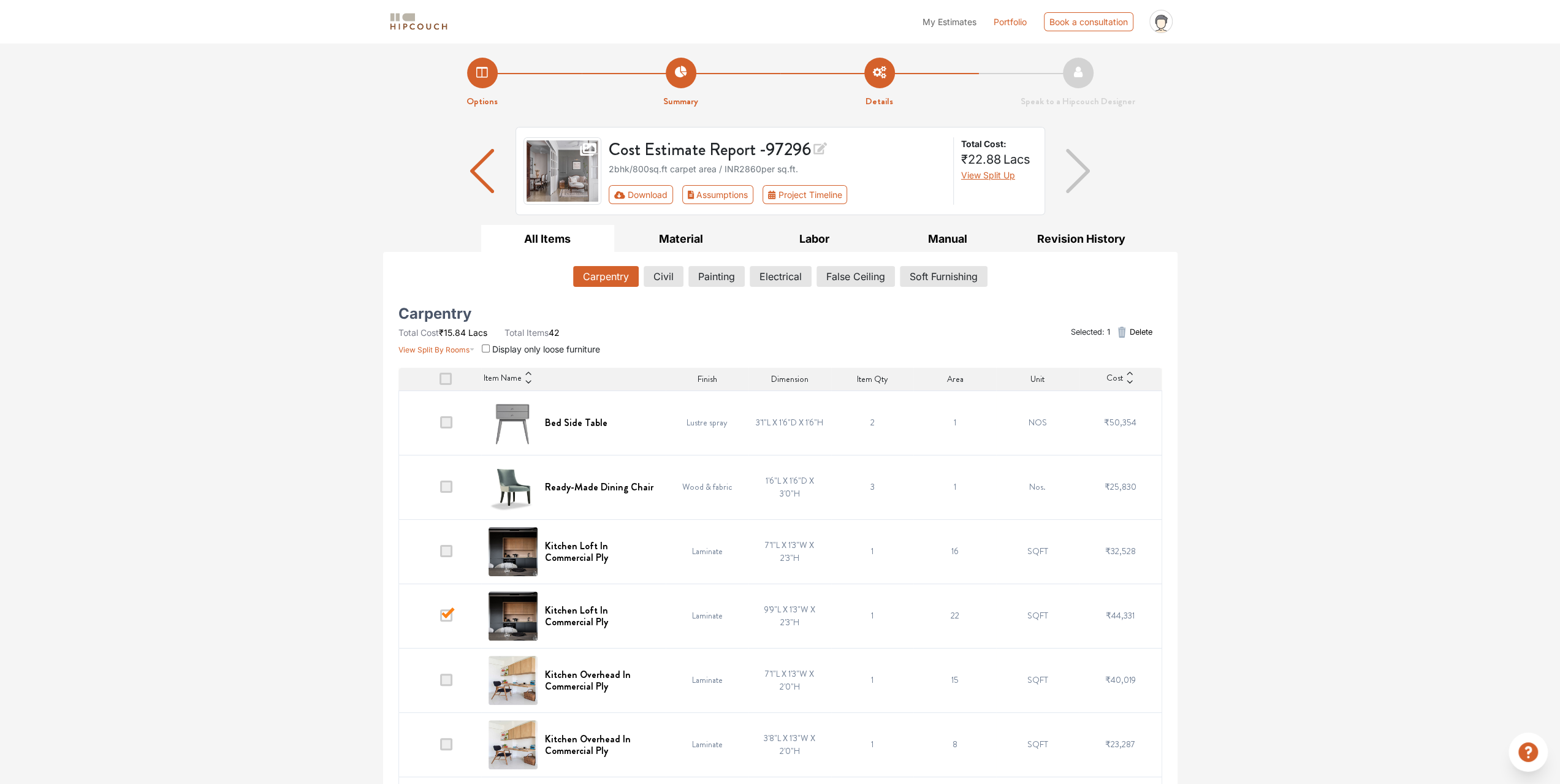
click at [440, 619] on input "checkbox" at bounding box center [440, 619] width 0 height 0
drag, startPoint x: 748, startPoint y: 422, endPoint x: 848, endPoint y: 446, distance: 102.8
click at [878, 431] on tr "Bed Side Table Lustre spray 3'1"L X 1'6"D X 1'6"H 2 1 NOS ₹50,354" at bounding box center [779, 423] width 763 height 65
drag, startPoint x: 764, startPoint y: 476, endPoint x: 811, endPoint y: 504, distance: 54.7
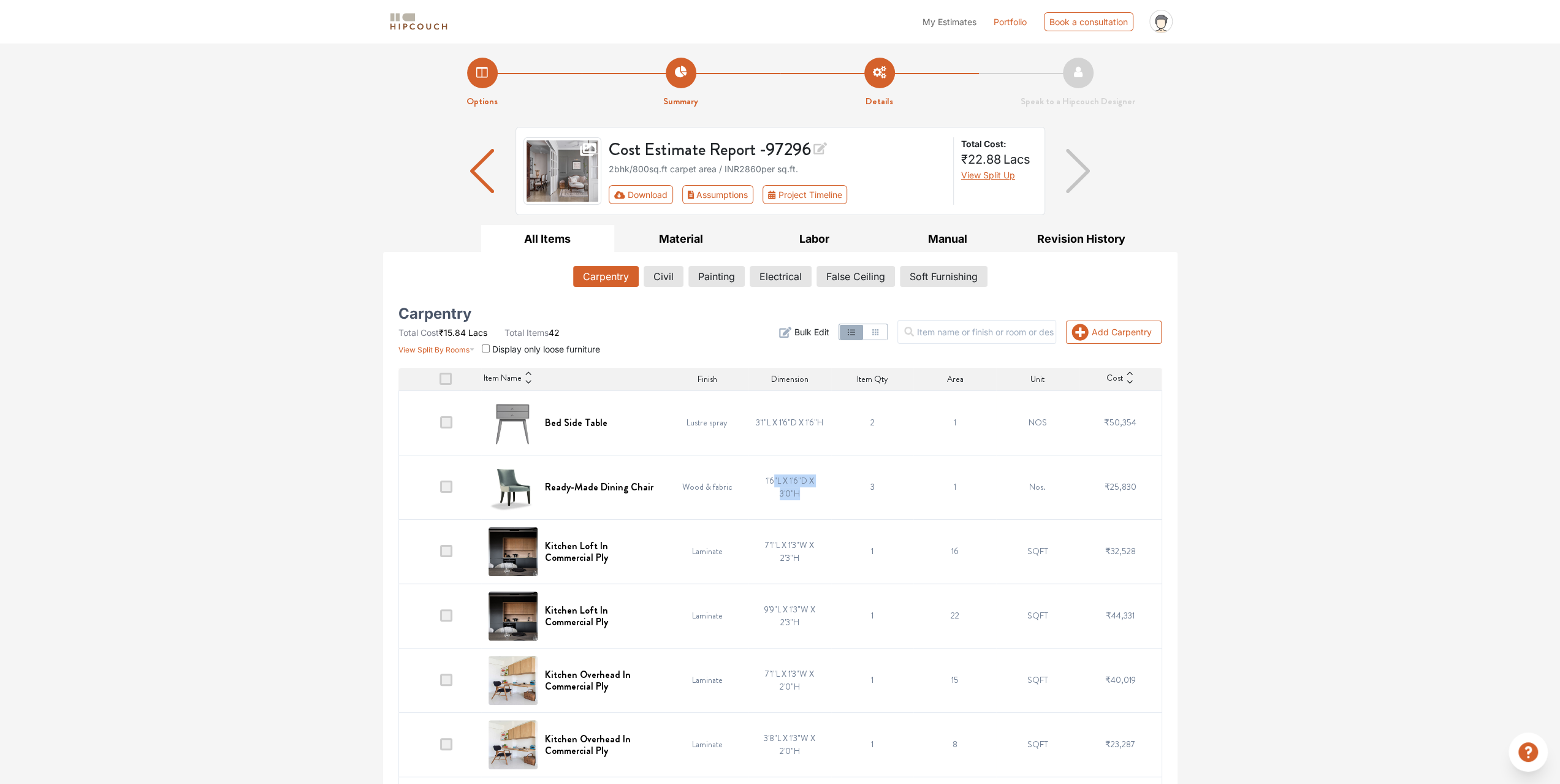
click at [811, 504] on td "1'6"L X 1'6"D X 3'0"H" at bounding box center [789, 487] width 83 height 65
drag, startPoint x: 746, startPoint y: 541, endPoint x: 1065, endPoint y: 563, distance: 319.8
click at [800, 571] on td "7'1"L X 1'3"W X 2'3"H" at bounding box center [789, 551] width 83 height 65
click at [1091, 165] on div at bounding box center [1078, 171] width 66 height 88
click at [1083, 168] on img "button" at bounding box center [1077, 171] width 24 height 44
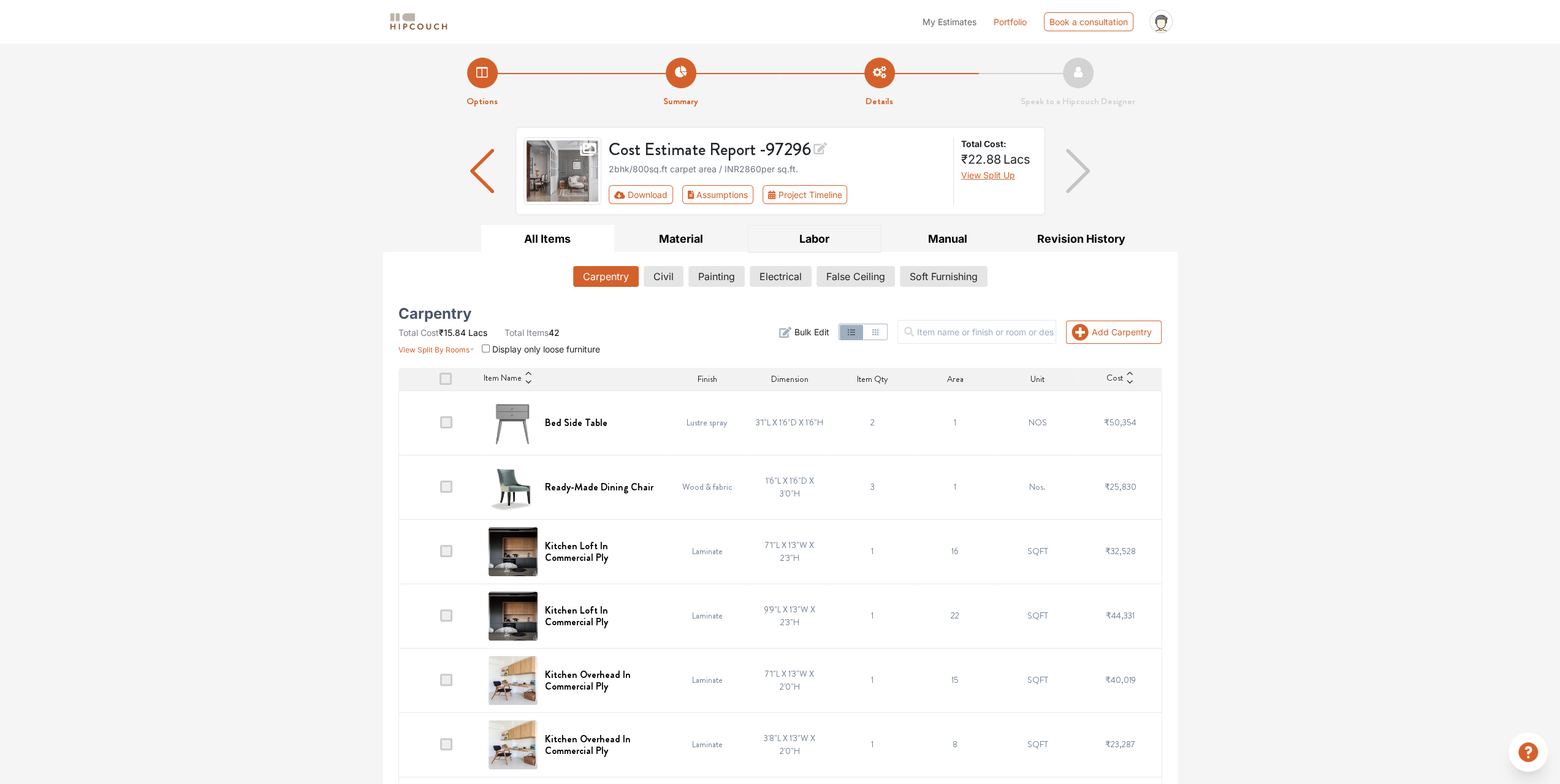
click at [816, 235] on button "Labor" at bounding box center [814, 239] width 134 height 28
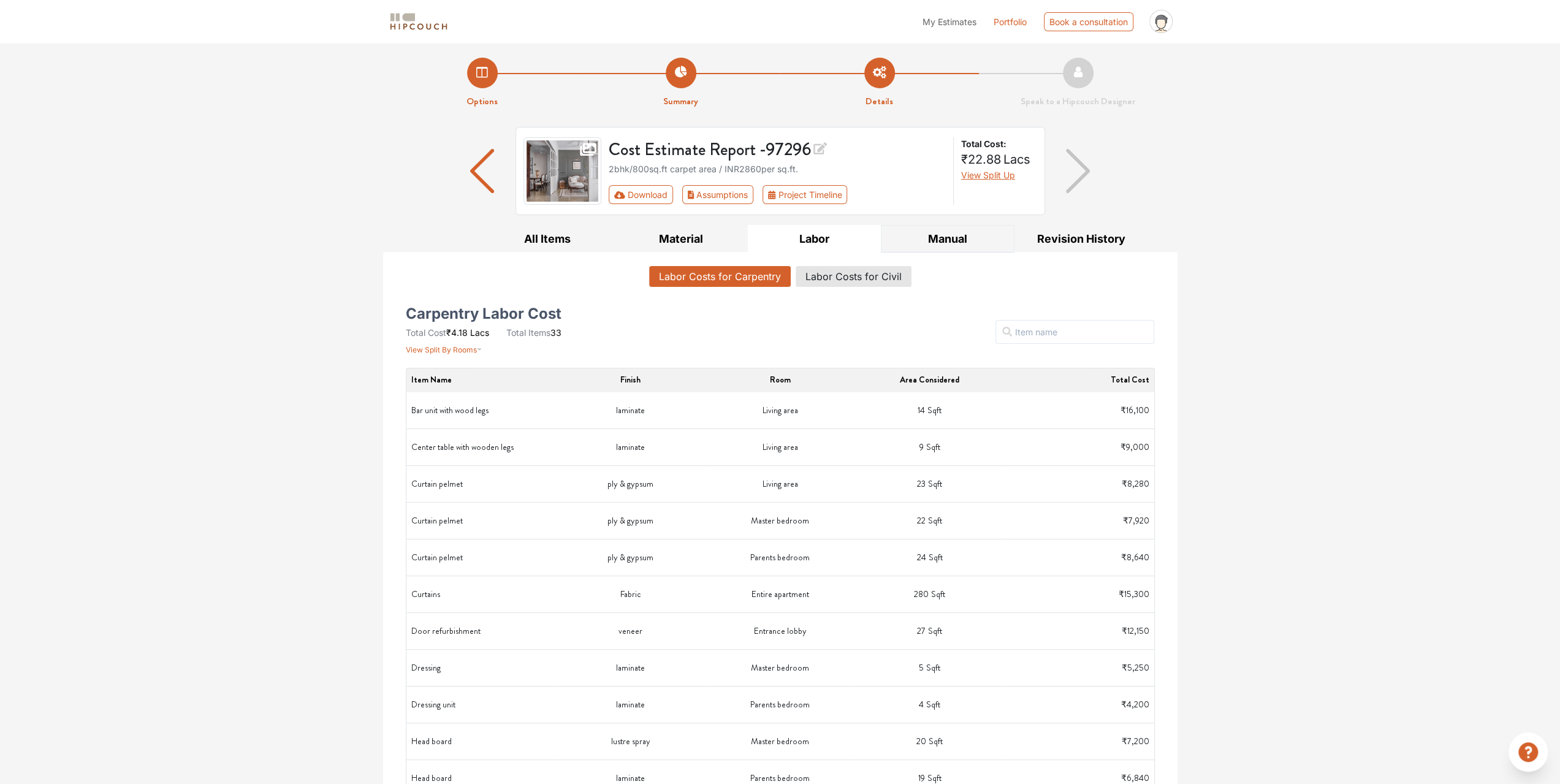
click at [968, 235] on button "Manual" at bounding box center [947, 239] width 134 height 28
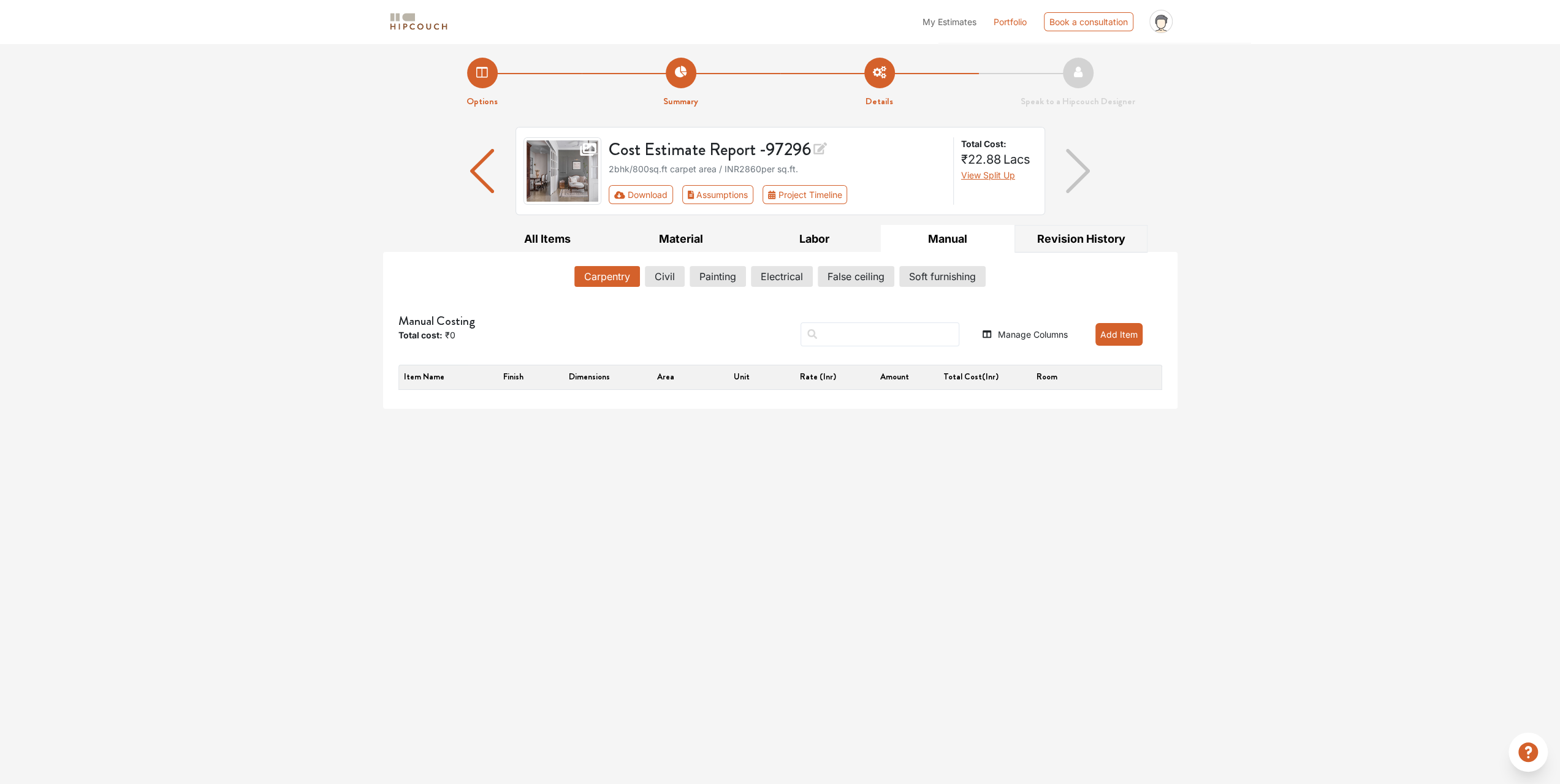
click at [1084, 238] on button "Revision History" at bounding box center [1081, 239] width 134 height 28
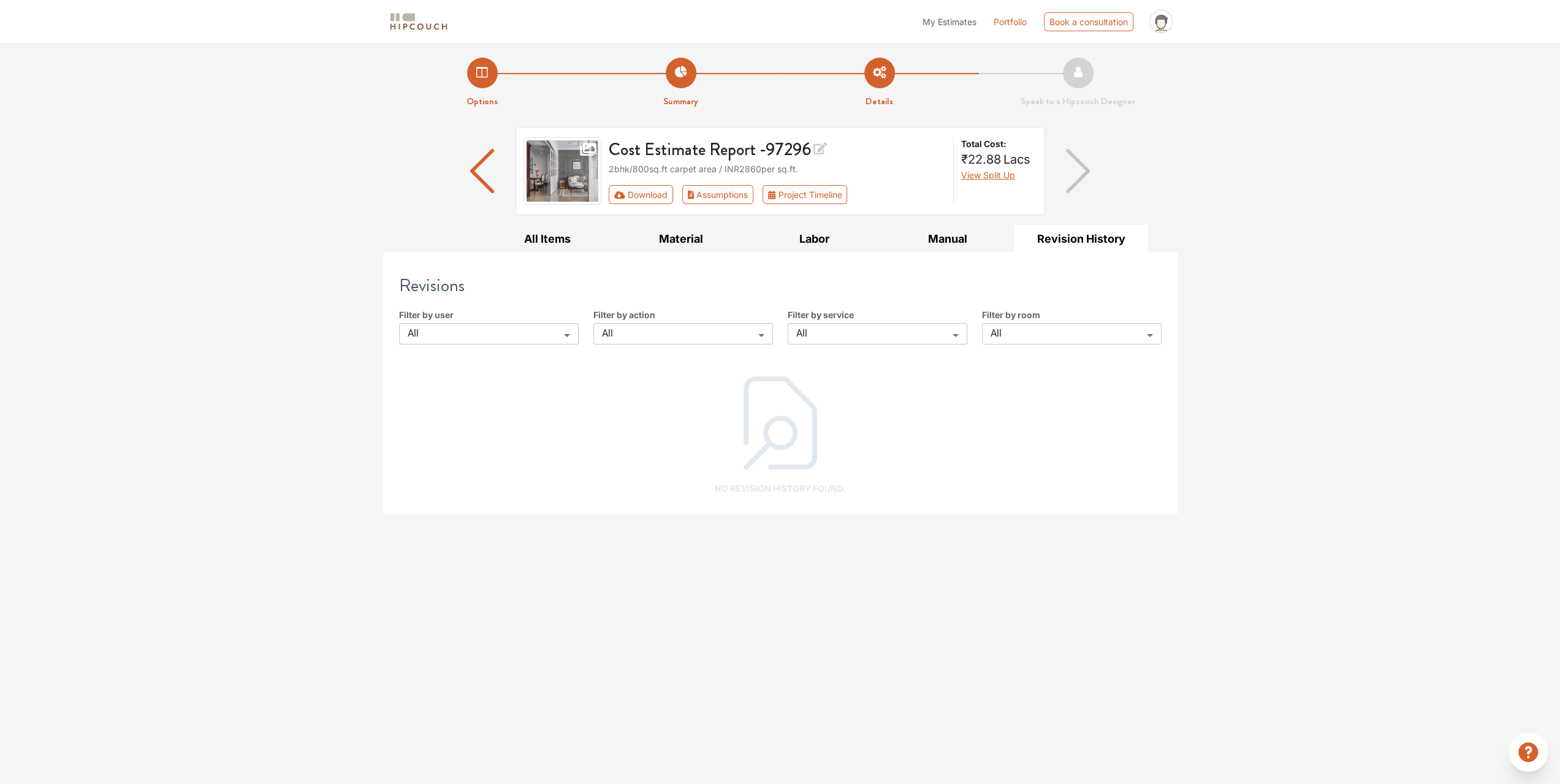
click at [1074, 181] on img "button" at bounding box center [1077, 171] width 24 height 44
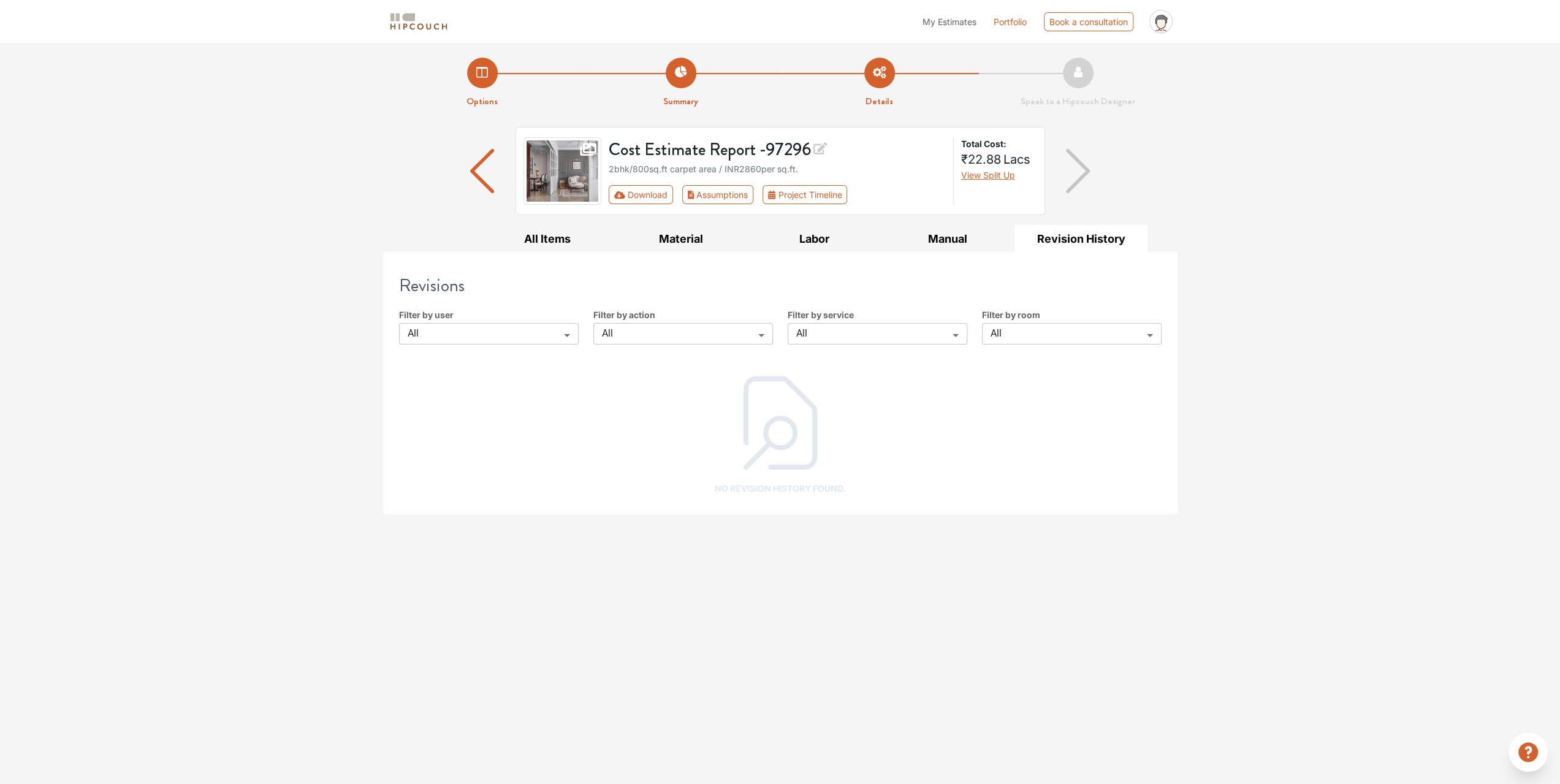
click at [1074, 181] on img "button" at bounding box center [1077, 171] width 24 height 44
click at [1076, 90] on li "Speak to a Hipcouch Designer" at bounding box center [1078, 83] width 198 height 51
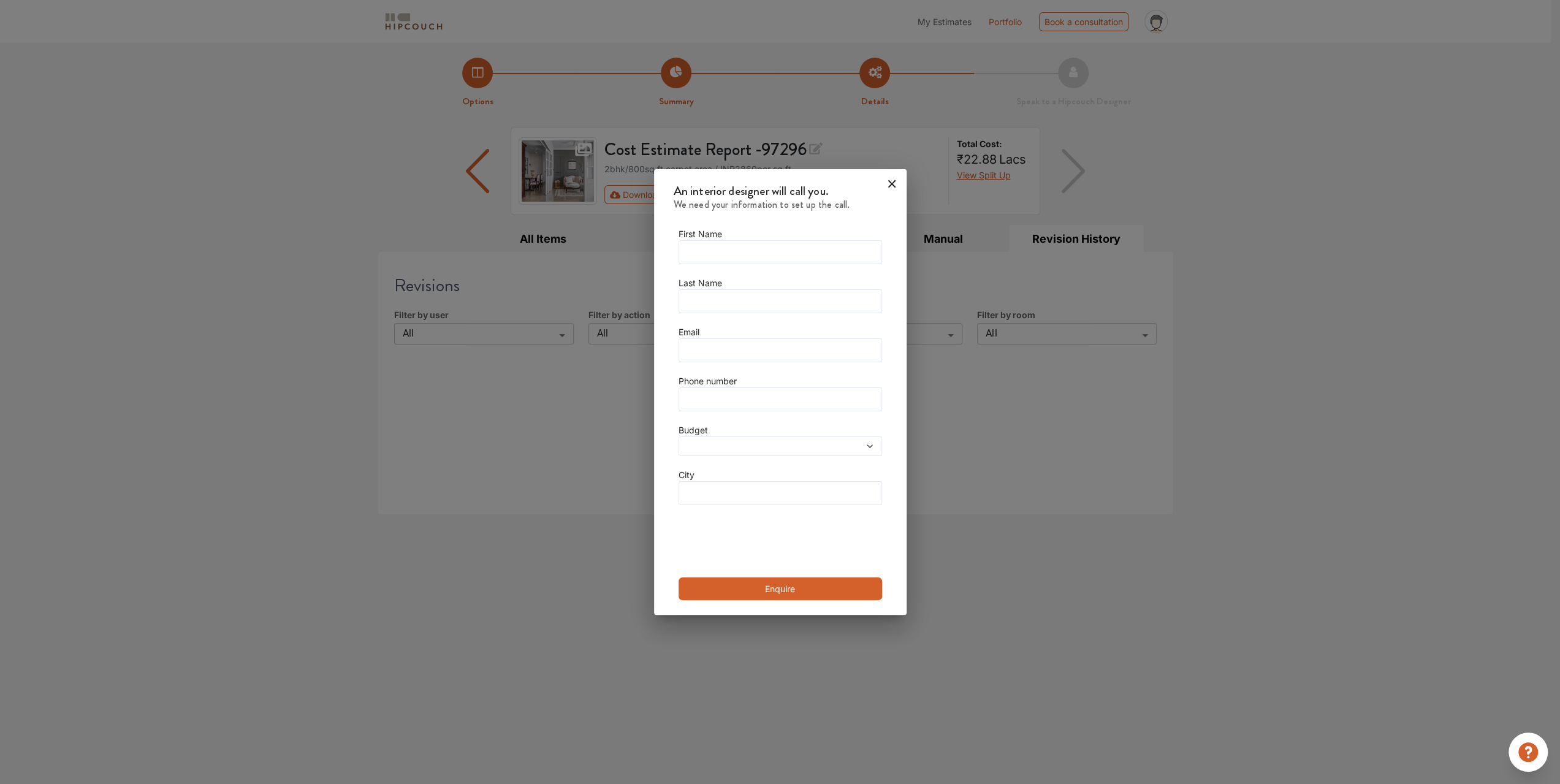
click at [722, 442] on span at bounding box center [754, 446] width 145 height 8
drag, startPoint x: 879, startPoint y: 184, endPoint x: 918, endPoint y: 182, distance: 39.1
click at [882, 184] on icon at bounding box center [892, 184] width 20 height 20
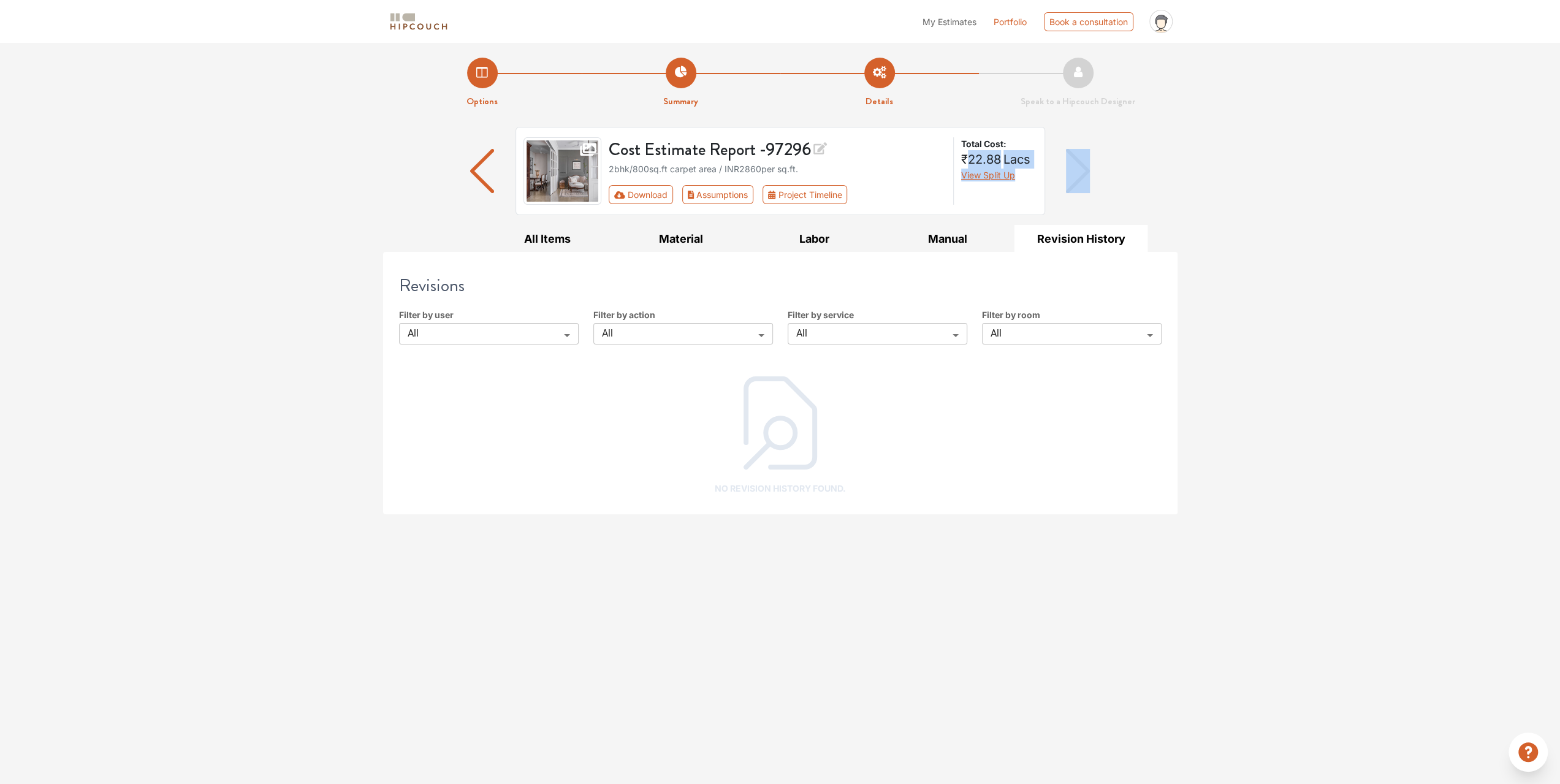
drag, startPoint x: 971, startPoint y: 159, endPoint x: 1072, endPoint y: 152, distance: 101.2
click at [1072, 152] on div "Cost Estimate Report - 97296 2bhk / 800 sq.ft carpet area / INR 2860 per sq.ft.…" at bounding box center [781, 176] width 795 height 98
click at [1096, 70] on li "Speak to a Hipcouch Designer" at bounding box center [1078, 83] width 198 height 51
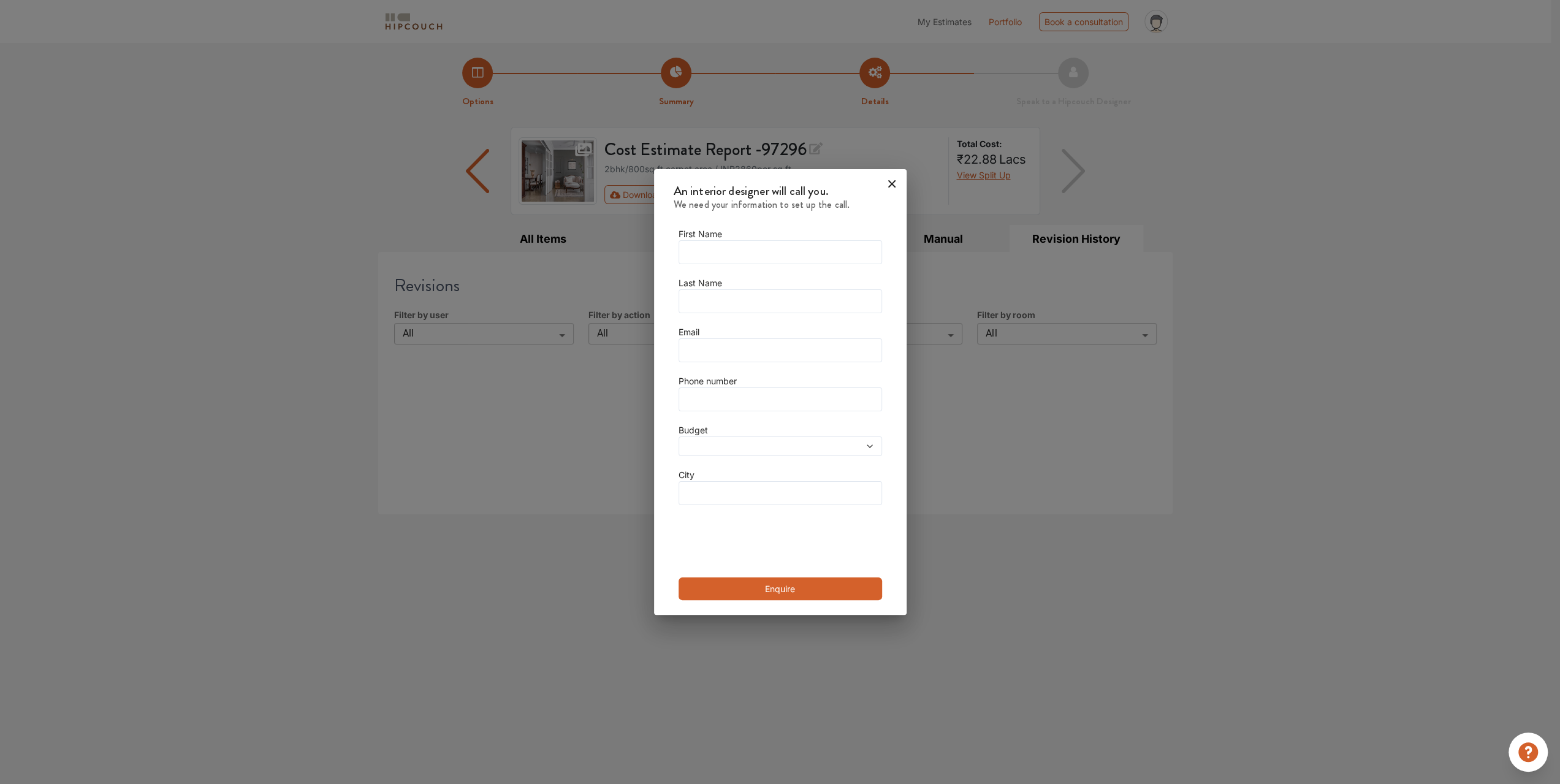
click at [741, 446] on span at bounding box center [754, 446] width 145 height 8
click at [746, 478] on li "< 50 lakhs" at bounding box center [780, 473] width 203 height 23
click at [771, 452] on div "< 50 lakhs" at bounding box center [780, 446] width 203 height 24
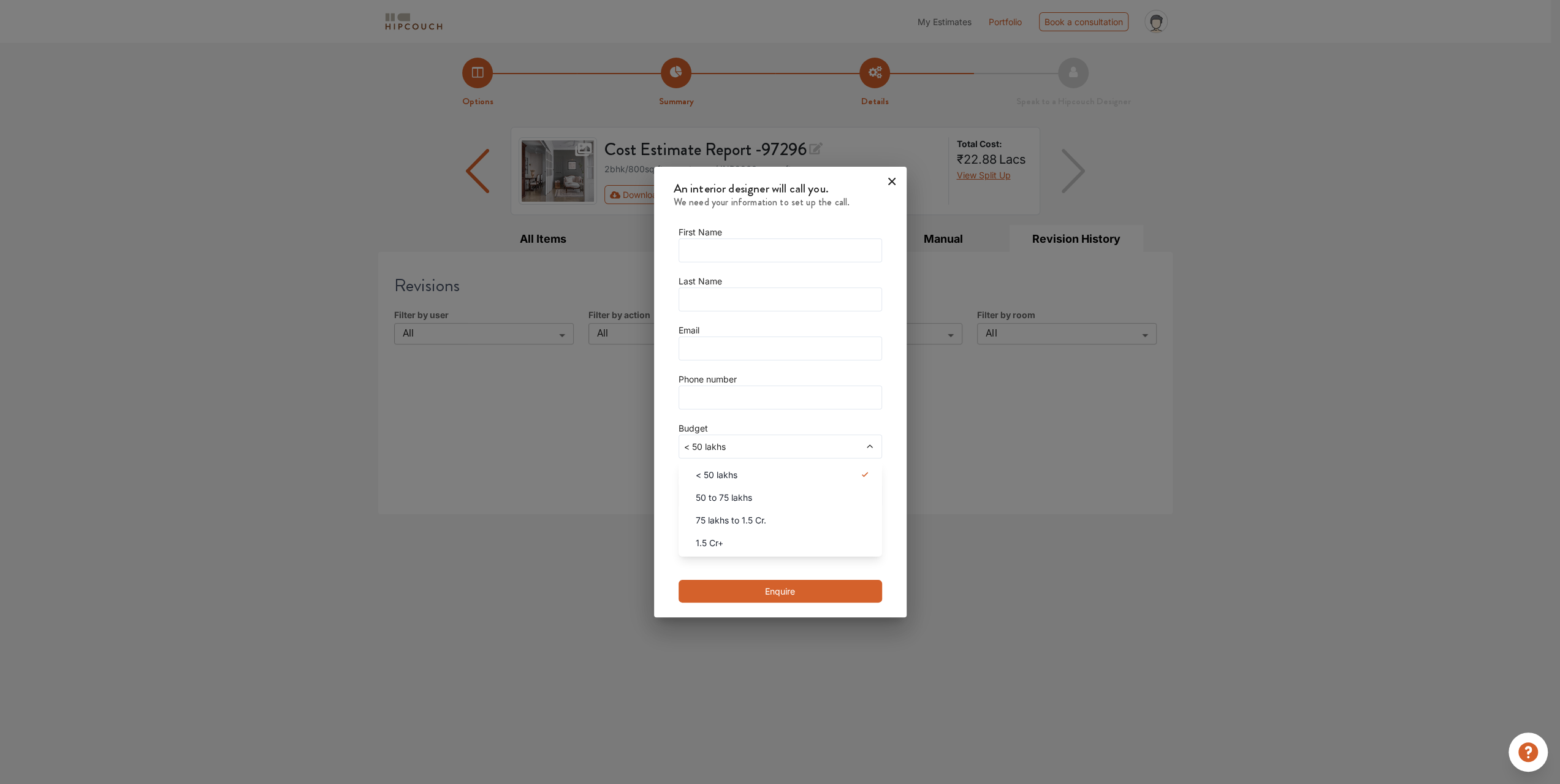
click at [941, 470] on div "An interior designer will call you. We need your information to set up the call…" at bounding box center [780, 392] width 1560 height 784
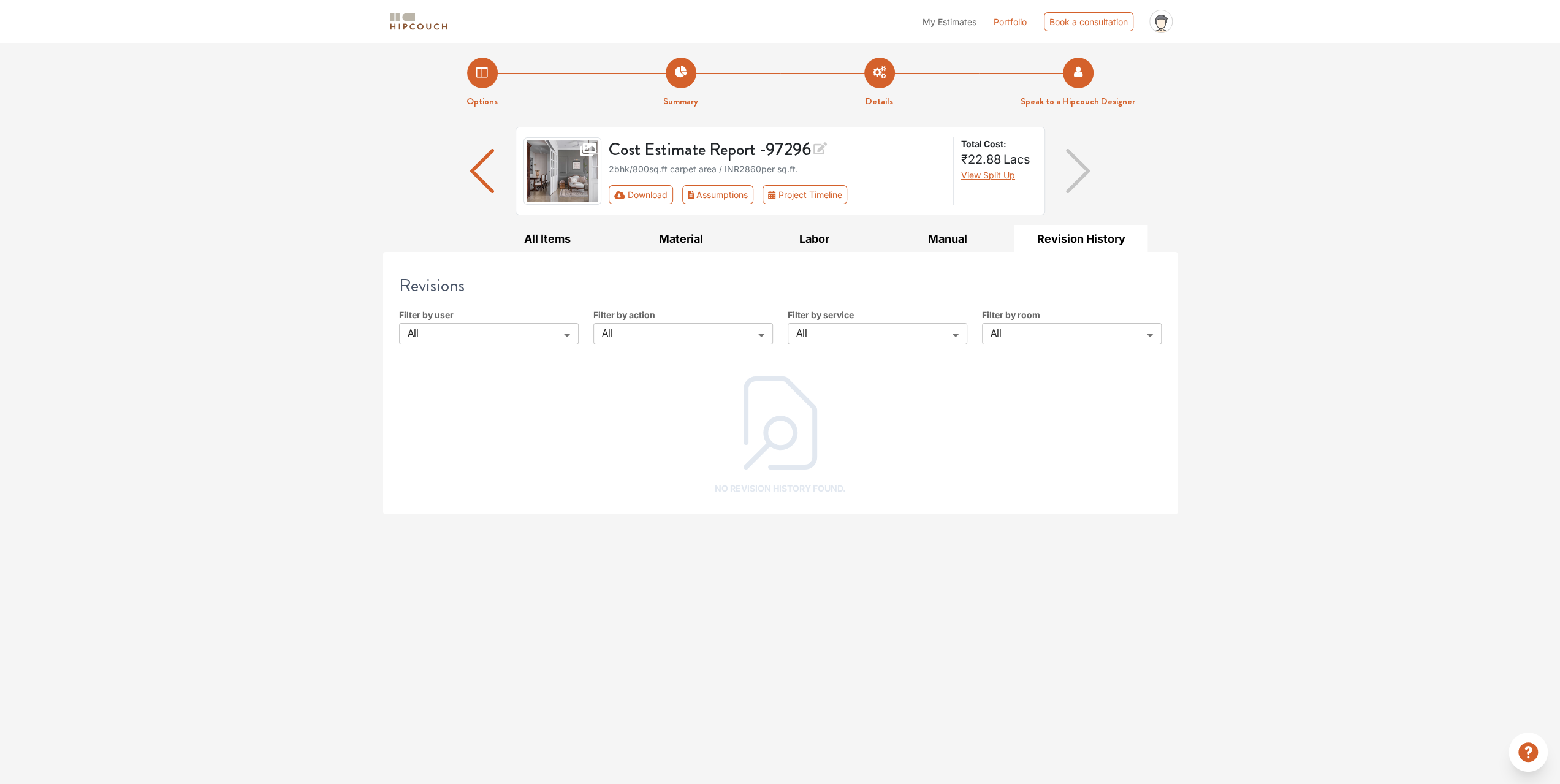
click at [1097, 100] on strong "Speak to a Hipcouch Designer" at bounding box center [1078, 101] width 115 height 13
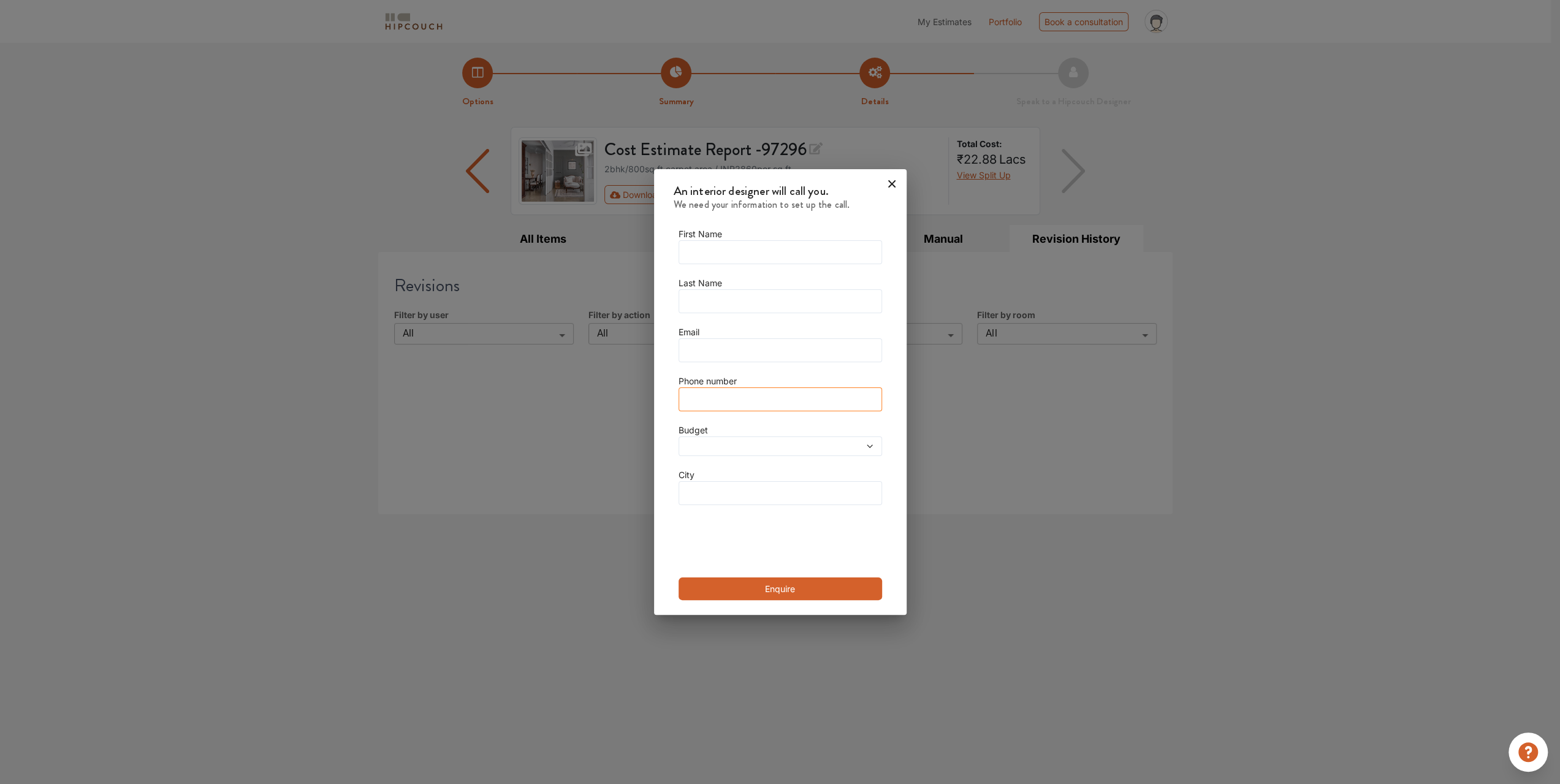
click at [741, 398] on input "text" at bounding box center [780, 399] width 203 height 24
drag, startPoint x: 699, startPoint y: 402, endPoint x: 837, endPoint y: 401, distance: 138.0
click at [837, 401] on input "text" at bounding box center [780, 399] width 203 height 24
click at [885, 184] on icon at bounding box center [892, 184] width 20 height 20
